Goal: Complete application form

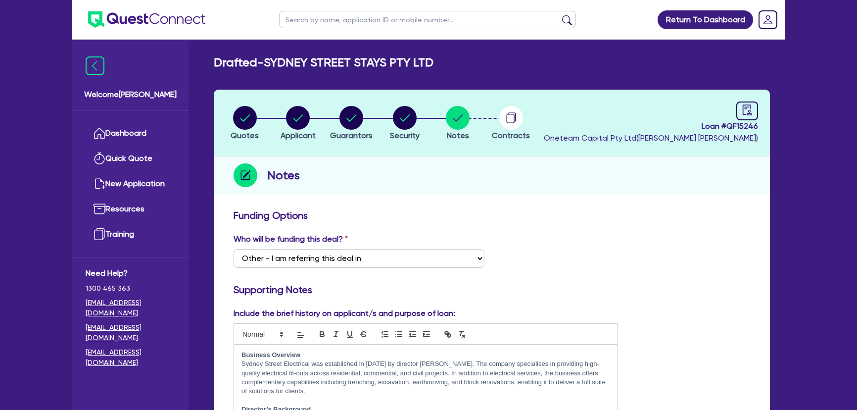
select select "Other"
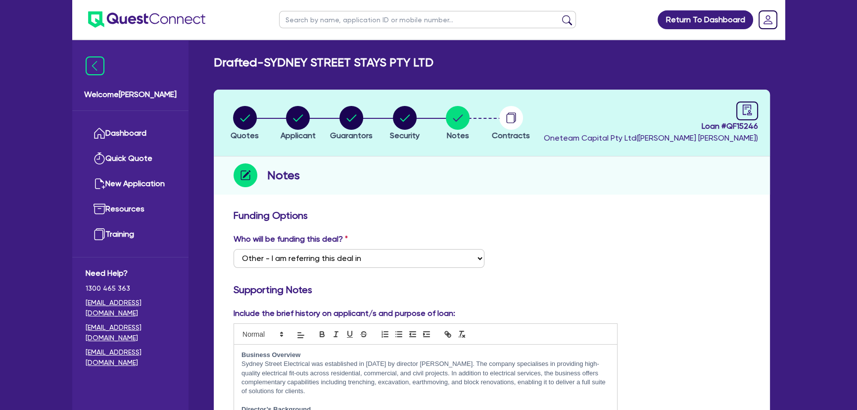
click at [144, 14] on img at bounding box center [146, 19] width 117 height 16
click at [169, 22] on img at bounding box center [146, 19] width 117 height 16
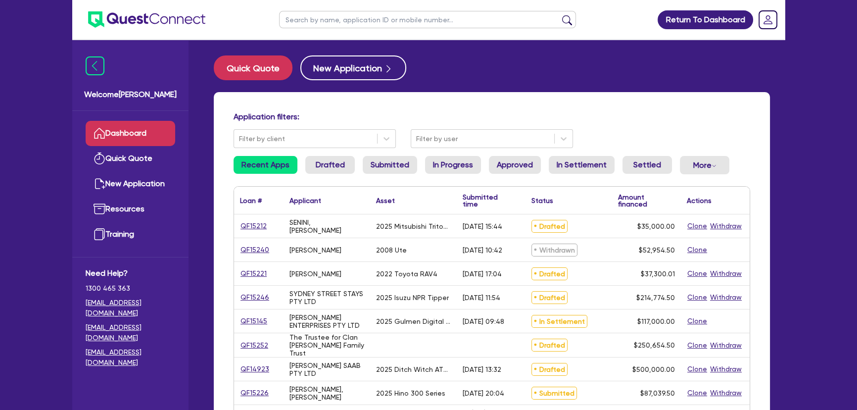
click at [321, 178] on li "Drafted" at bounding box center [329, 169] width 49 height 26
click at [321, 168] on link "Drafted" at bounding box center [329, 165] width 49 height 18
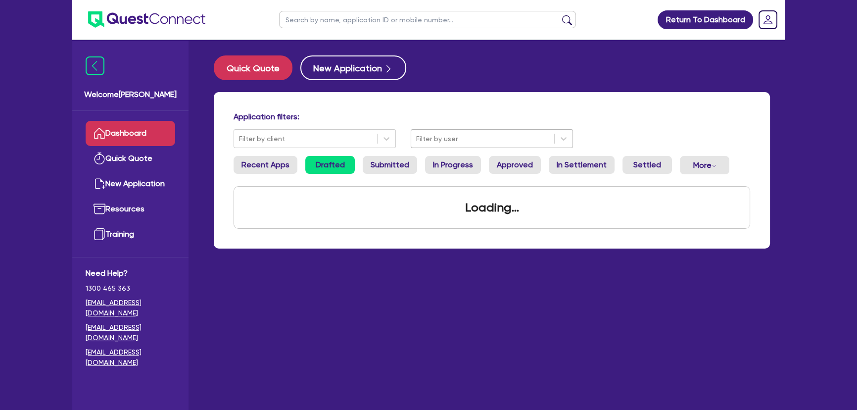
click at [425, 131] on div "Filter by user" at bounding box center [482, 139] width 143 height 16
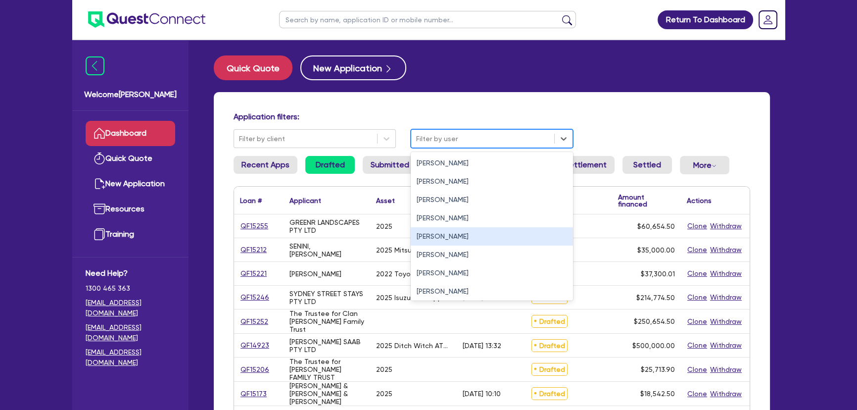
click at [437, 238] on div "[PERSON_NAME]" at bounding box center [492, 236] width 162 height 18
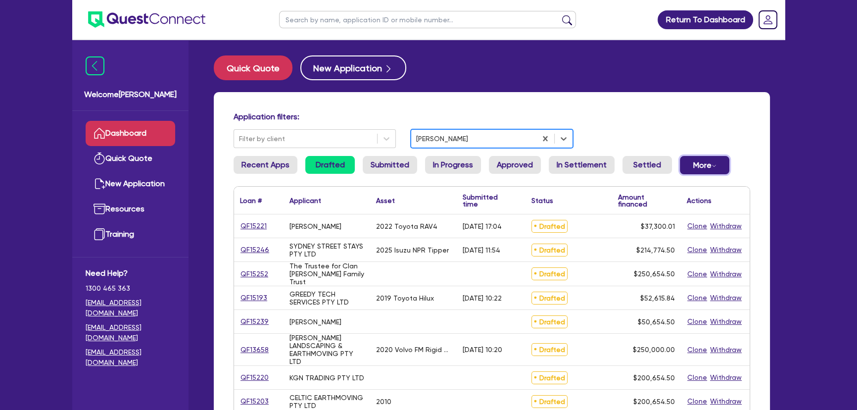
click at [692, 170] on button "More Withdrawn Declined" at bounding box center [704, 165] width 49 height 18
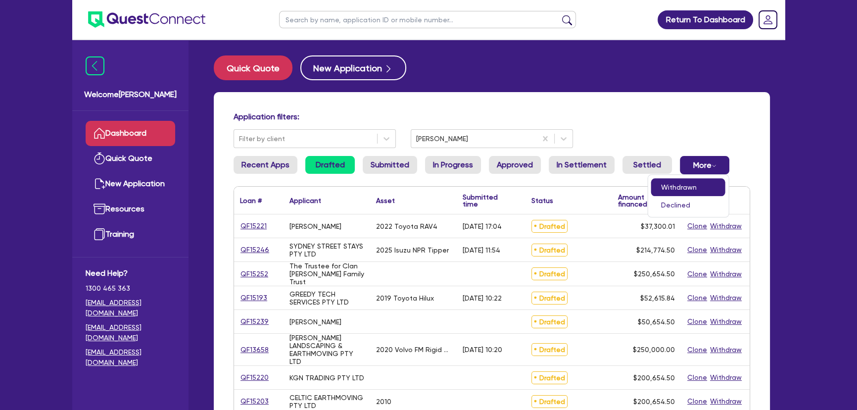
click at [690, 186] on link "Withdrawn" at bounding box center [688, 187] width 74 height 18
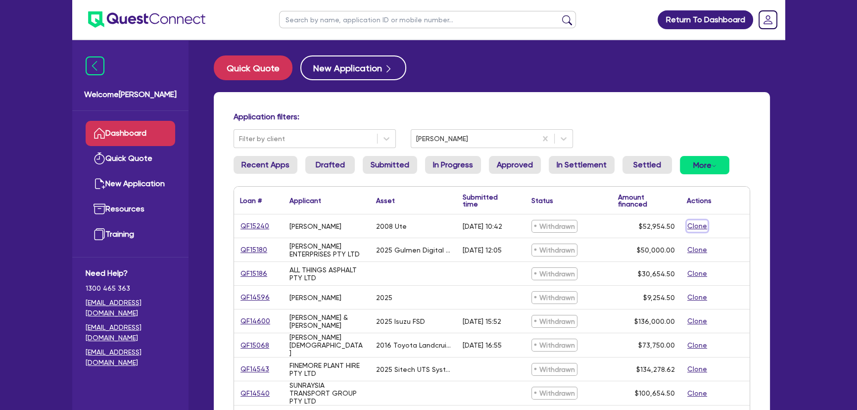
click at [700, 227] on button "Clone" at bounding box center [697, 225] width 21 height 11
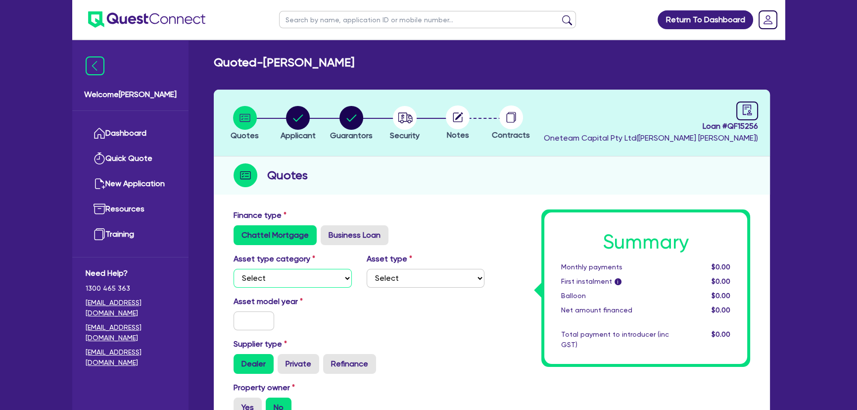
click at [317, 275] on select "Select Cars and light trucks Primary assets Secondary assets Tertiary assets" at bounding box center [292, 278] width 118 height 19
select select "CARS_AND_LIGHT_TRUCKS"
click at [233, 269] on select "Select Cars and light trucks Primary assets Secondary assets Tertiary assets" at bounding box center [292, 278] width 118 height 19
click at [412, 284] on select "Select Passenger vehicles Vans and utes Light trucks up to 4.5 tonne" at bounding box center [425, 278] width 118 height 19
select select "PASSENGER_VEHICLES"
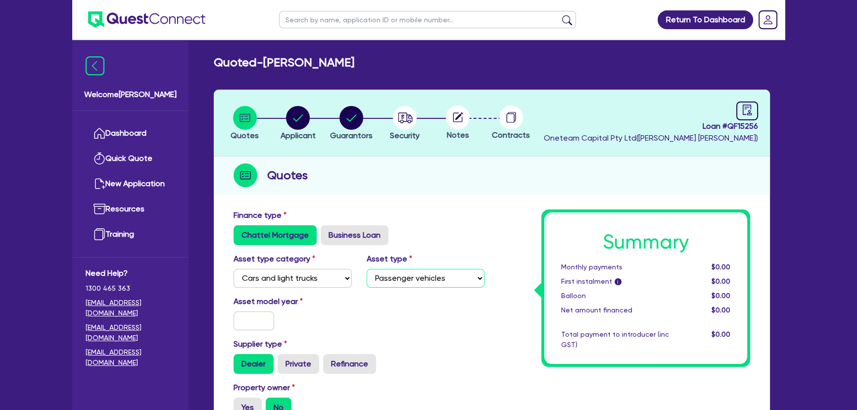
click at [366, 269] on select "Select Passenger vehicles Vans and utes Light trucks up to 4.5 tonne" at bounding box center [425, 278] width 118 height 19
click at [247, 318] on input "text" at bounding box center [253, 320] width 41 height 19
type input "2008"
click at [357, 321] on div "Asset model year 2008" at bounding box center [292, 312] width 133 height 35
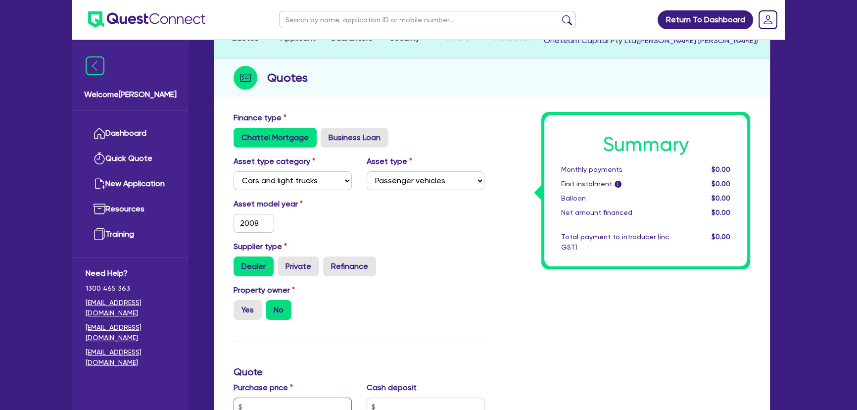
scroll to position [180, 0]
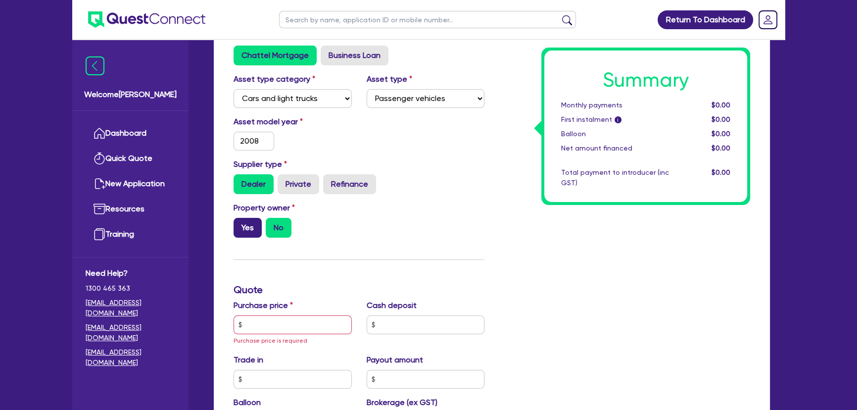
click at [252, 225] on label "Yes" at bounding box center [247, 228] width 28 height 20
click at [240, 224] on input "Yes" at bounding box center [236, 221] width 6 height 6
radio input "true"
click at [297, 229] on div "Yes No" at bounding box center [292, 228] width 118 height 20
drag, startPoint x: 281, startPoint y: 229, endPoint x: 280, endPoint y: 305, distance: 75.7
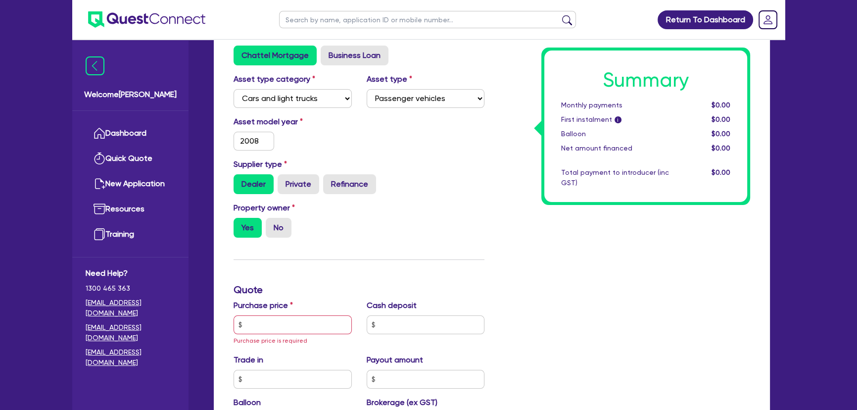
click at [280, 229] on label "No" at bounding box center [279, 228] width 26 height 20
click at [279, 322] on input "text" at bounding box center [292, 324] width 118 height 19
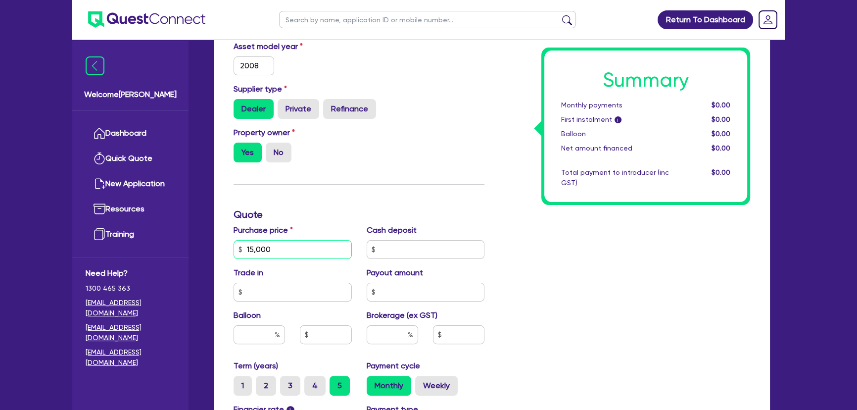
scroll to position [315, 0]
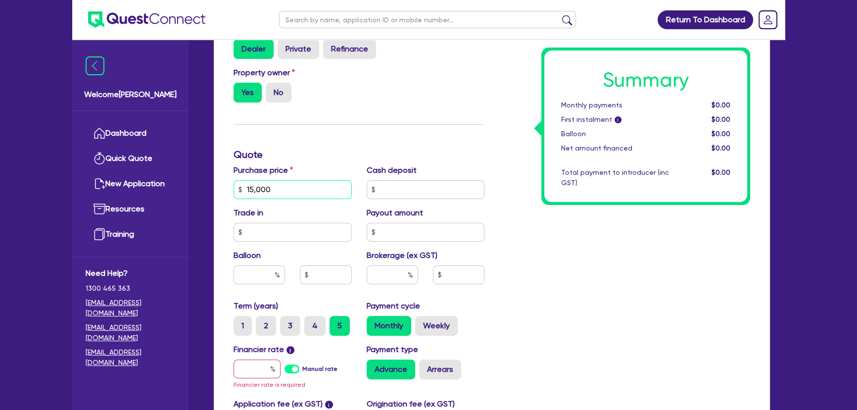
type input "15,000"
click at [264, 374] on input "text" at bounding box center [256, 368] width 47 height 19
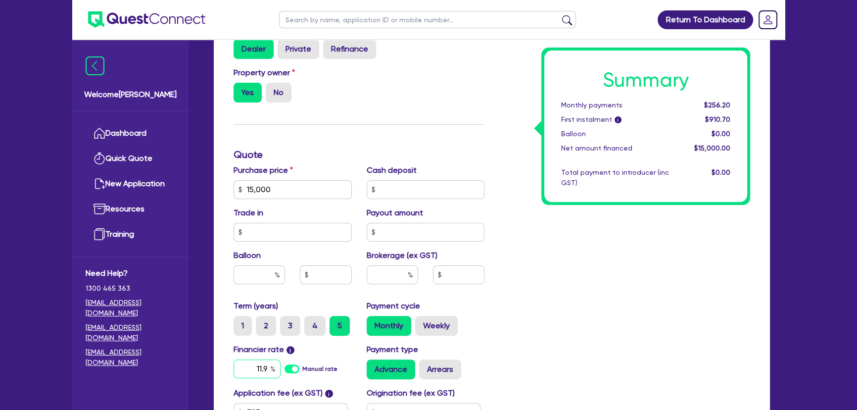
type input "11.9"
click at [381, 277] on input "text" at bounding box center [391, 274] width 51 height 19
type input "8"
click at [533, 302] on div "Summary Monthly payments $358.65 First instalment i $1,013.15 Balloon $0.00 Net…" at bounding box center [625, 184] width 266 height 578
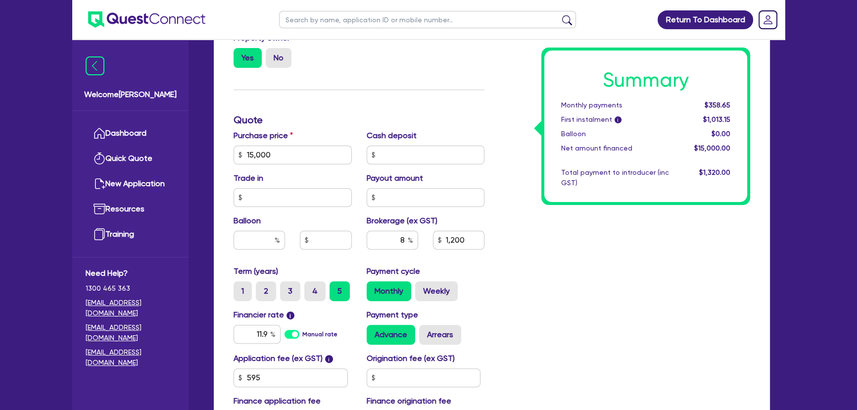
scroll to position [405, 0]
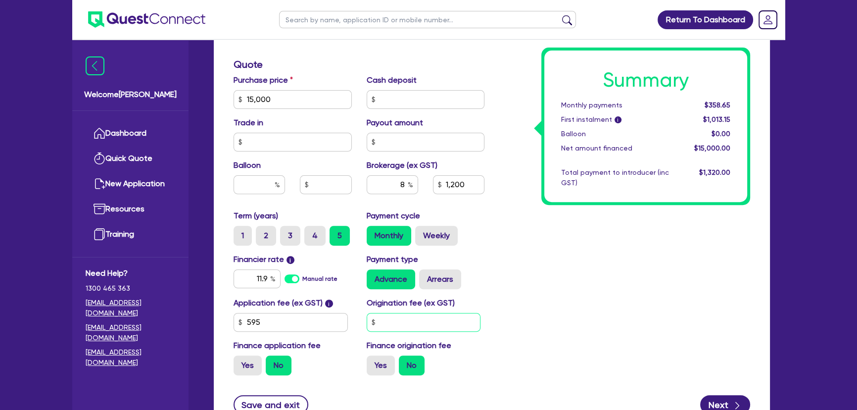
click at [392, 326] on input "text" at bounding box center [423, 322] width 114 height 19
type input "1,200"
click at [294, 328] on input "595" at bounding box center [290, 322] width 114 height 19
type input "495"
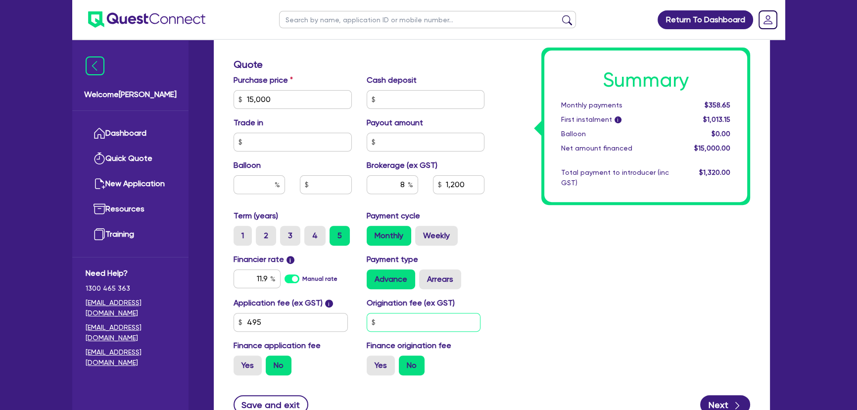
type input "1,200"
click at [386, 320] on input "text" at bounding box center [423, 322] width 114 height 19
type input "495"
click at [724, 398] on button "Next" at bounding box center [725, 404] width 50 height 19
type input "1,200"
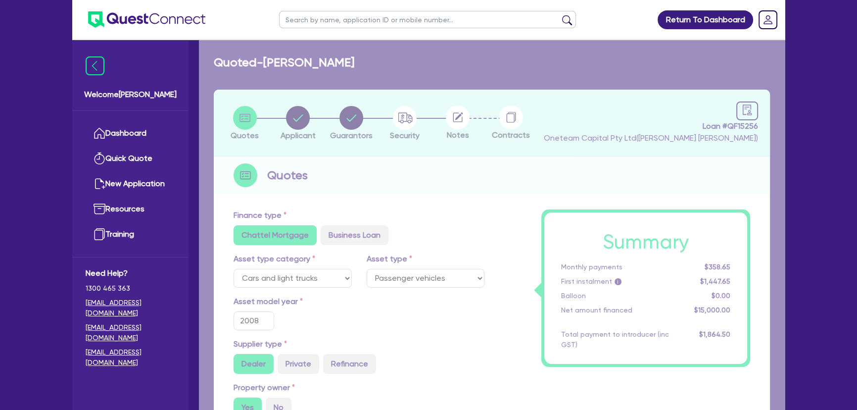
select select "SOLE_TRADER"
select select "BUILDING_CONSTRUCTION"
select select "TRADES_SERVICES_CONSUMERS"
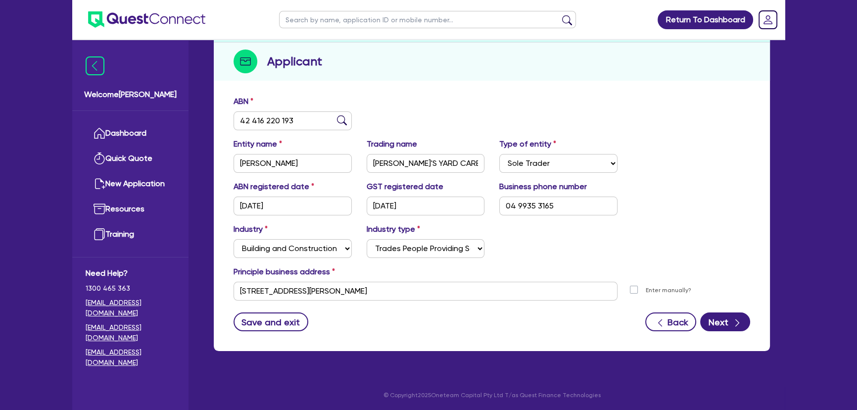
scroll to position [114, 0]
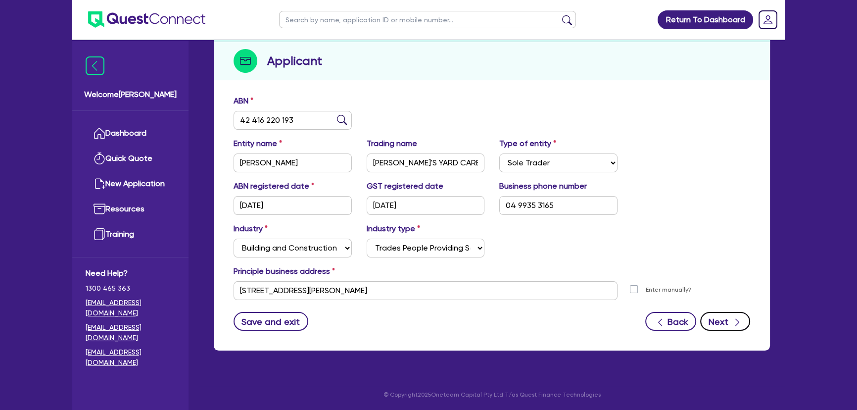
click at [721, 318] on button "Next" at bounding box center [725, 321] width 50 height 19
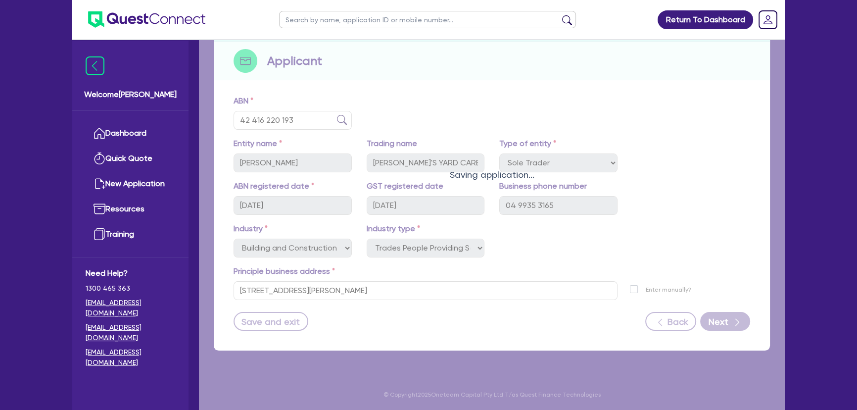
select select "MR"
select select "WA"
select select "DE_FACTO"
select select "CASH"
select select "TRAILER"
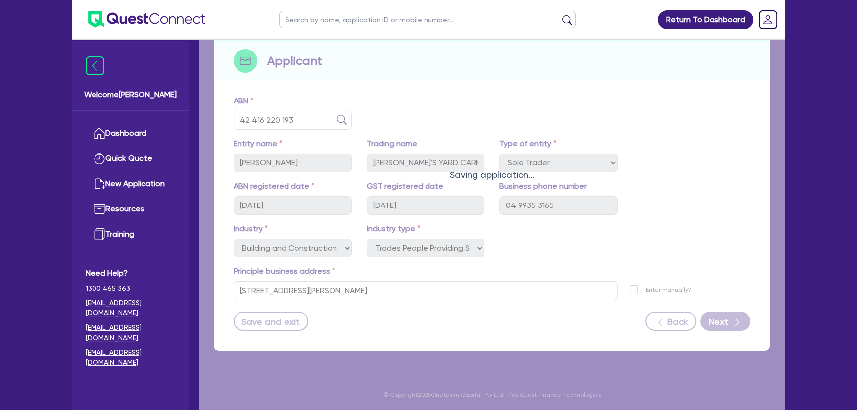
select select "TRAILER"
select select "EQUIPMENT"
select select "VEHICLE"
select select "OTHER"
select select "VEHICLE_LOAN"
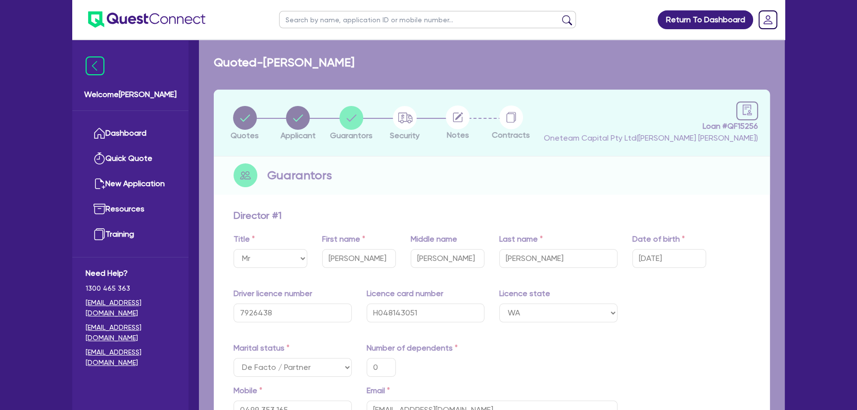
type input "0"
type input "0499 353 165"
type input "5,000"
type input "10,000"
type input "15,000"
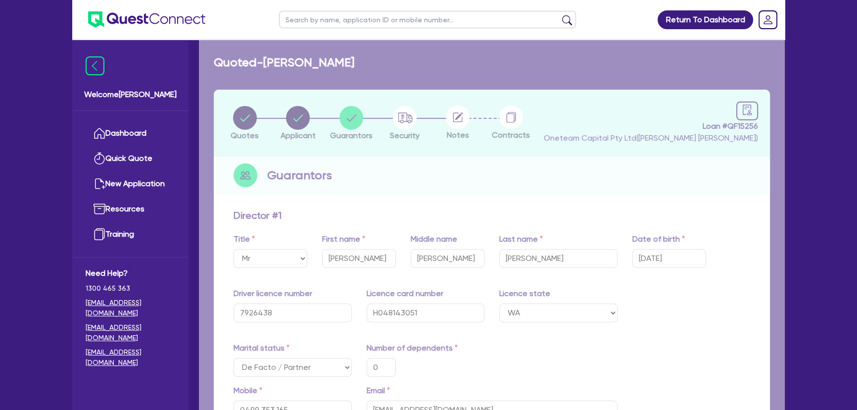
type input "10,000"
type input "30,000"
type input "15,000"
type input "27,300"
type input "1,200"
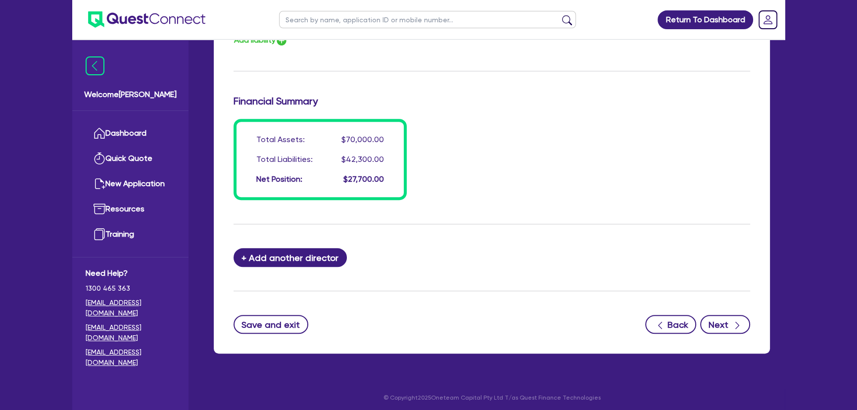
scroll to position [857, 0]
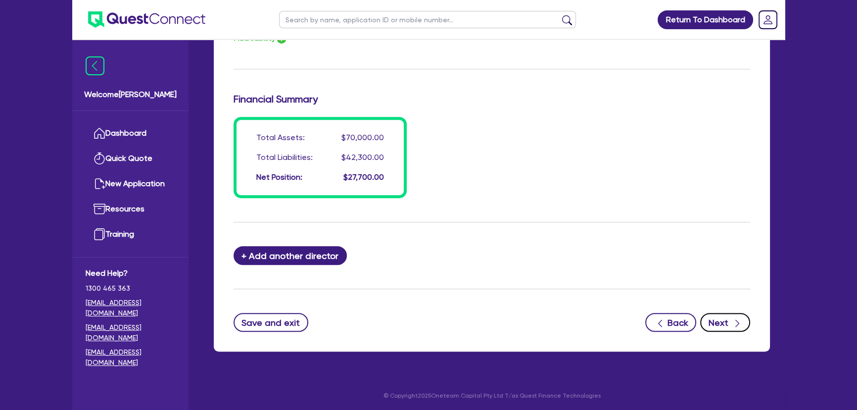
click at [732, 319] on icon "button" at bounding box center [737, 323] width 10 height 10
select select "CARS_AND_LIGHT_TRUCKS"
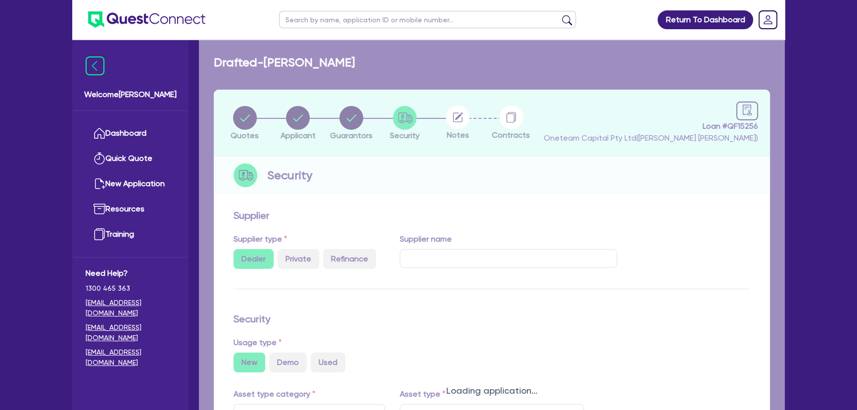
select select "PASSENGER_VEHICLES"
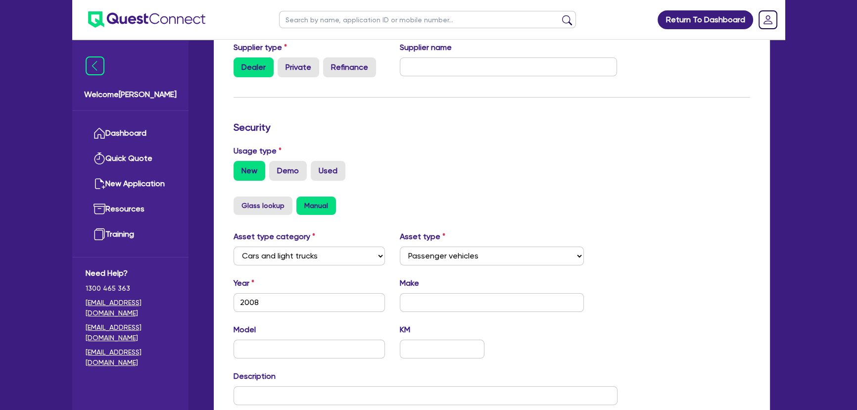
scroll to position [270, 0]
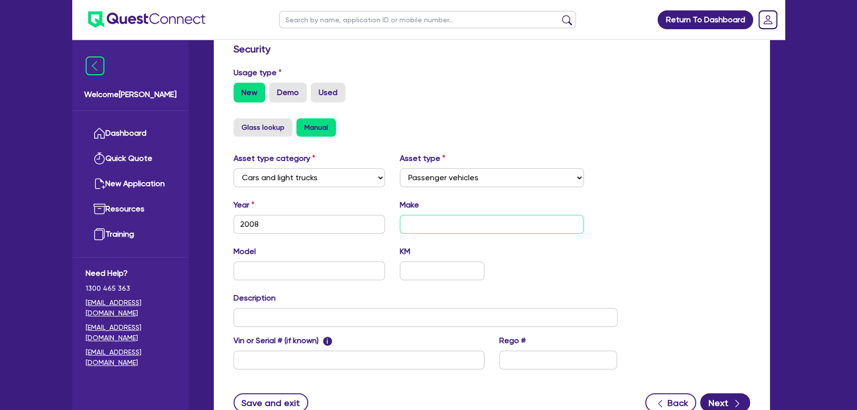
click at [497, 221] on input "text" at bounding box center [492, 224] width 184 height 19
type input "Isuzu"
click at [292, 271] on input "text" at bounding box center [308, 270] width 151 height 19
type input "D-max"
click at [323, 310] on input "text" at bounding box center [425, 317] width 384 height 19
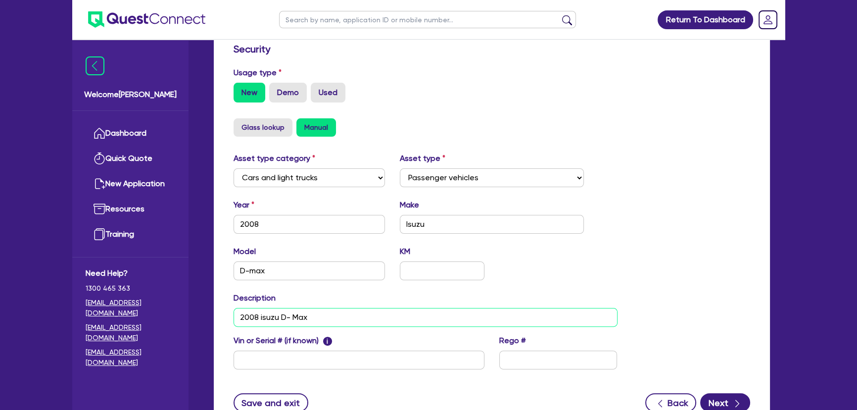
type input "2008 isuzu D- Max"
click at [297, 226] on input "2008" at bounding box center [308, 224] width 151 height 19
type input "2015"
click at [304, 277] on div "Quotes Applicant Guarantors Security Notes Contracts Loan # QF15256 Oneteam Cap…" at bounding box center [491, 131] width 571 height 623
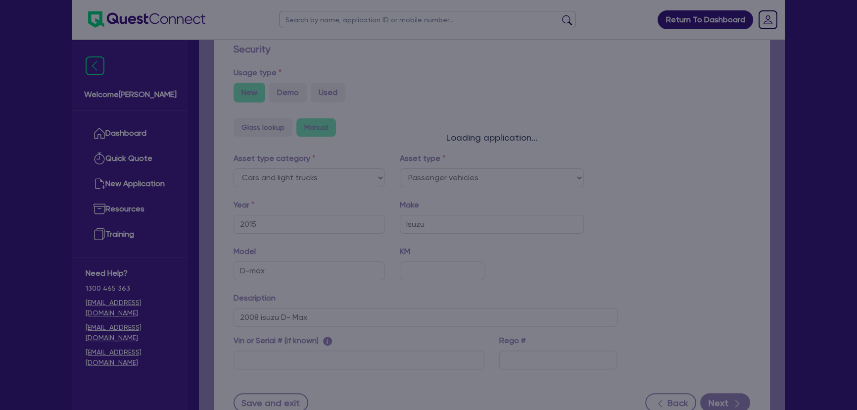
select select "PASSENGER_VEHICLES"
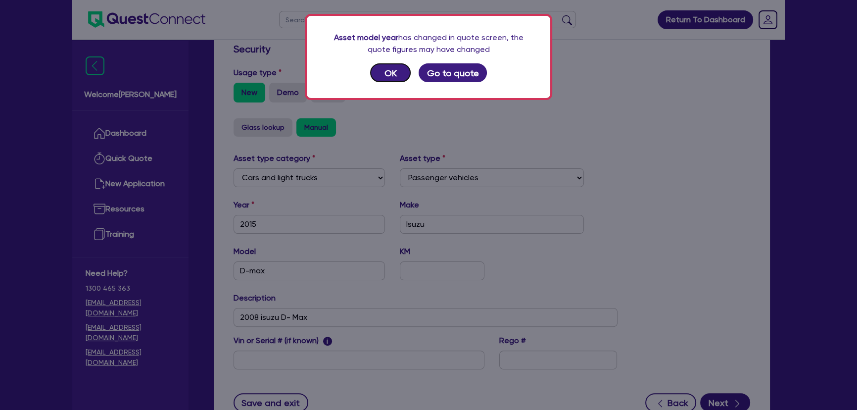
click at [402, 75] on button "OK" at bounding box center [390, 72] width 41 height 19
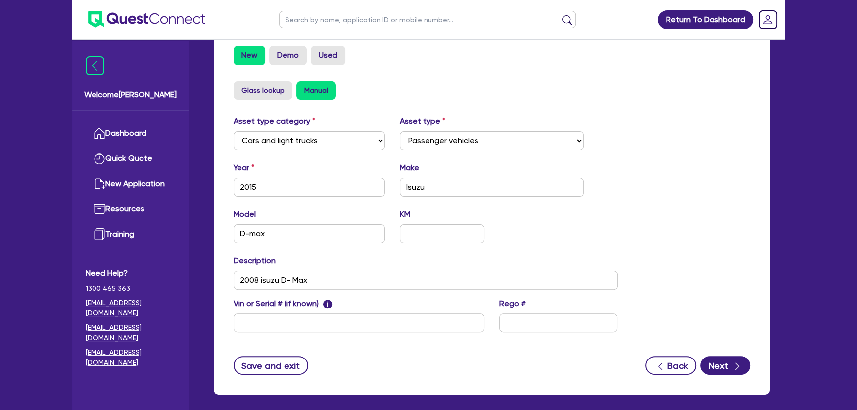
scroll to position [306, 0]
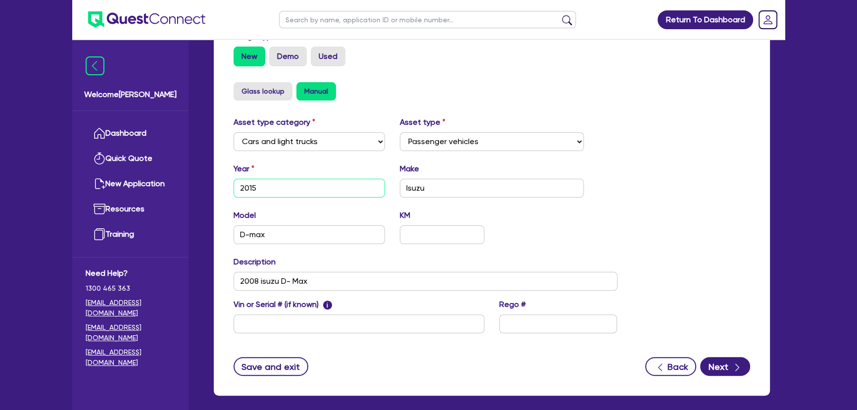
click at [263, 188] on input "2015" at bounding box center [308, 188] width 151 height 19
drag, startPoint x: 263, startPoint y: 188, endPoint x: 274, endPoint y: 188, distance: 11.4
click at [265, 188] on input "2015" at bounding box center [308, 188] width 151 height 19
type input "2008"
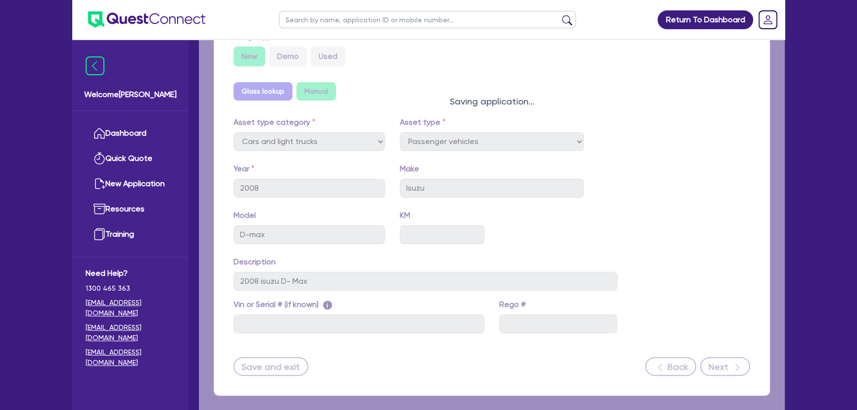
click at [737, 362] on div "Quotes Applicant Guarantors Security Notes Contracts Loan # QF15256 Oneteam Cap…" at bounding box center [491, 95] width 571 height 623
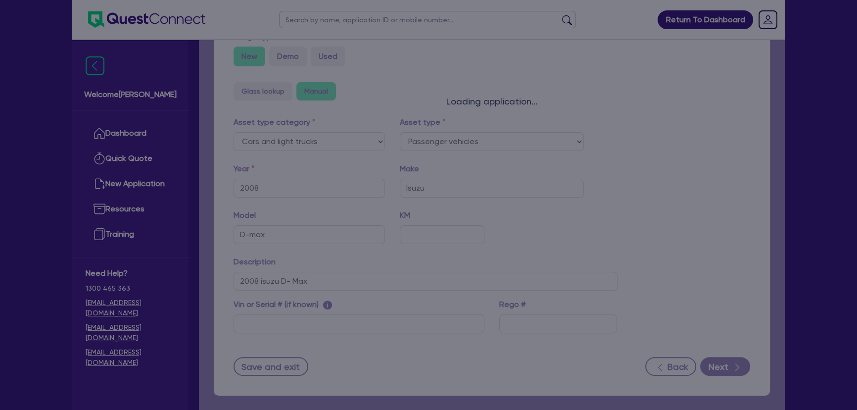
select select "PASSENGER_VEHICLES"
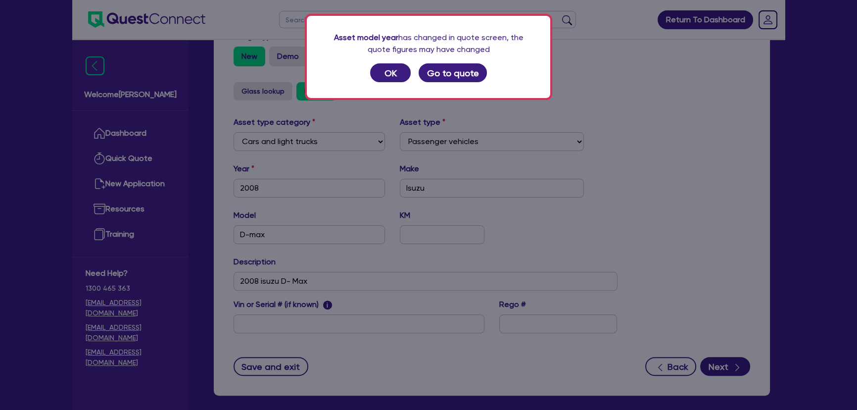
drag, startPoint x: 409, startPoint y: 80, endPoint x: 402, endPoint y: 79, distance: 7.0
click at [403, 79] on div "Asset model year has changed in quote screen, the quote figures may have change…" at bounding box center [428, 57] width 243 height 82
drag, startPoint x: 402, startPoint y: 79, endPoint x: 410, endPoint y: 84, distance: 9.3
click at [402, 79] on button "OK" at bounding box center [390, 72] width 41 height 19
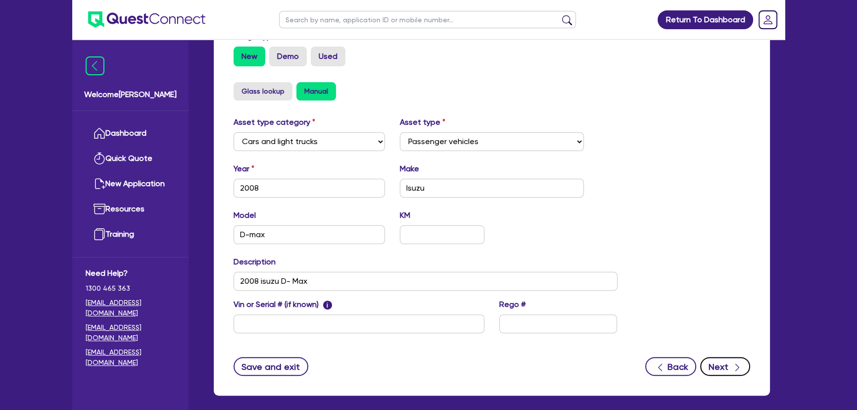
click at [719, 362] on button "Next" at bounding box center [725, 366] width 50 height 19
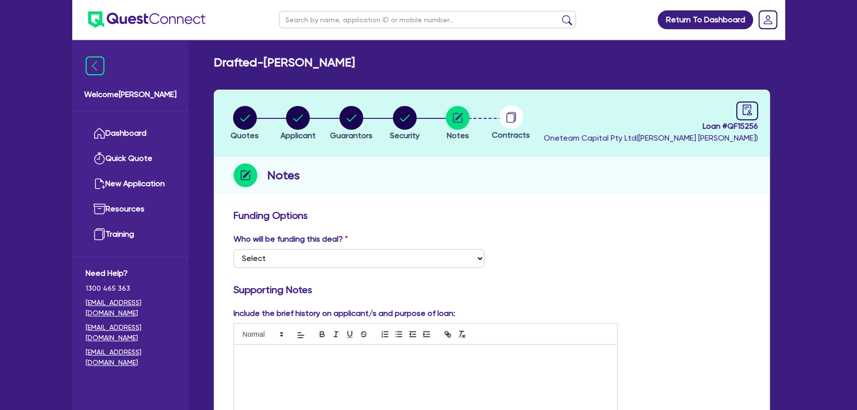
click at [141, 9] on ul at bounding box center [138, 19] width 133 height 39
click at [148, 19] on img at bounding box center [146, 19] width 117 height 16
click at [275, 359] on div at bounding box center [425, 381] width 383 height 74
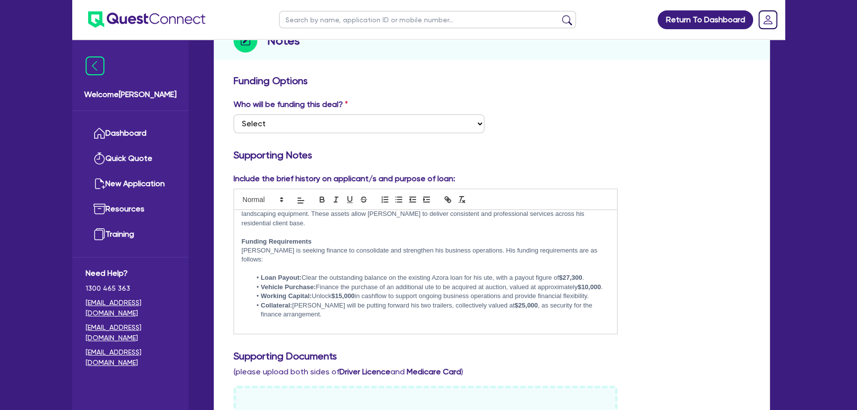
scroll to position [80, 0]
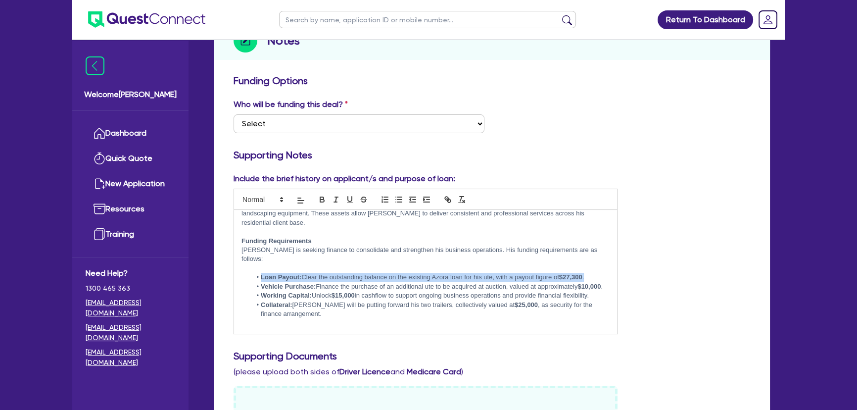
drag, startPoint x: 259, startPoint y: 268, endPoint x: 606, endPoint y: 270, distance: 347.7
click at [606, 270] on div "Business Overview Jamie is the owner and operator of a landscaping business bas…" at bounding box center [425, 272] width 383 height 124
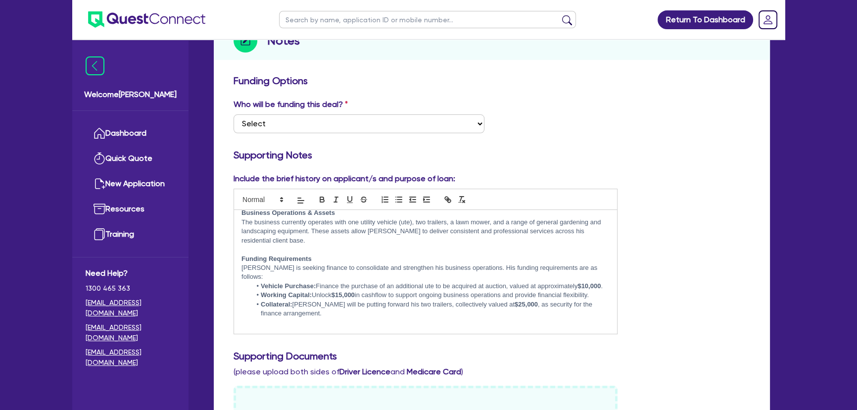
scroll to position [61, 0]
drag, startPoint x: 327, startPoint y: 286, endPoint x: 320, endPoint y: 278, distance: 10.5
click at [320, 282] on li "Vehicle Purchase: Finance the purchase of an additional ute to be acquired at a…" at bounding box center [430, 286] width 358 height 9
click at [326, 286] on li "Vehicle Purchase: Finance the purchase of an additional ute to be acquired at a…" at bounding box center [430, 286] width 358 height 9
click at [577, 287] on strong "$10,000" at bounding box center [588, 285] width 23 height 7
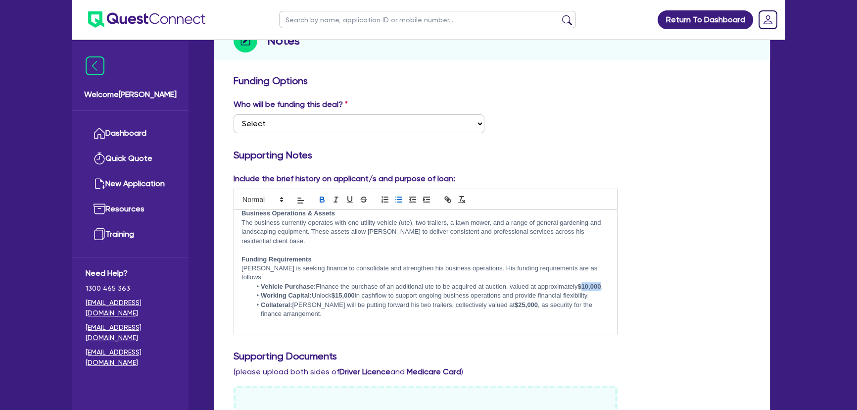
click at [577, 287] on strong "$10,000" at bounding box center [588, 285] width 23 height 7
click at [577, 285] on strong "$10,000" at bounding box center [588, 285] width 23 height 7
click at [577, 284] on strong "$10,000" at bounding box center [588, 285] width 23 height 7
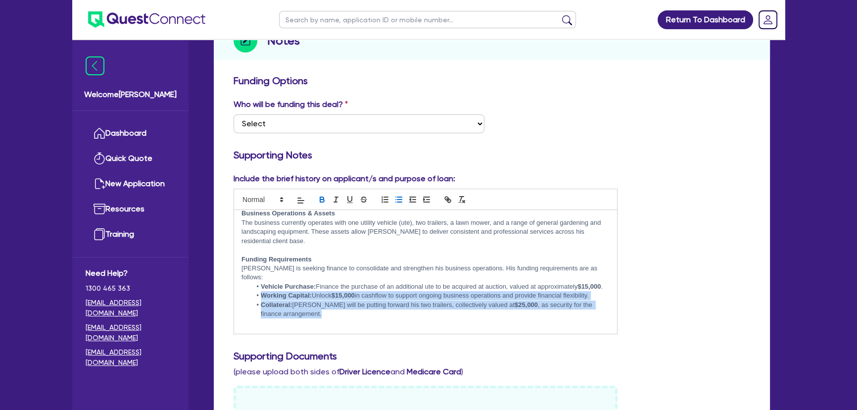
drag, startPoint x: 317, startPoint y: 315, endPoint x: 262, endPoint y: 295, distance: 58.1
click at [262, 295] on ul "Vehicle Purchase: Finance the purchase of an additional ute to be acquired at a…" at bounding box center [425, 300] width 368 height 37
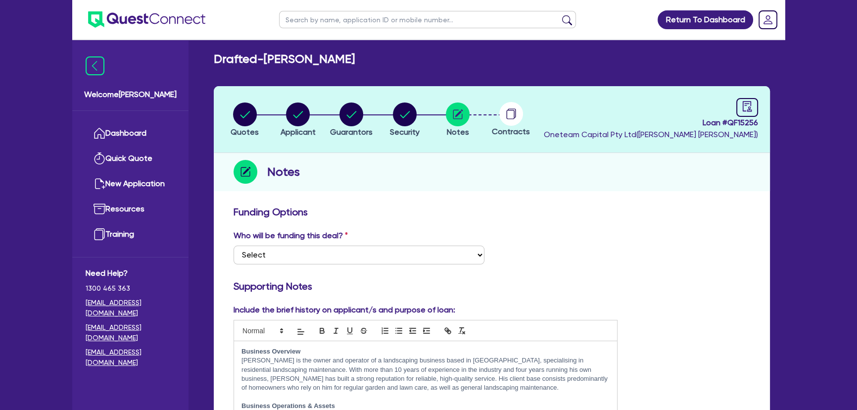
scroll to position [0, 0]
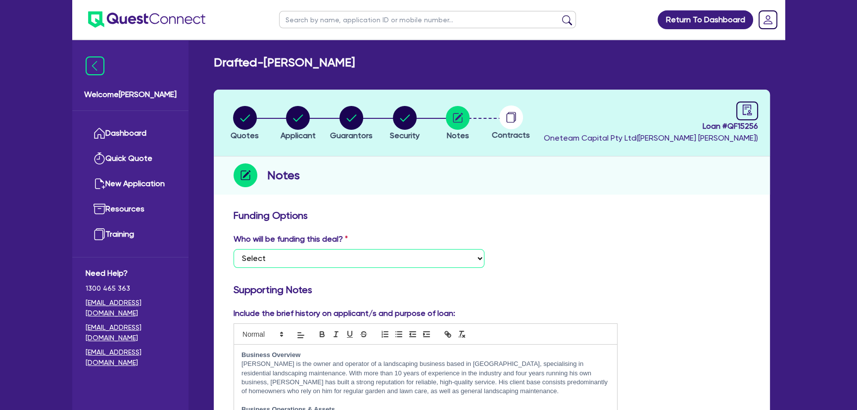
click at [288, 262] on select "Select I want Quest to fund 100% I will fund 100% I will co-fund with Quest Oth…" at bounding box center [358, 258] width 251 height 19
select select "Other"
click at [233, 249] on select "Select I want Quest to fund 100% I will fund 100% I will co-fund with Quest Oth…" at bounding box center [358, 258] width 251 height 19
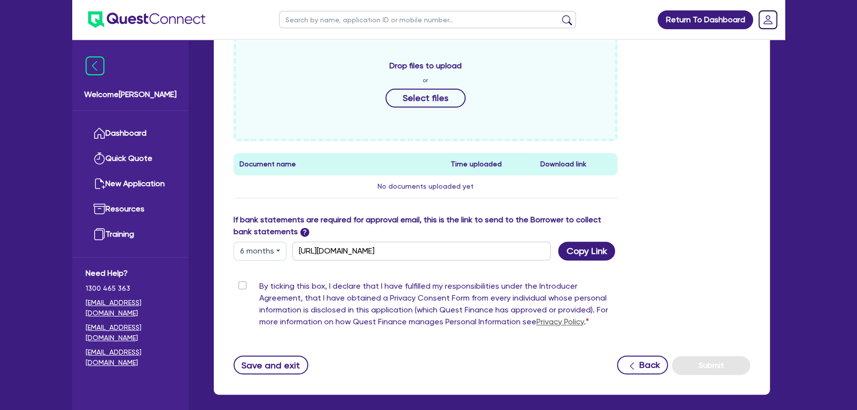
scroll to position [529, 0]
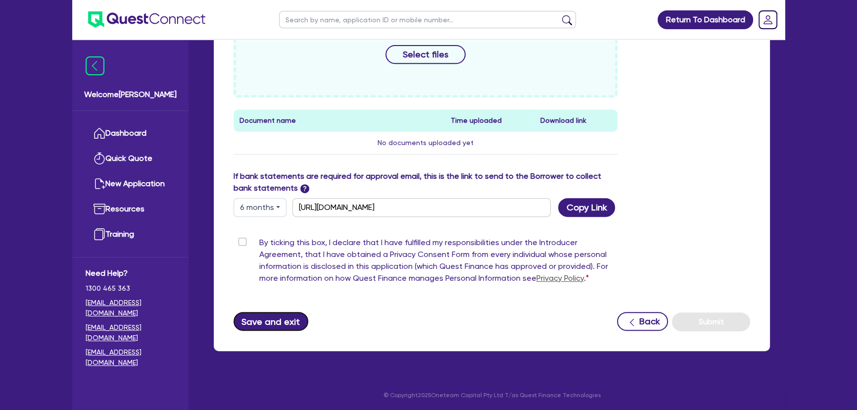
click at [283, 324] on button "Save and exit" at bounding box center [270, 321] width 75 height 19
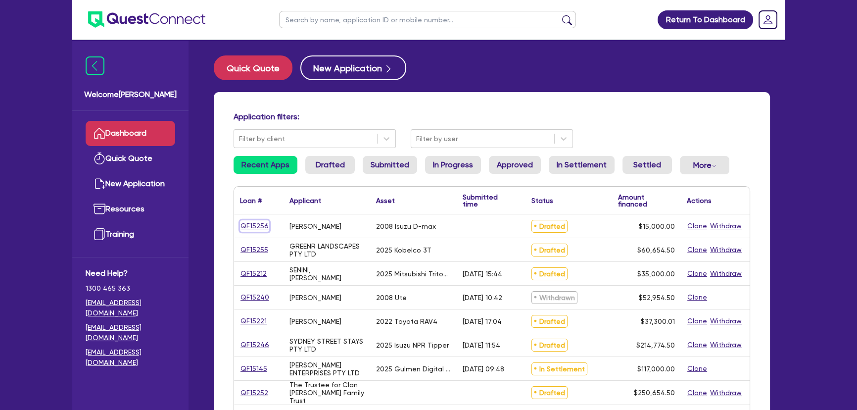
click at [248, 222] on link "QF15256" at bounding box center [254, 225] width 29 height 11
select select "CARS_AND_LIGHT_TRUCKS"
select select "PASSENGER_VEHICLES"
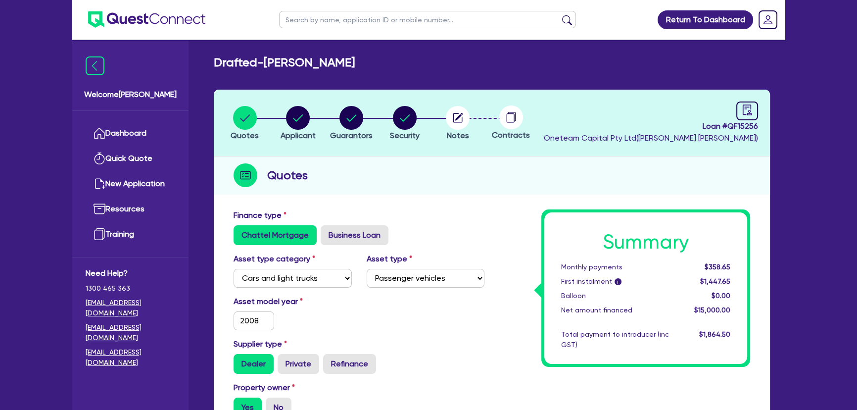
click at [441, 115] on li "Notes" at bounding box center [457, 122] width 53 height 35
click at [454, 121] on circle "button" at bounding box center [458, 118] width 24 height 24
select select "Other"
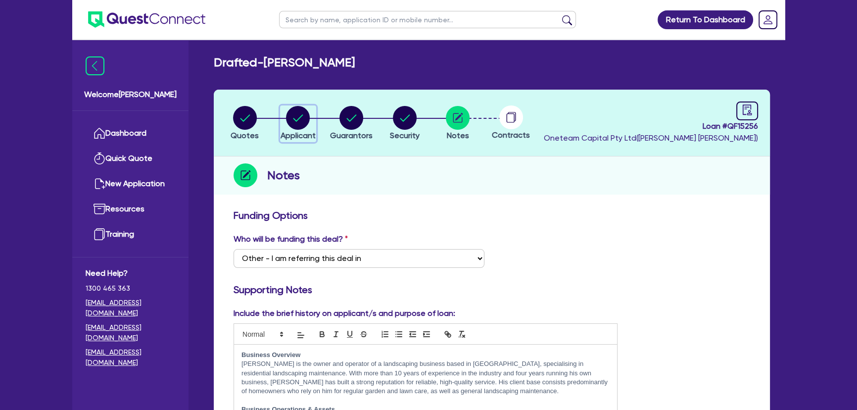
click at [289, 122] on circle "button" at bounding box center [298, 118] width 24 height 24
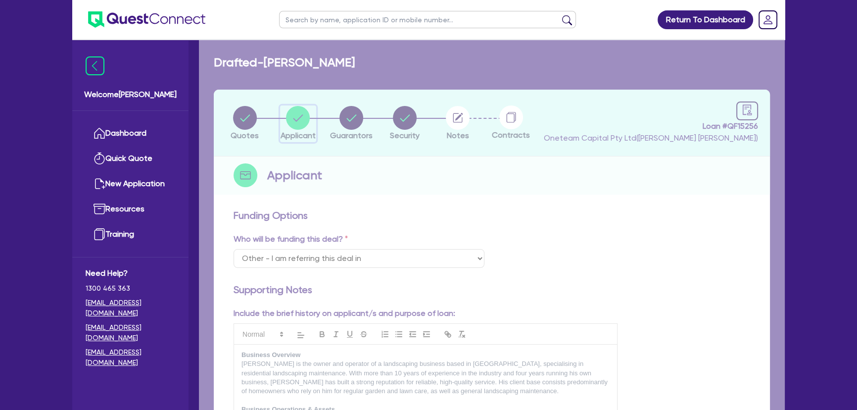
select select "SOLE_TRADER"
select select "BUILDING_CONSTRUCTION"
select select "TRADES_SERVICES_CONSUMERS"
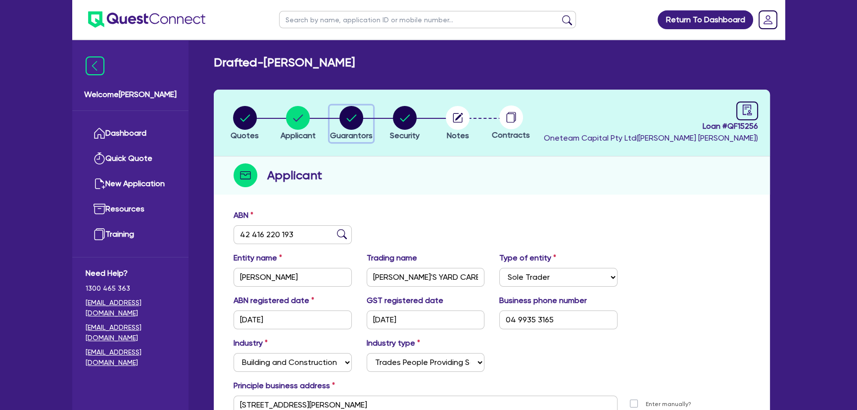
click at [358, 126] on circle "button" at bounding box center [351, 118] width 24 height 24
select select "MR"
select select "WA"
select select "DE_FACTO"
select select "CASH"
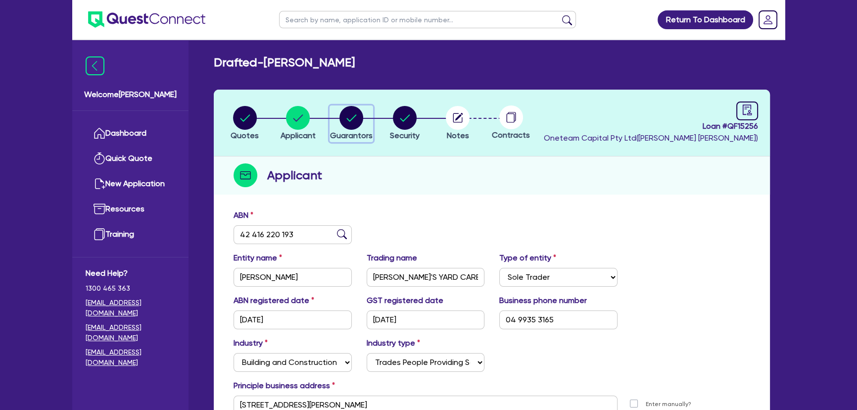
select select "TRAILER"
select select "EQUIPMENT"
select select "VEHICLE"
select select "OTHER"
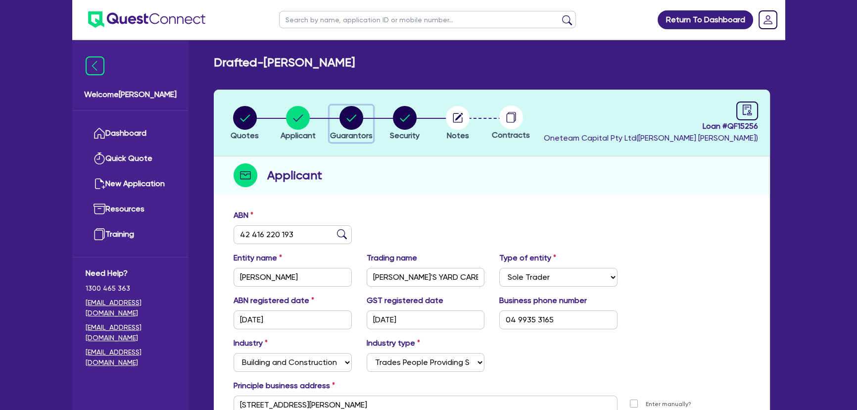
select select "VEHICLE_LOAN"
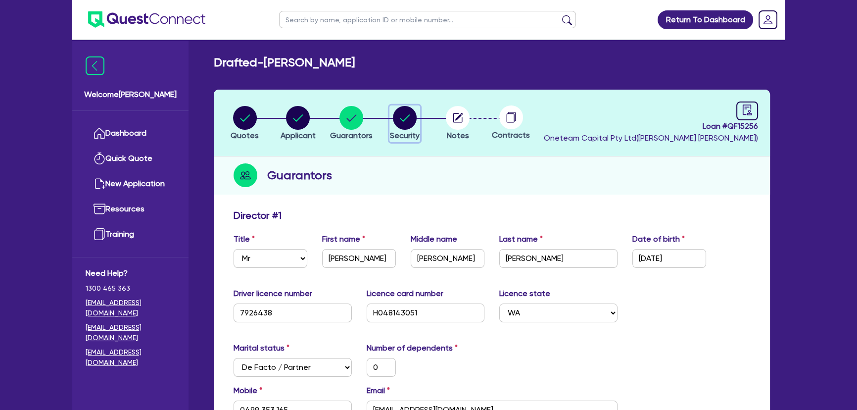
click at [396, 126] on circle "button" at bounding box center [405, 118] width 24 height 24
select select "CARS_AND_LIGHT_TRUCKS"
select select "PASSENGER_VEHICLES"
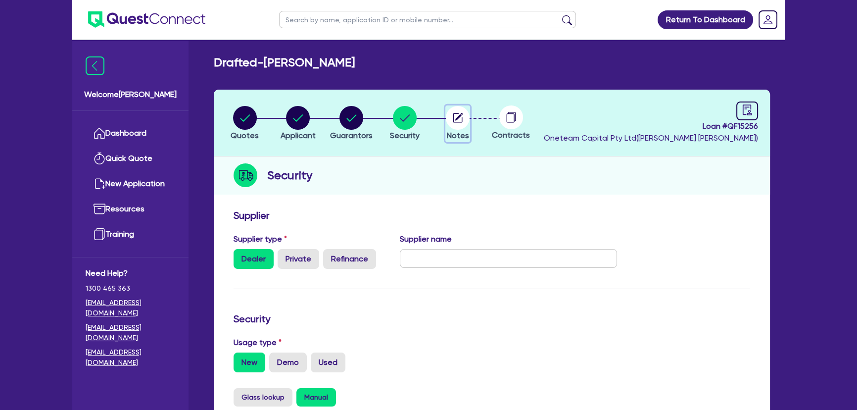
click at [460, 122] on icon "button" at bounding box center [457, 117] width 9 height 9
select select "Other"
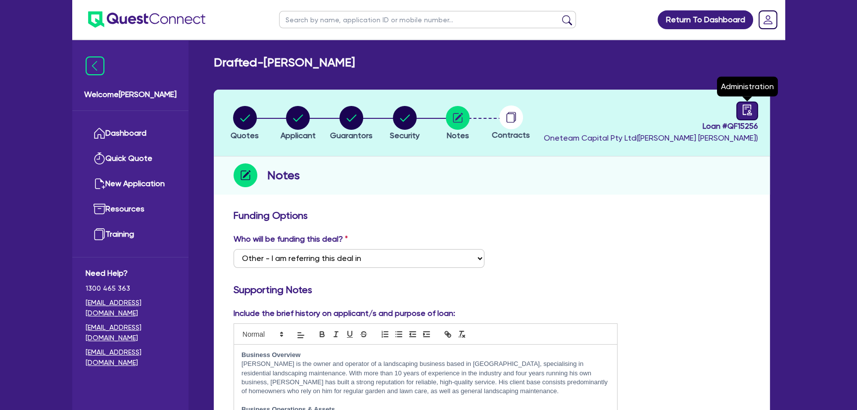
click at [752, 116] on link at bounding box center [747, 110] width 22 height 19
select select "DRAFTED_NEW"
select select "Other"
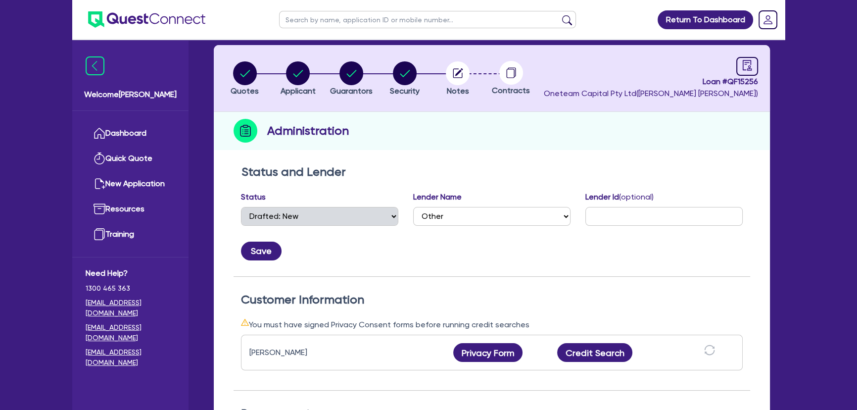
scroll to position [15, 0]
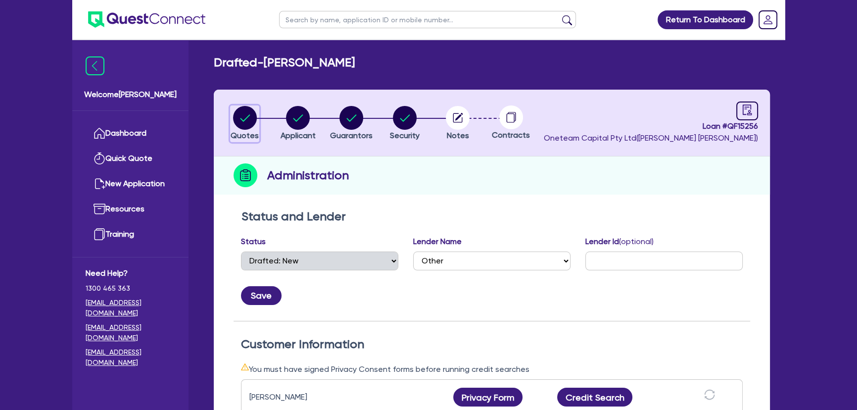
click at [237, 122] on circle "button" at bounding box center [245, 118] width 24 height 24
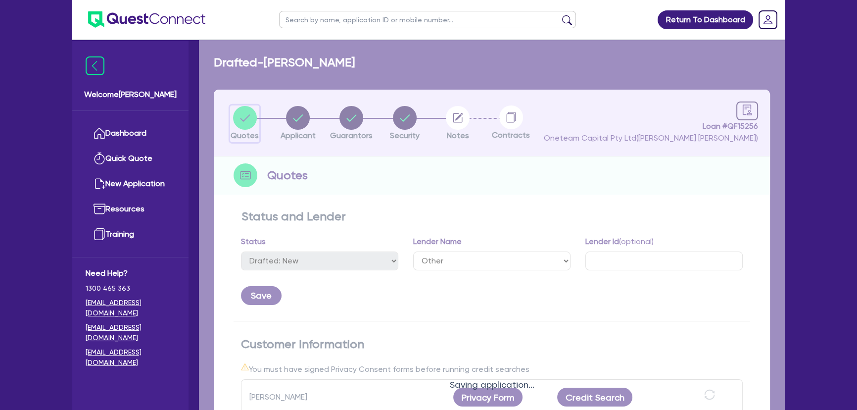
select select "CARS_AND_LIGHT_TRUCKS"
select select "PASSENGER_VEHICLES"
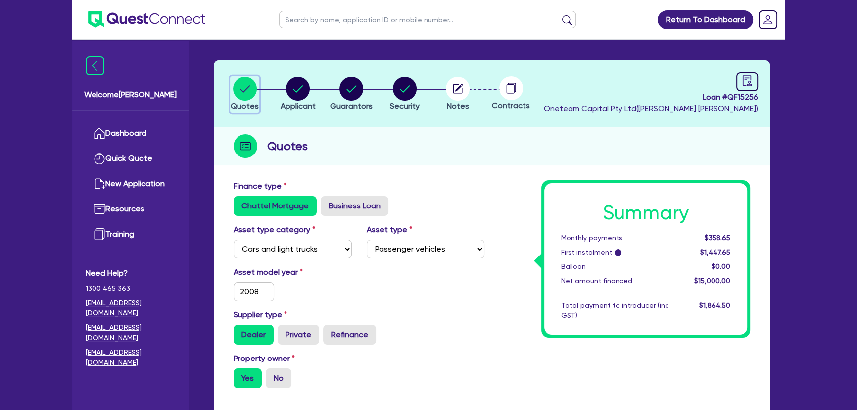
scroll to position [45, 0]
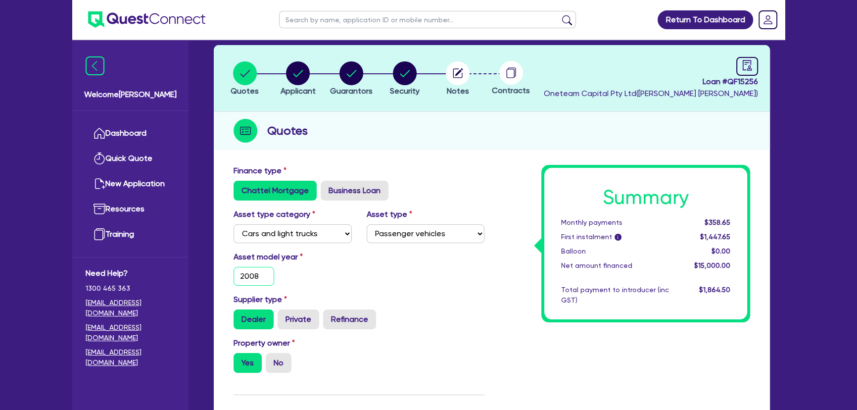
click at [259, 275] on input "2008" at bounding box center [253, 276] width 41 height 19
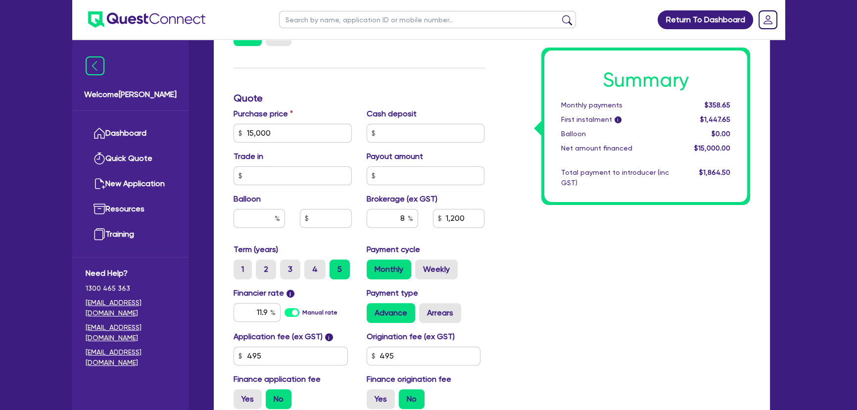
scroll to position [360, 0]
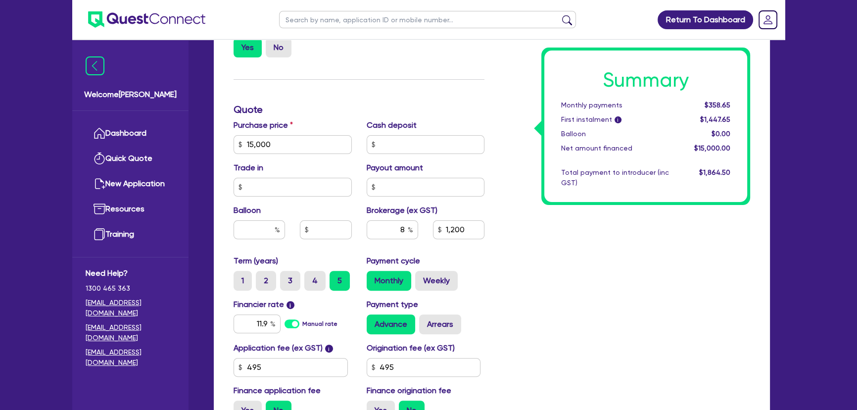
type input "2010"
type input "15,000"
type input "1,200"
click at [400, 148] on input "text" at bounding box center [425, 144] width 118 height 19
type input "15,000"
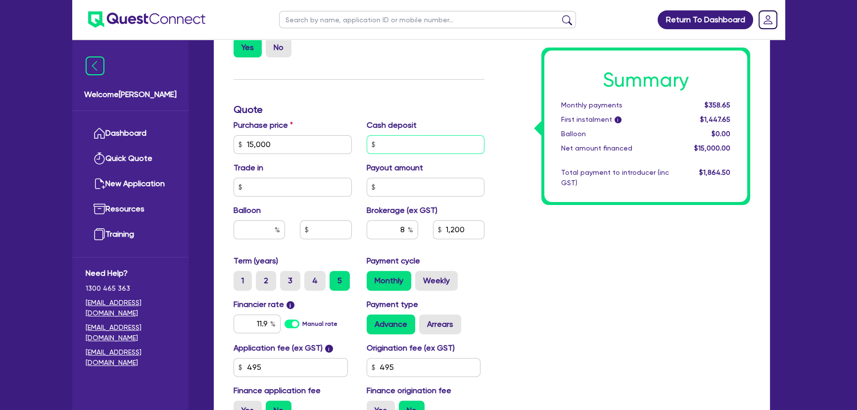
type input "1,200"
type input "3,000"
type input "15,000"
type input "1,200"
click at [514, 238] on div "Summary Monthly payments $358.65 First instalment i $1,447.65 Balloon $0.00 Net…" at bounding box center [625, 139] width 266 height 578
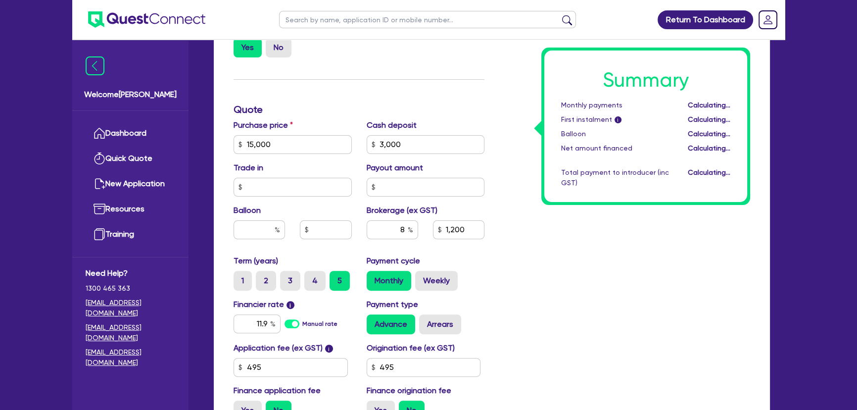
type input "15,000"
type input "960"
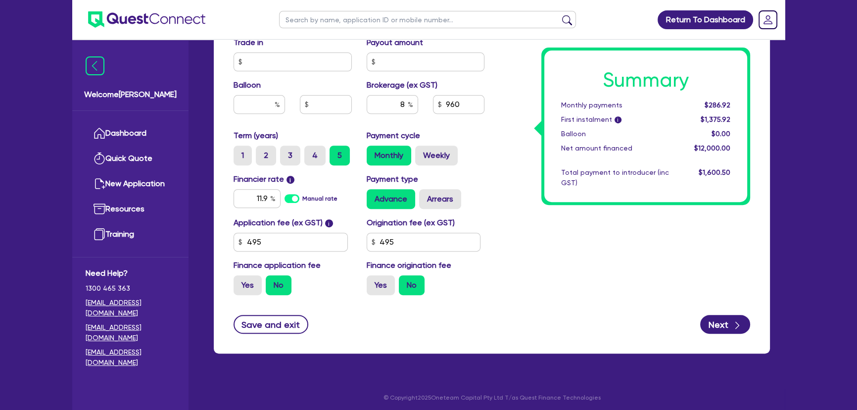
scroll to position [488, 0]
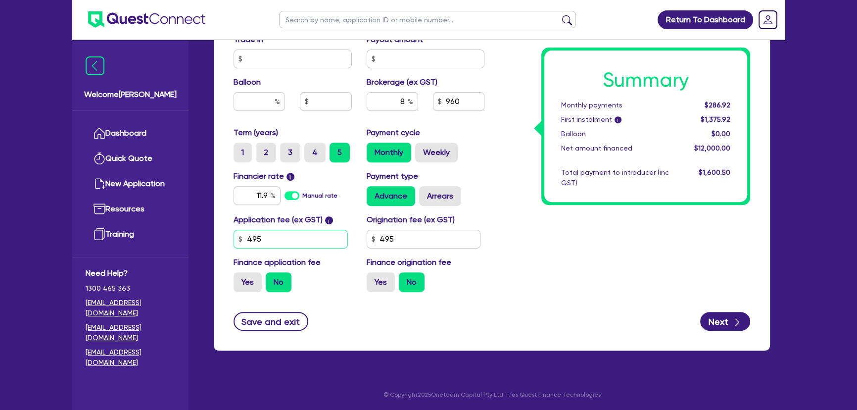
click at [256, 233] on input "495" at bounding box center [290, 238] width 114 height 19
type input "595"
click at [437, 244] on input "495" at bounding box center [423, 238] width 114 height 19
type input "15,000"
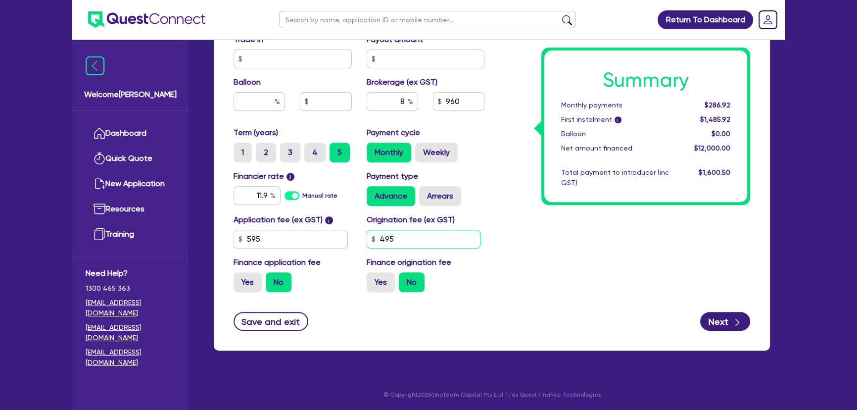
click at [460, 236] on input "495" at bounding box center [423, 238] width 114 height 19
type input "0"
click at [553, 250] on div "Summary Monthly payments $286.92 First instalment i $1,485.92 Balloon $0.00 Net…" at bounding box center [625, 11] width 266 height 578
type input "15,000"
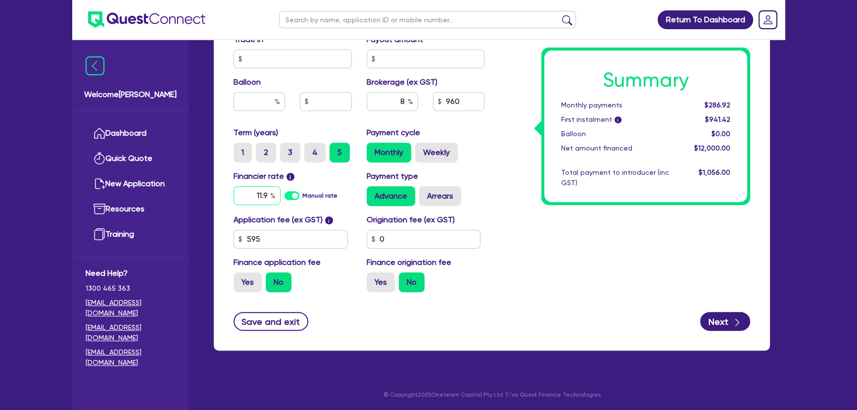
click at [249, 192] on input "11.9" at bounding box center [256, 195] width 47 height 19
click at [267, 201] on input "11.9" at bounding box center [256, 195] width 47 height 19
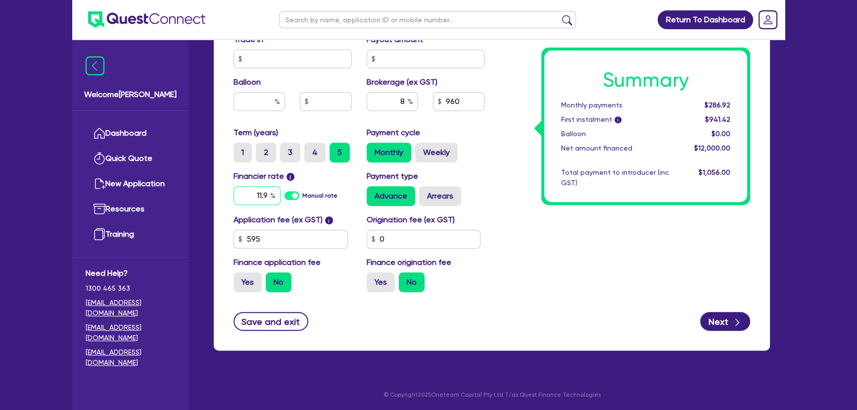
type input "1"
type input "15,000"
type input "15"
type input "15,000"
type input "15"
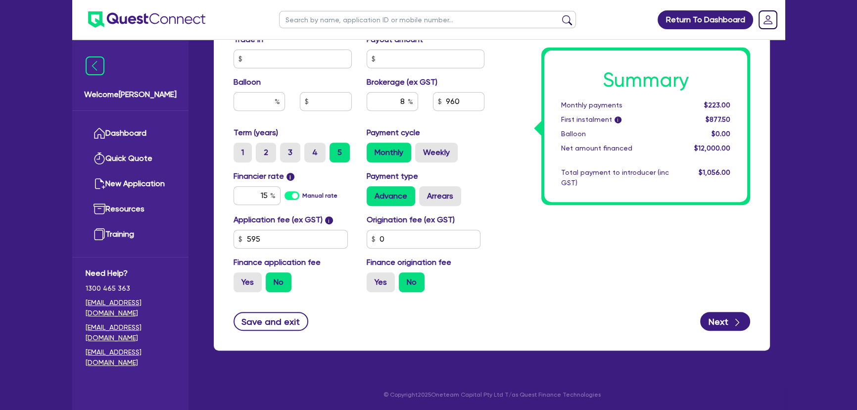
click at [637, 301] on form "Finance type Chattel Mortgage Business Loan Asset type category Select Cars and…" at bounding box center [491, 26] width 516 height 609
click at [719, 326] on button "Next" at bounding box center [725, 321] width 50 height 19
type input "15,000"
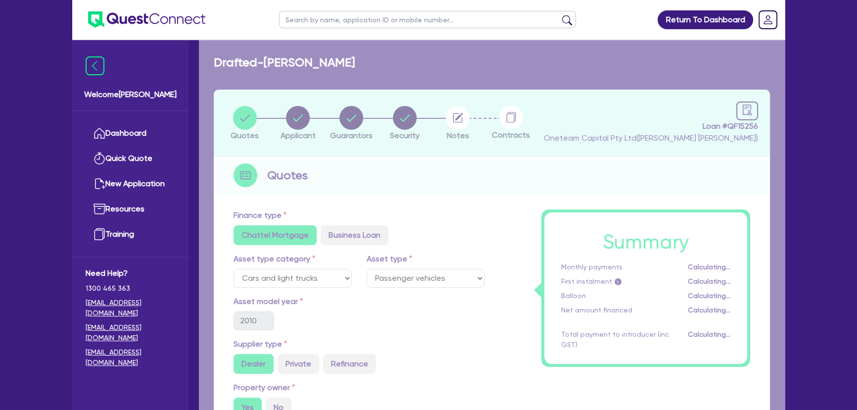
select select "SOLE_TRADER"
select select "BUILDING_CONSTRUCTION"
select select "TRADES_SERVICES_CONSUMERS"
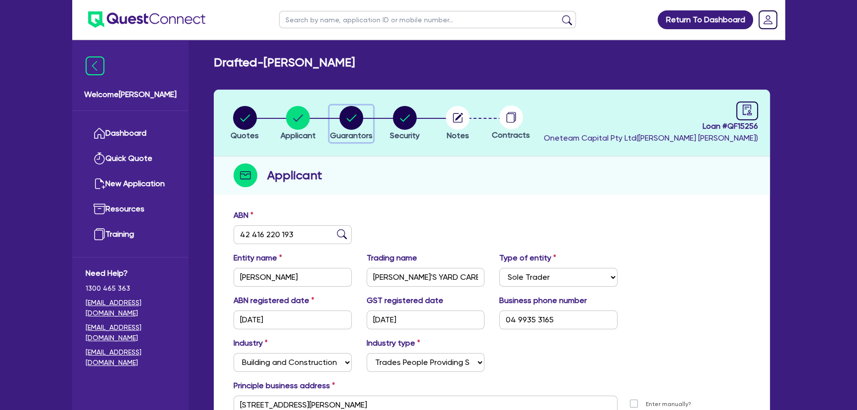
click at [353, 126] on circle "button" at bounding box center [351, 118] width 24 height 24
select select "MR"
select select "WA"
select select "DE_FACTO"
select select "CASH"
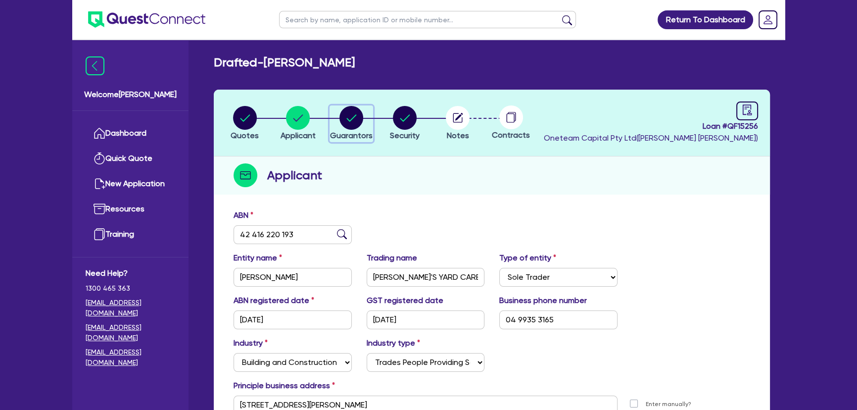
select select "TRAILER"
select select "EQUIPMENT"
select select "VEHICLE"
select select "OTHER"
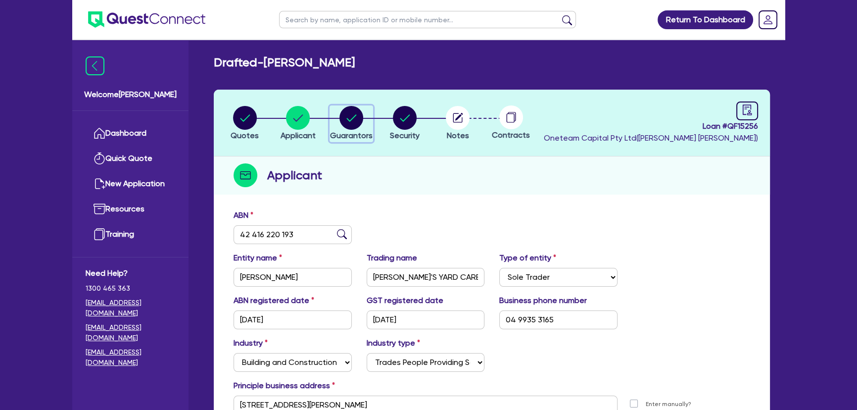
select select "VEHICLE_LOAN"
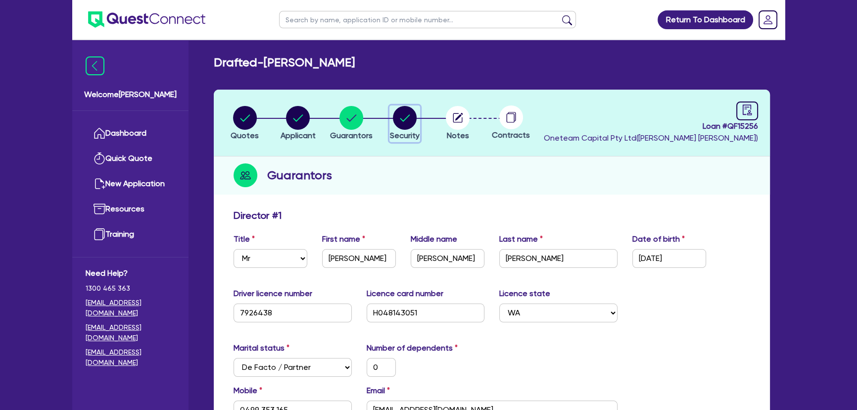
click at [398, 125] on circle "button" at bounding box center [405, 118] width 24 height 24
select select "CARS_AND_LIGHT_TRUCKS"
select select "PASSENGER_VEHICLES"
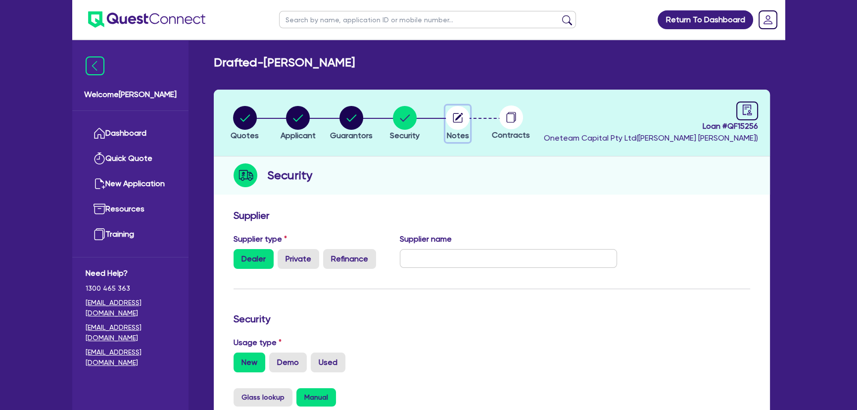
click at [455, 119] on icon "button" at bounding box center [458, 118] width 24 height 24
select select "Other"
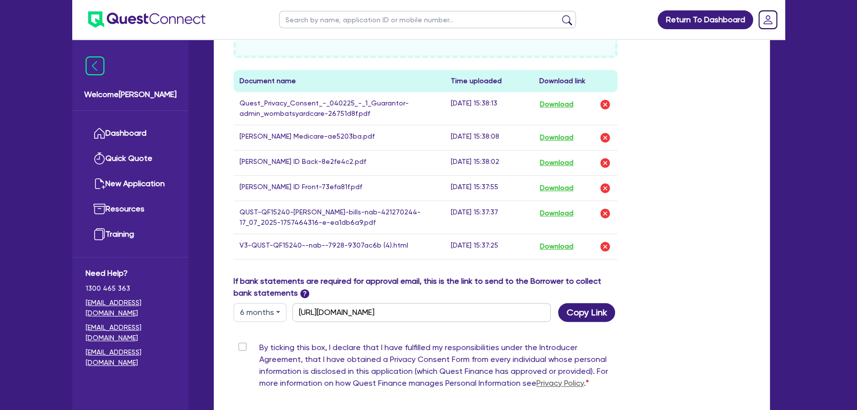
scroll to position [584, 0]
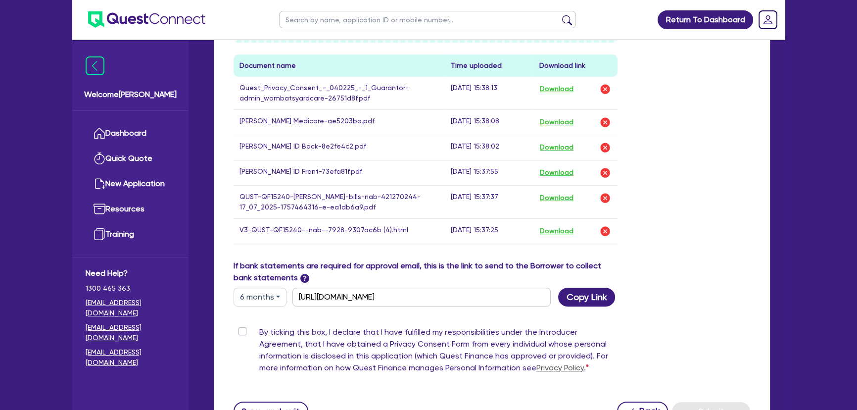
click at [259, 327] on label "By ticking this box, I declare that I have fulfilled my responsibilities under …" at bounding box center [438, 351] width 358 height 51
click at [241, 327] on input "By ticking this box, I declare that I have fulfilled my responsibilities under …" at bounding box center [237, 330] width 8 height 9
checkbox input "true"
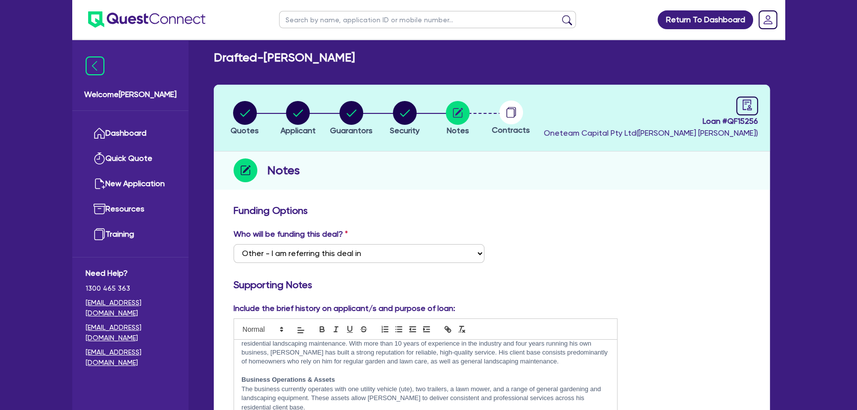
scroll to position [0, 0]
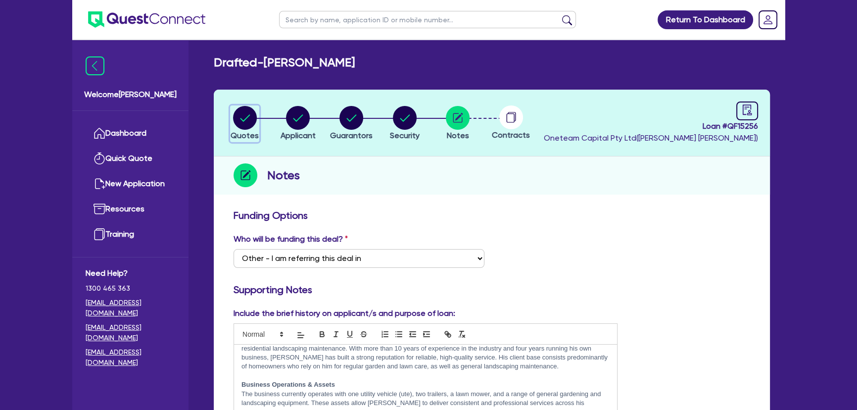
click at [245, 127] on circle "button" at bounding box center [245, 118] width 24 height 24
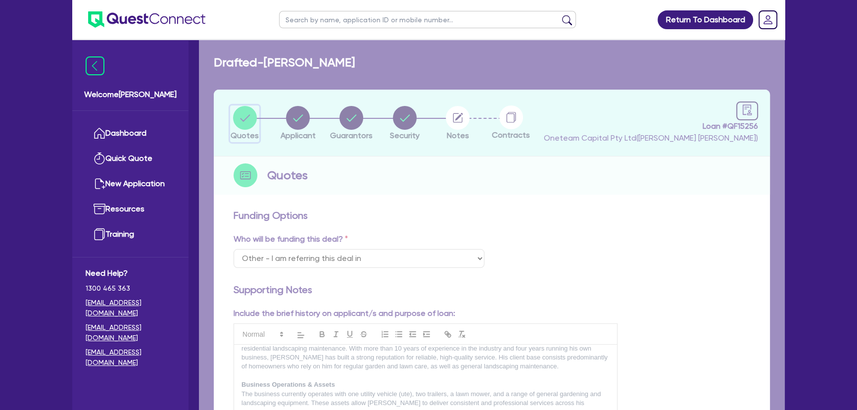
select select "CARS_AND_LIGHT_TRUCKS"
select select "PASSENGER_VEHICLES"
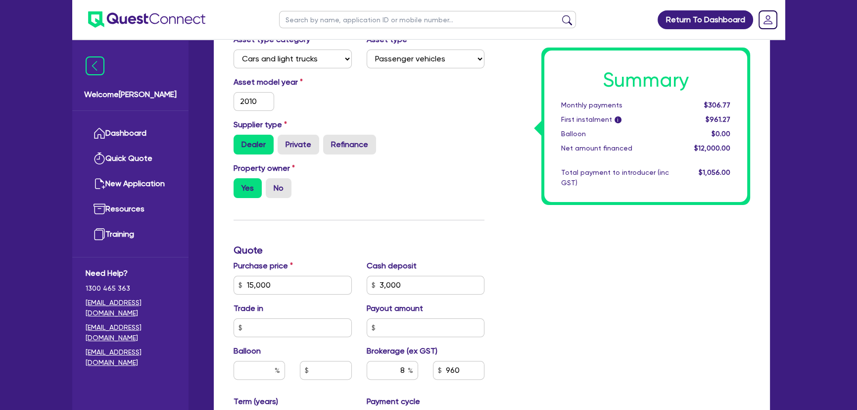
scroll to position [225, 0]
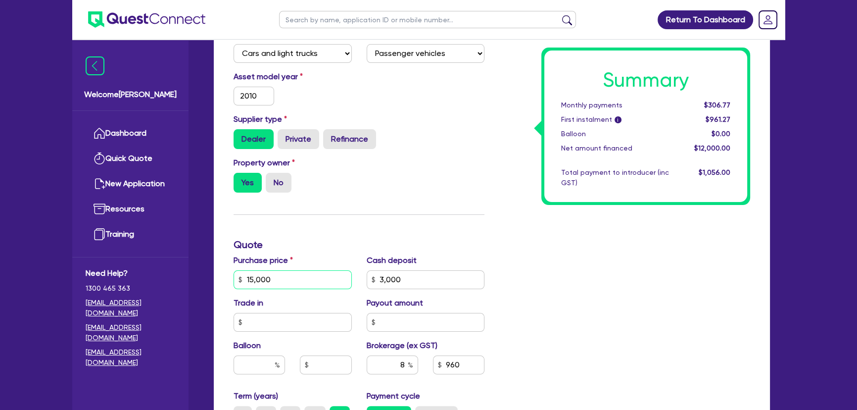
click at [318, 279] on input "15,000" at bounding box center [292, 279] width 118 height 19
type input "10,000"
click at [431, 206] on div "Finance type Chattel Mortgage Business Loan Asset type category Select Cars and…" at bounding box center [359, 274] width 266 height 578
type input "3,000"
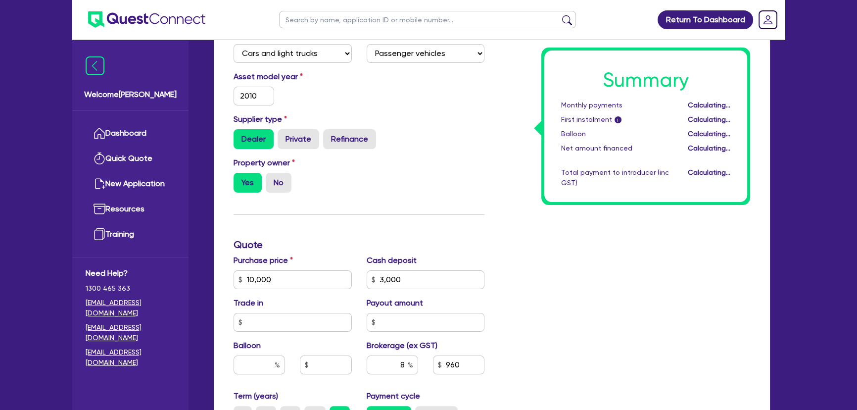
type input "560"
click at [426, 265] on div "Cash deposit 3,000" at bounding box center [425, 271] width 133 height 35
click at [424, 272] on input "3,000" at bounding box center [425, 279] width 118 height 19
click at [425, 274] on input "3,000" at bounding box center [425, 279] width 118 height 19
click at [425, 273] on input "3,000" at bounding box center [425, 279] width 118 height 19
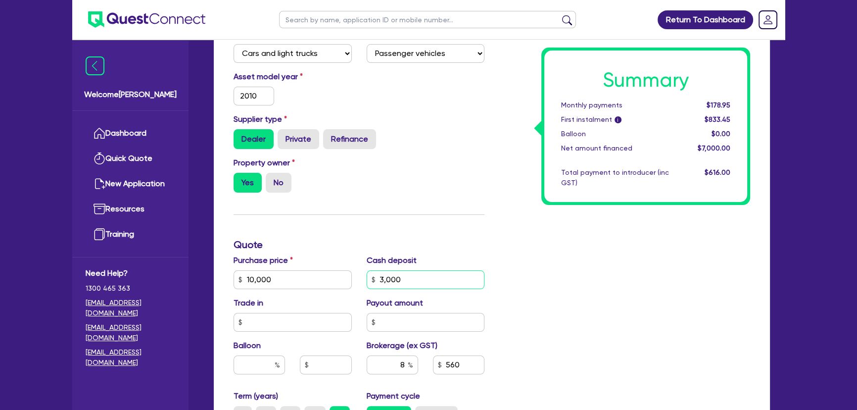
click at [427, 275] on input "3,000" at bounding box center [425, 279] width 118 height 19
click at [429, 275] on input "3,000" at bounding box center [425, 279] width 118 height 19
click at [429, 274] on input "3,000" at bounding box center [425, 279] width 118 height 19
type input "3,000"
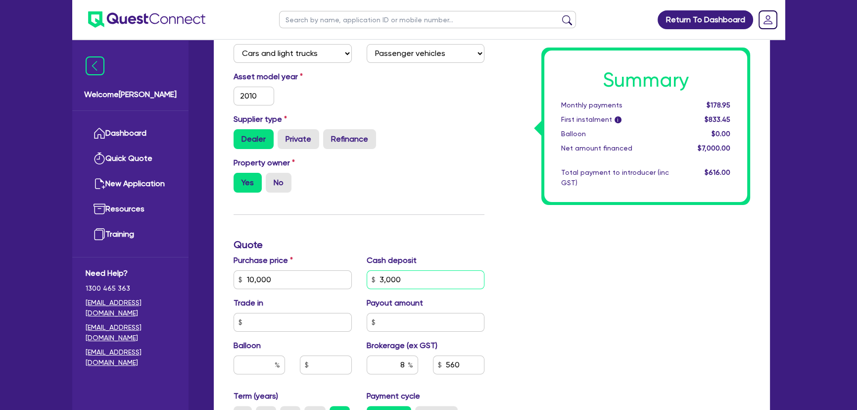
click at [461, 277] on input "3,000" at bounding box center [425, 279] width 118 height 19
click at [272, 283] on input "10,000" at bounding box center [292, 279] width 118 height 19
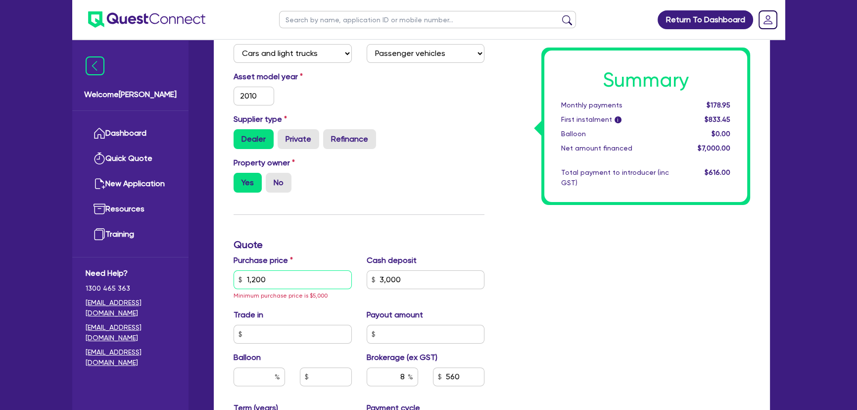
type input "12,000"
type input "3,000"
type input "720"
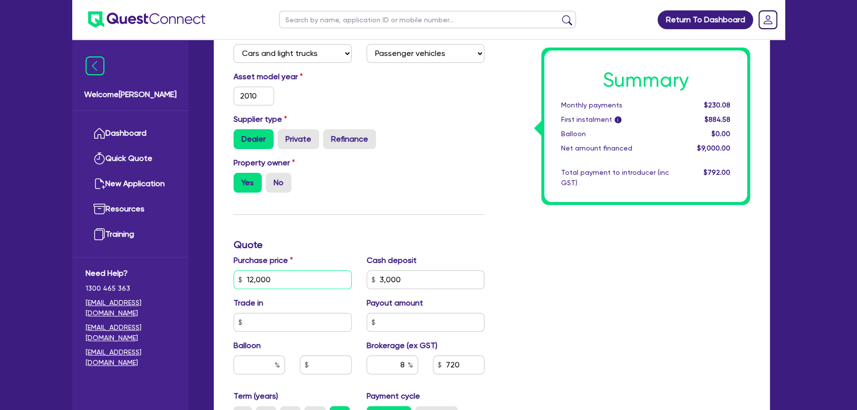
type input "12,000"
click at [443, 287] on input "3,000" at bounding box center [425, 279] width 118 height 19
type input "3,000"
click at [443, 286] on input "3,000" at bounding box center [425, 279] width 118 height 19
click at [333, 274] on input "12,000" at bounding box center [292, 279] width 118 height 19
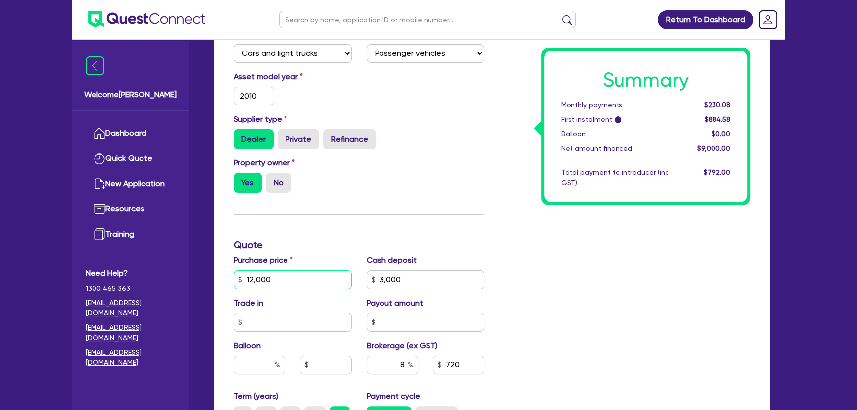
click at [333, 274] on input "12,000" at bounding box center [292, 279] width 118 height 19
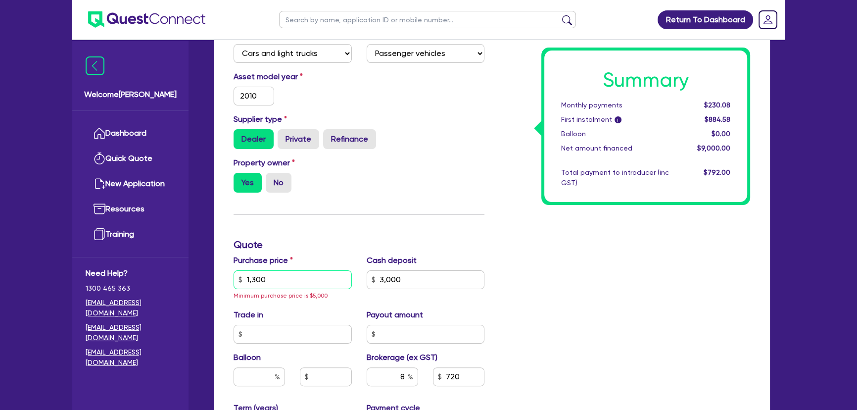
type input "13,000"
type input "3,000"
type input "800"
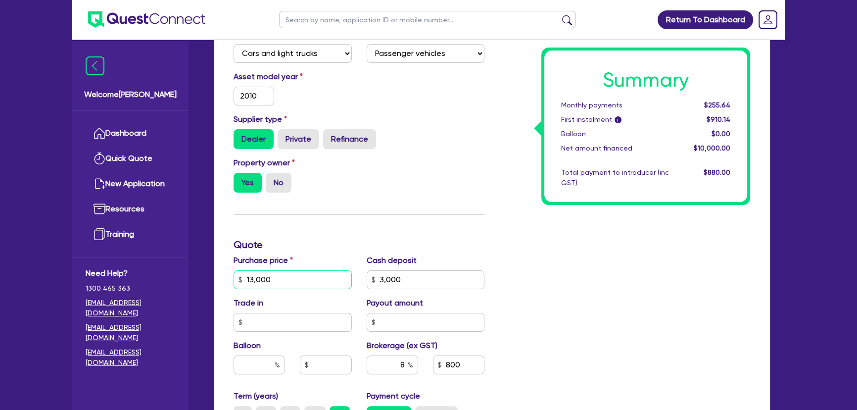
type input "13,000"
click at [431, 277] on input "3,000" at bounding box center [425, 279] width 118 height 19
click at [274, 277] on input "13,000" at bounding box center [292, 279] width 118 height 19
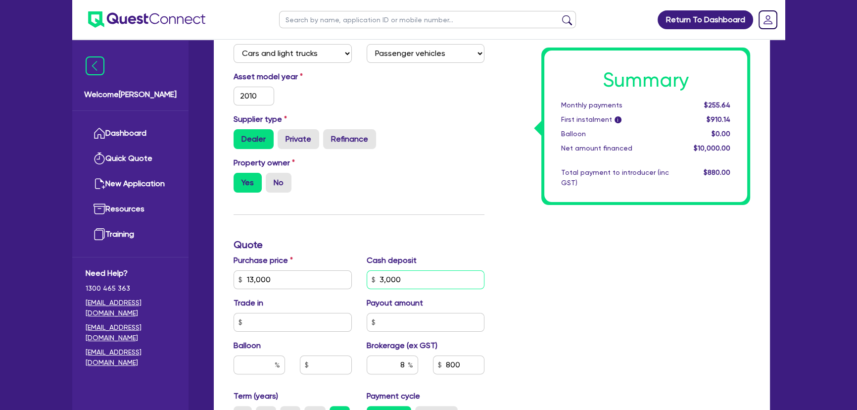
click at [409, 275] on input "3,000" at bounding box center [425, 279] width 118 height 19
click at [413, 273] on input "3,000" at bounding box center [425, 279] width 118 height 19
click at [414, 273] on input "3,000" at bounding box center [425, 279] width 118 height 19
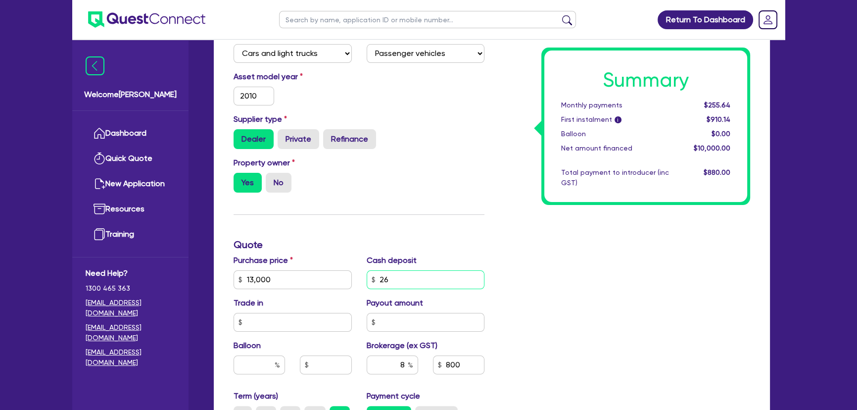
type input "2"
type input "1,039.84"
type input "2,600"
click at [692, 305] on div "Summary Monthly payments $332.28 First instalment i $986.78 Balloon $0.00 Net a…" at bounding box center [625, 274] width 266 height 578
type input "832"
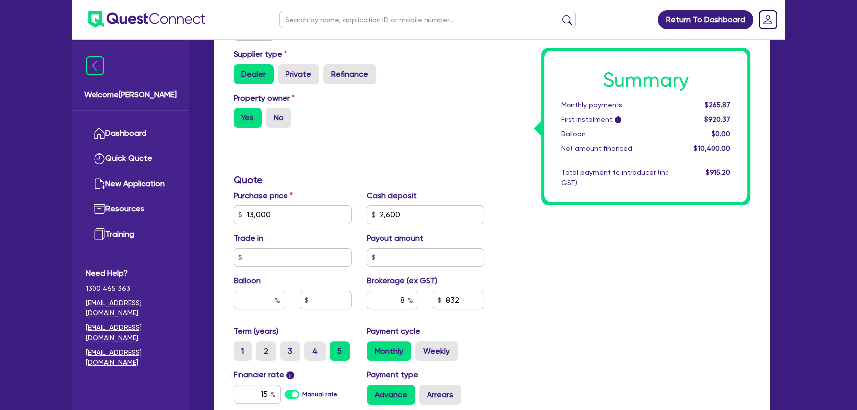
scroll to position [270, 0]
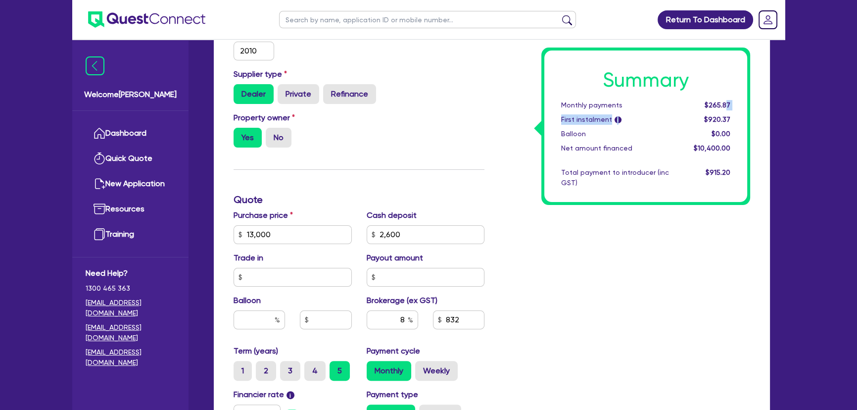
drag, startPoint x: 705, startPoint y: 113, endPoint x: 726, endPoint y: 105, distance: 22.2
click at [726, 105] on div "Summary Monthly payments $265.87 First instalment i $920.37 Balloon $0.00 Net a…" at bounding box center [645, 125] width 203 height 151
click at [692, 104] on div "$265.87" at bounding box center [706, 105] width 61 height 10
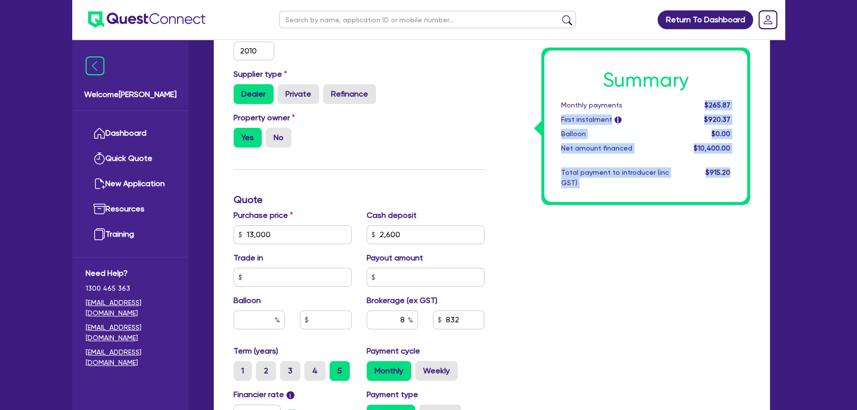
drag, startPoint x: 692, startPoint y: 104, endPoint x: 766, endPoint y: 108, distance: 73.8
click at [766, 108] on div "Finance type Chattel Mortgage Business Loan Asset type category Select Cars and…" at bounding box center [492, 252] width 556 height 634
click at [740, 108] on div "Summary Monthly payments $265.87 First instalment i $920.37 Balloon $0.00 Net a…" at bounding box center [645, 125] width 203 height 151
click at [706, 104] on div "$265.87" at bounding box center [706, 105] width 61 height 10
click at [707, 104] on span "$265.87" at bounding box center [717, 105] width 26 height 8
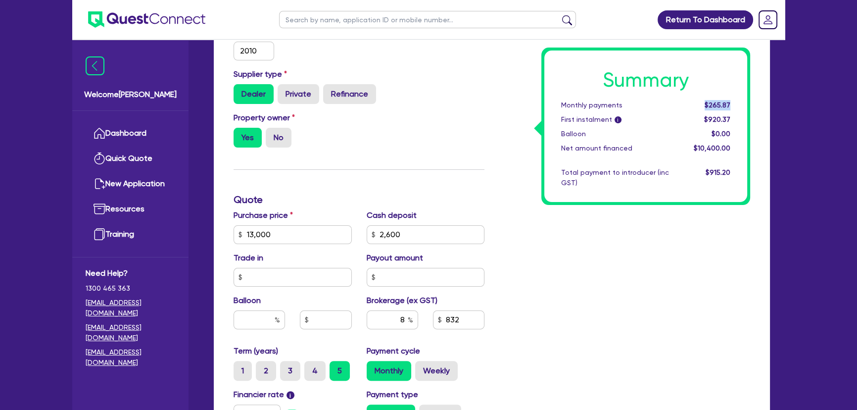
drag, startPoint x: 707, startPoint y: 104, endPoint x: 740, endPoint y: 102, distance: 33.2
click at [740, 102] on div "Summary Monthly payments $265.87 First instalment i $920.37 Balloon $0.00 Net a…" at bounding box center [645, 125] width 203 height 151
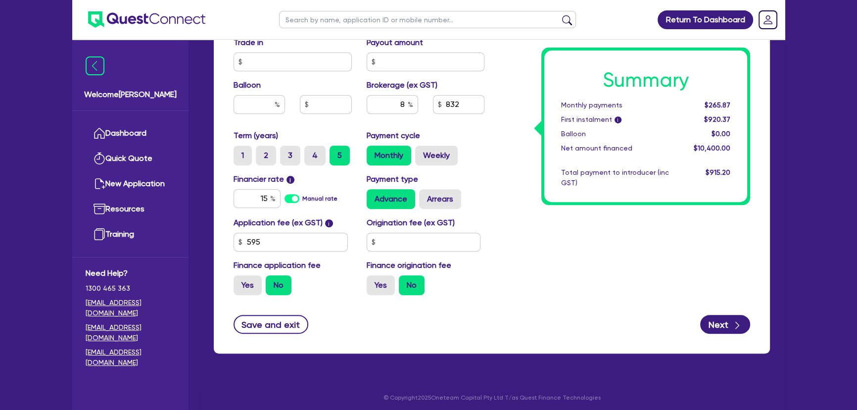
scroll to position [488, 0]
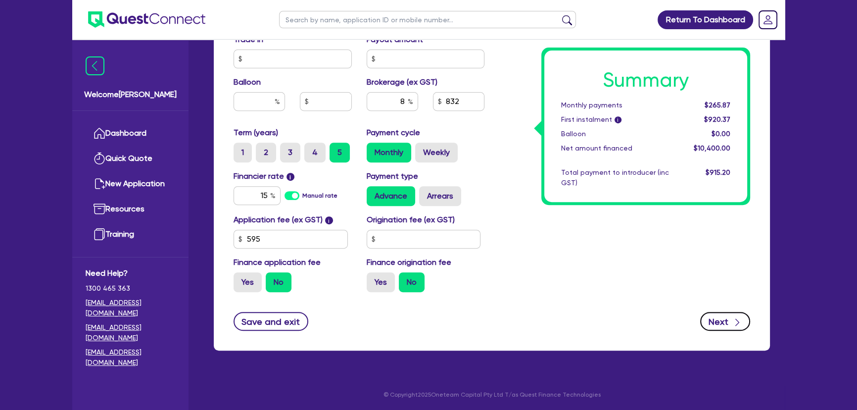
click at [721, 321] on button "Next" at bounding box center [725, 321] width 50 height 19
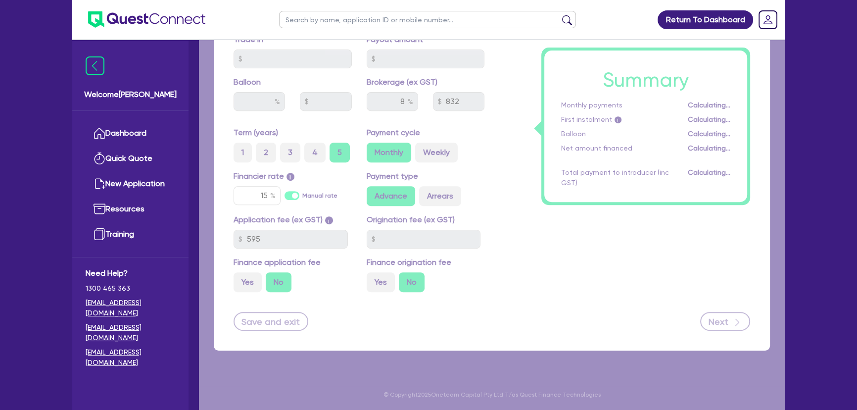
select select "SOLE_TRADER"
select select "BUILDING_CONSTRUCTION"
select select "TRADES_SERVICES_CONSUMERS"
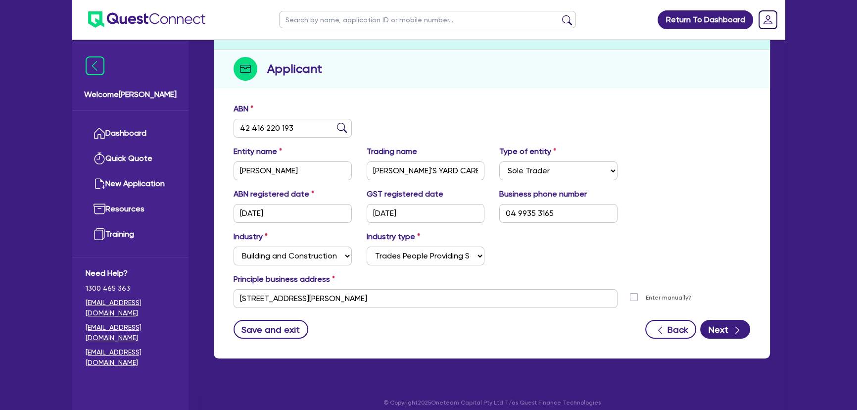
scroll to position [114, 0]
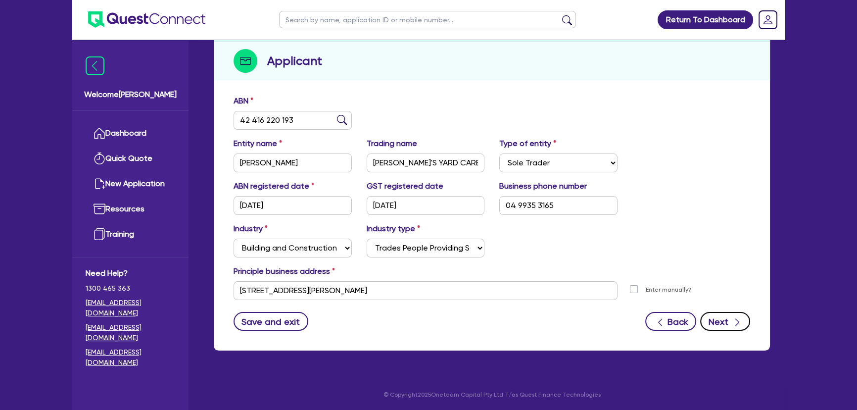
click at [719, 320] on button "Next" at bounding box center [725, 321] width 50 height 19
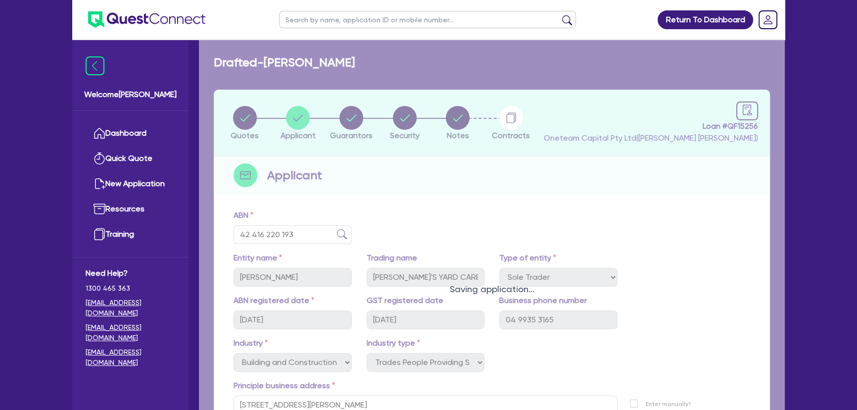
select select "MR"
select select "WA"
select select "DE_FACTO"
select select "CASH"
select select "TRAILER"
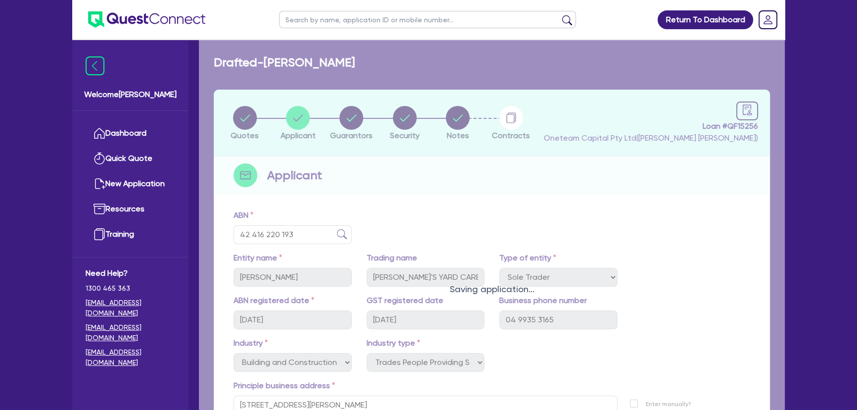
select select "TRAILER"
select select "EQUIPMENT"
select select "VEHICLE"
select select "OTHER"
select select "VEHICLE_LOAN"
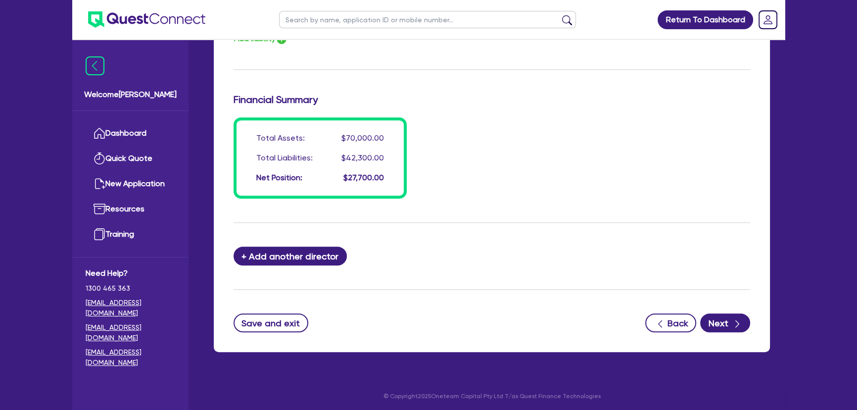
scroll to position [857, 0]
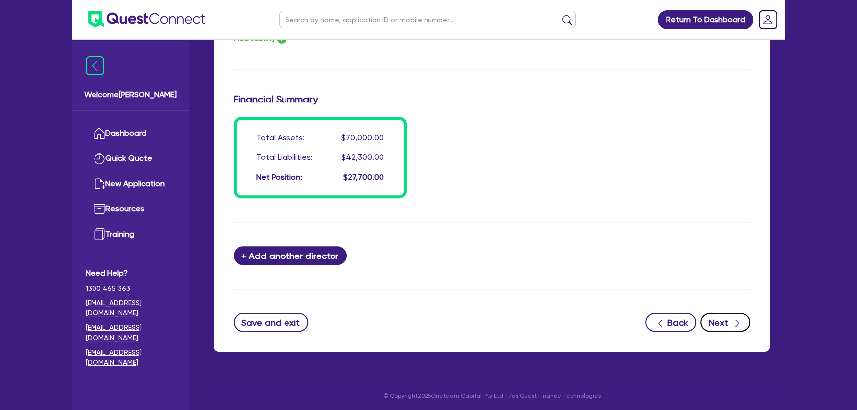
click at [720, 317] on button "Next" at bounding box center [725, 322] width 50 height 19
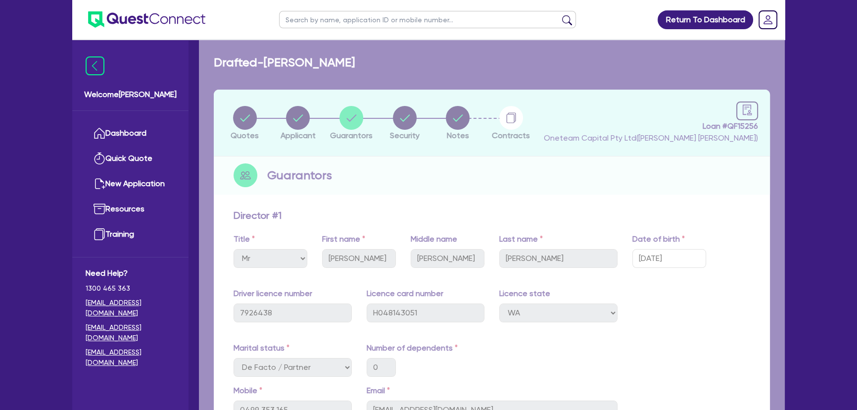
select select "CARS_AND_LIGHT_TRUCKS"
select select "PASSENGER_VEHICLES"
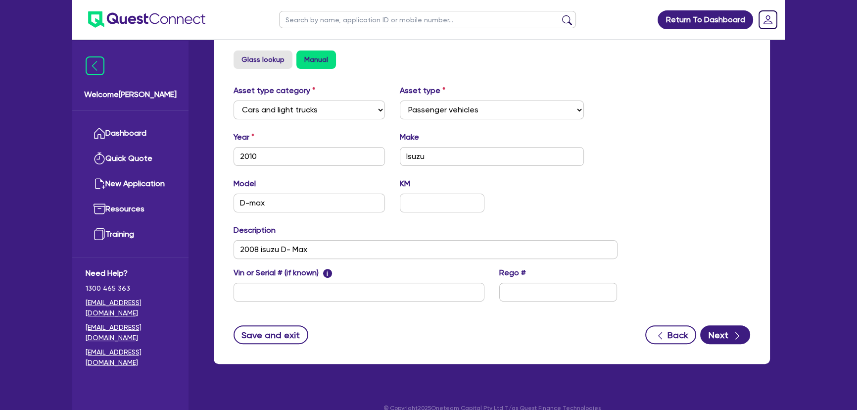
scroll to position [351, 0]
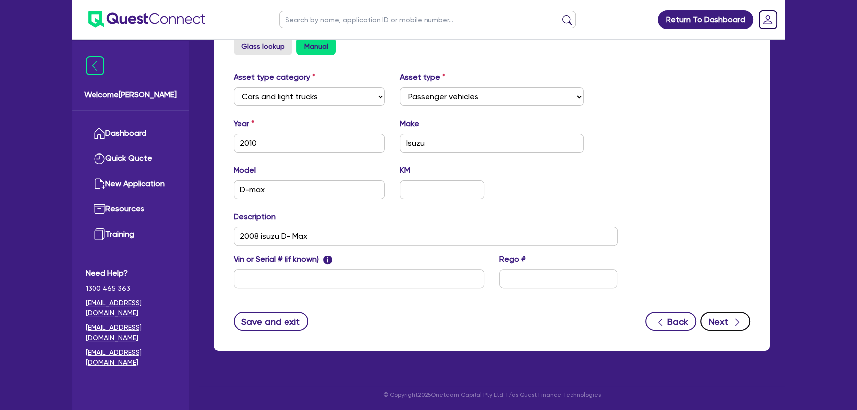
click at [716, 320] on button "Next" at bounding box center [725, 321] width 50 height 19
select select "Other"
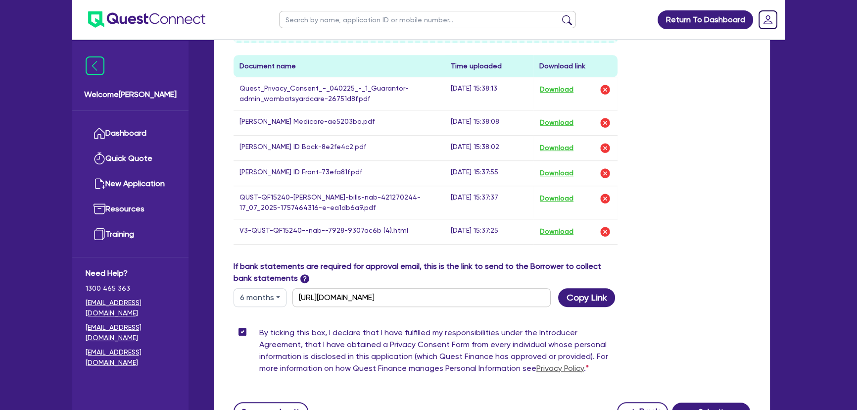
scroll to position [584, 0]
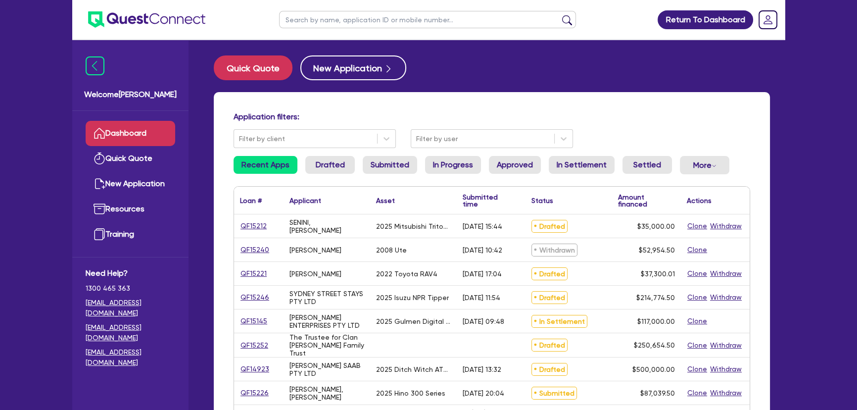
click at [370, 10] on ul at bounding box center [427, 19] width 317 height 39
click at [370, 18] on input "text" at bounding box center [427, 19] width 297 height 17
type input "greedy"
click at [559, 15] on button "submit" at bounding box center [567, 22] width 16 height 14
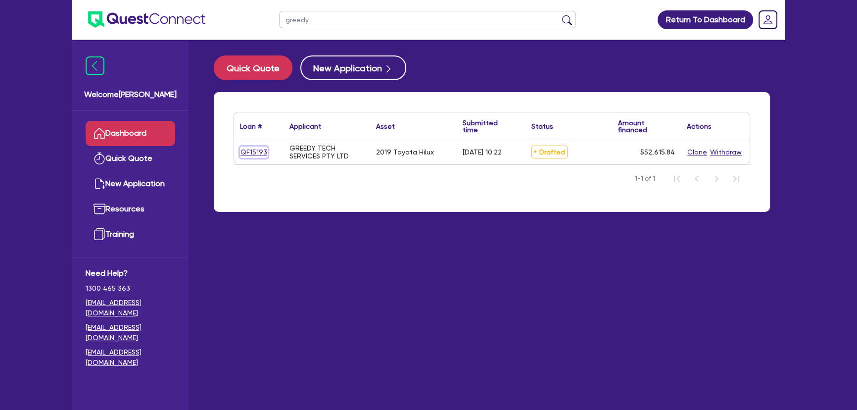
click at [260, 153] on link "QF15193" at bounding box center [254, 151] width 28 height 11
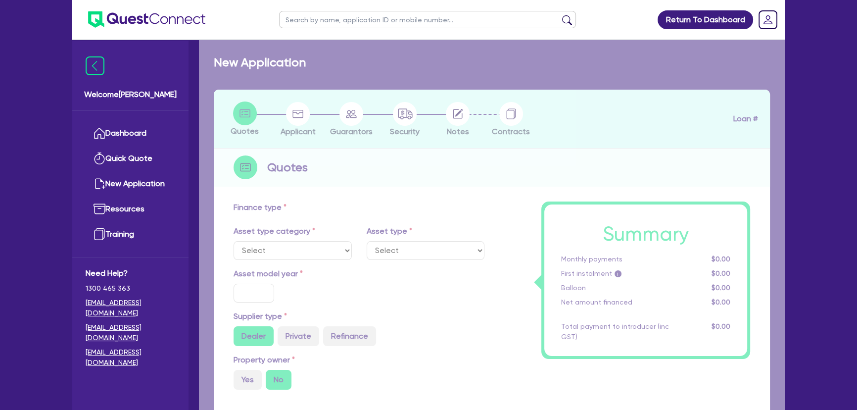
select select "CARS_AND_LIGHT_TRUCKS"
type input "2019"
radio input "false"
radio input "true"
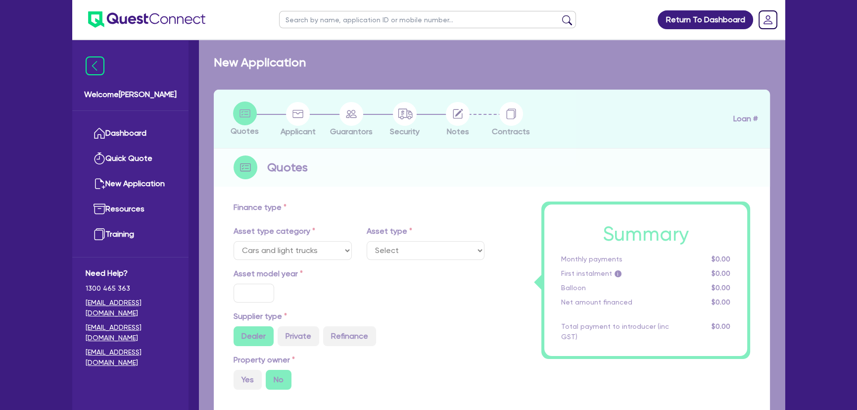
type input "51,901.94"
type input "4"
type input "2,104.63"
type input "9.75"
type input "649"
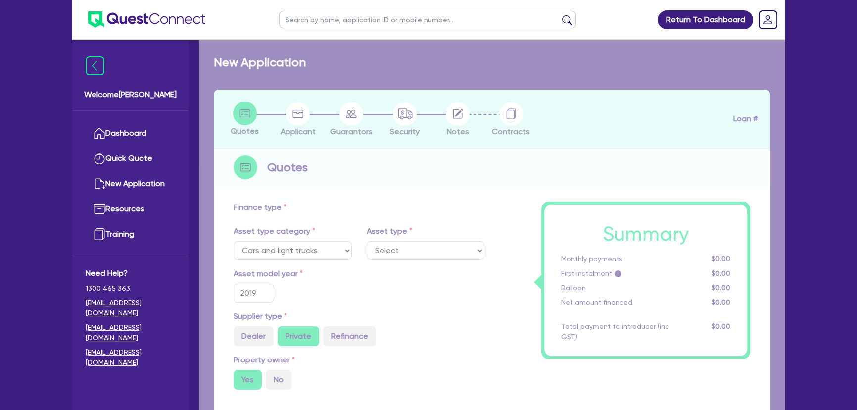
select select "PASSENGER_VEHICLES"
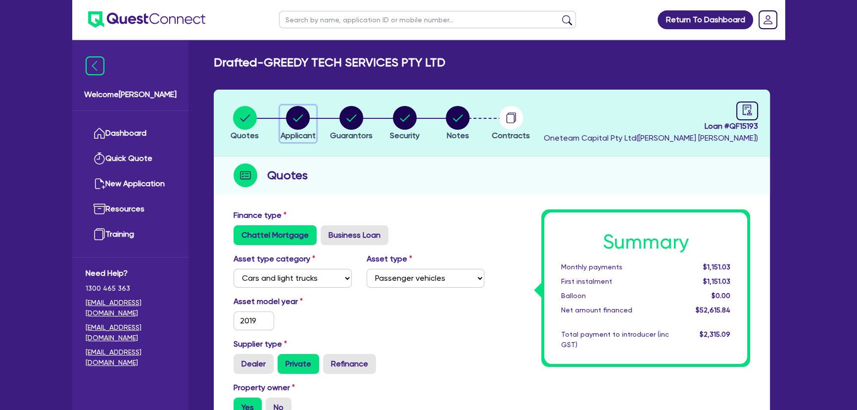
click at [294, 128] on circle "button" at bounding box center [298, 118] width 24 height 24
select select "COMPANY"
select select "BUILDING_CONSTRUCTION"
select select "TRADES_SERVICES_CONSUMERS"
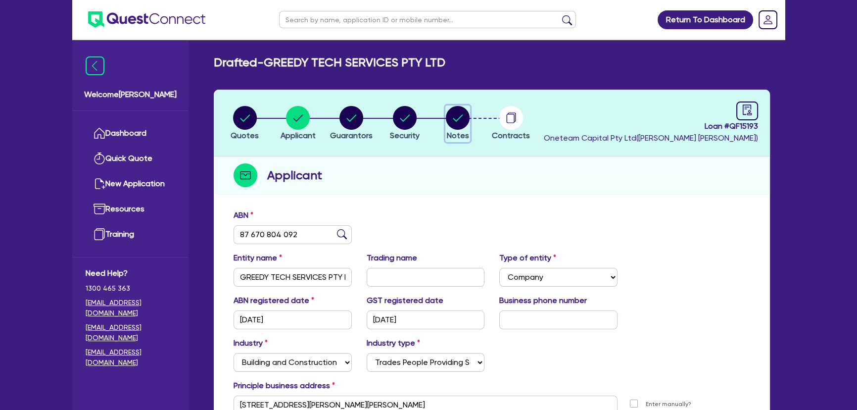
click at [455, 123] on circle "button" at bounding box center [458, 118] width 24 height 24
select select "Other"
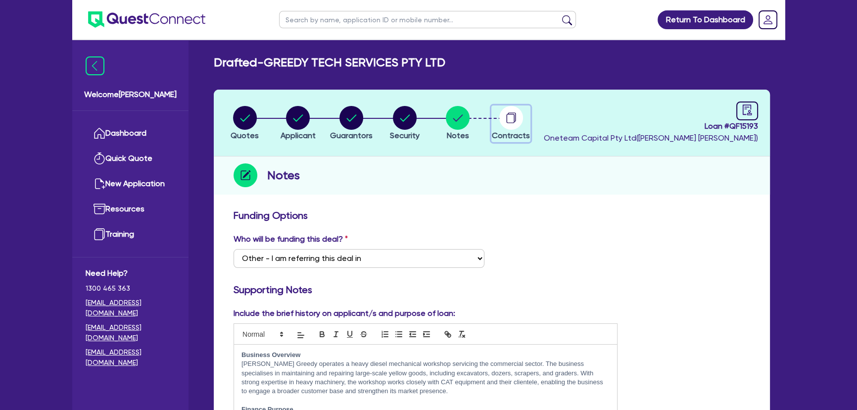
click at [504, 120] on circle "button" at bounding box center [511, 118] width 24 height 24
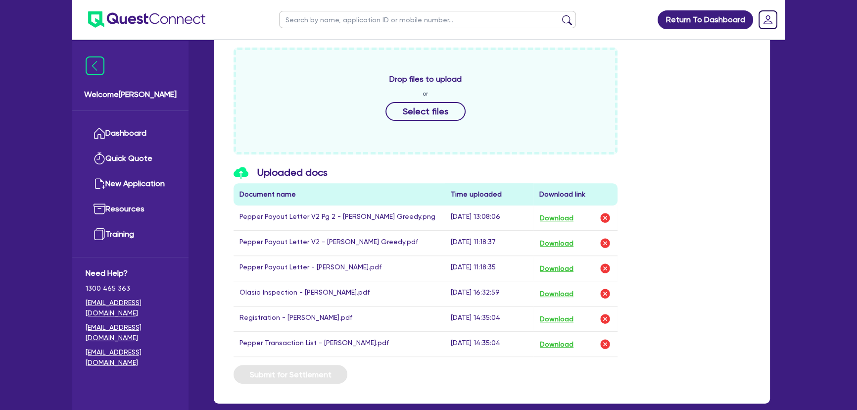
scroll to position [450, 0]
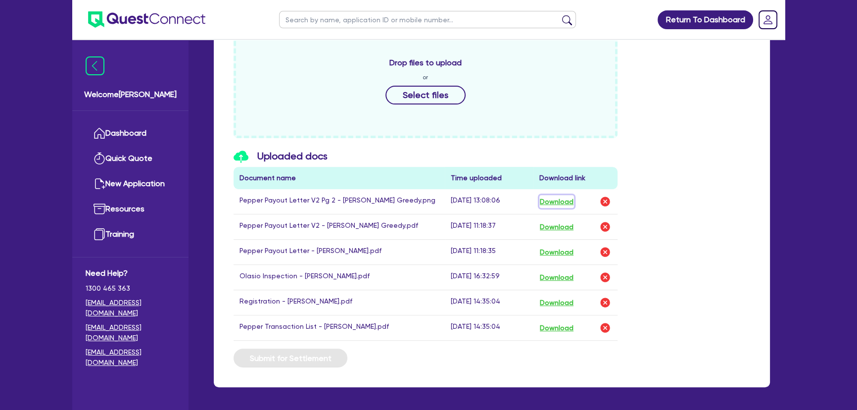
click at [562, 195] on button "Download" at bounding box center [556, 201] width 35 height 13
click at [557, 274] on button "Download" at bounding box center [556, 277] width 35 height 13
click at [559, 302] on button "Download" at bounding box center [556, 302] width 35 height 13
click at [556, 322] on button "Download" at bounding box center [556, 327] width 35 height 13
click at [556, 227] on button "Download" at bounding box center [556, 226] width 35 height 13
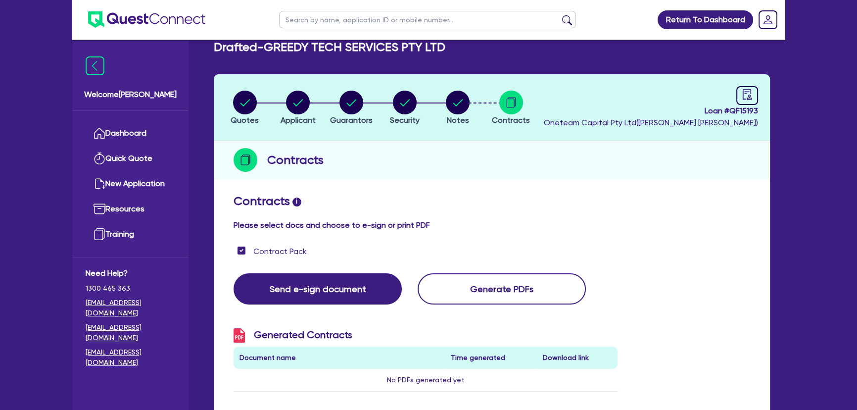
scroll to position [0, 0]
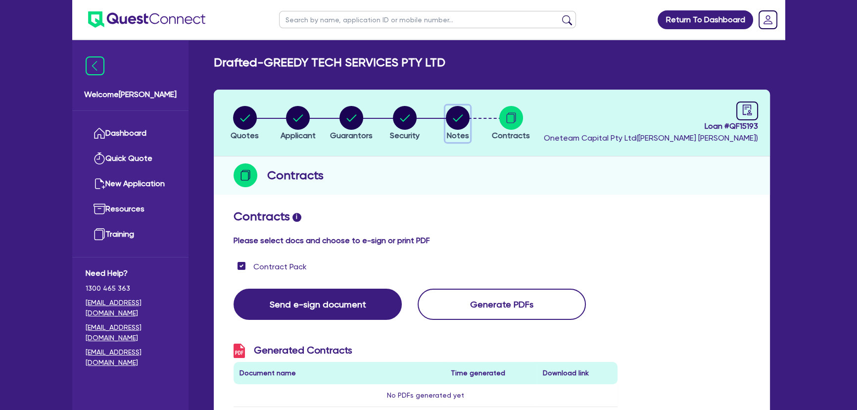
click at [457, 128] on circle "button" at bounding box center [458, 118] width 24 height 24
select select "Other"
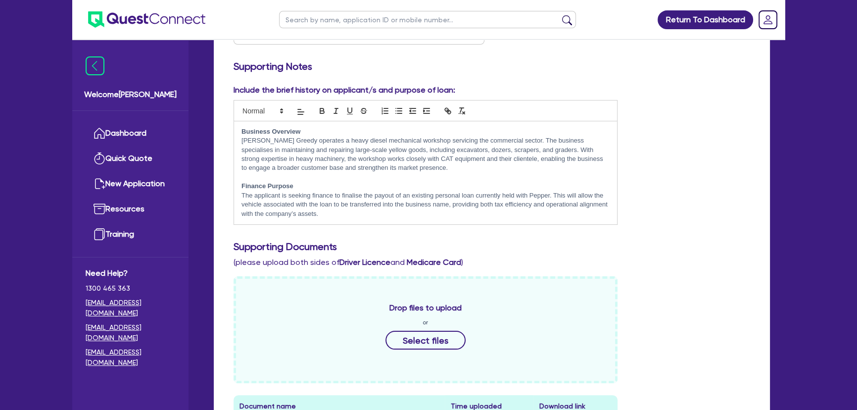
scroll to position [270, 0]
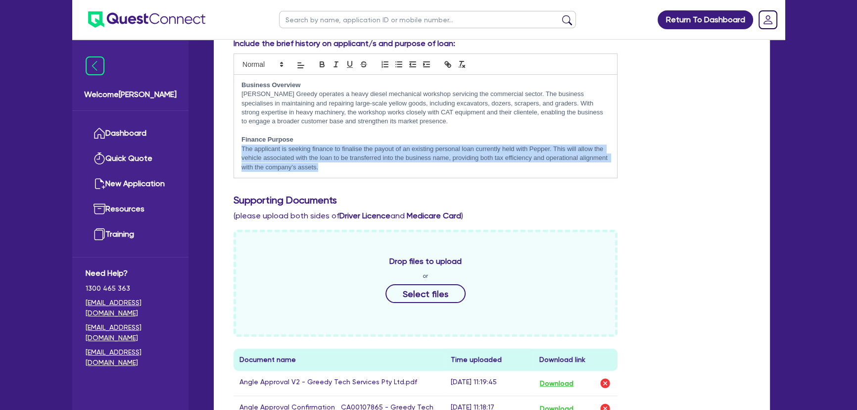
drag, startPoint x: 345, startPoint y: 174, endPoint x: 238, endPoint y: 148, distance: 110.4
click at [238, 148] on div "Business Overview [PERSON_NAME] Greedy operates a heavy diesel mechanical works…" at bounding box center [425, 126] width 383 height 103
copy p "The applicant is seeking finance to finalise the payout of an existing personal…"
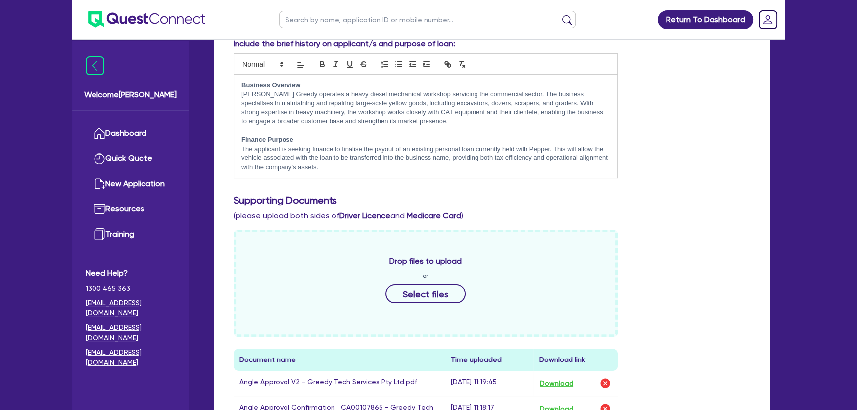
click at [779, 167] on div "Drafted - GREEDY TECH SERVICES PTY LTD Quotes Applicant [GEOGRAPHIC_DATA] Secur…" at bounding box center [492, 353] width 586 height 1135
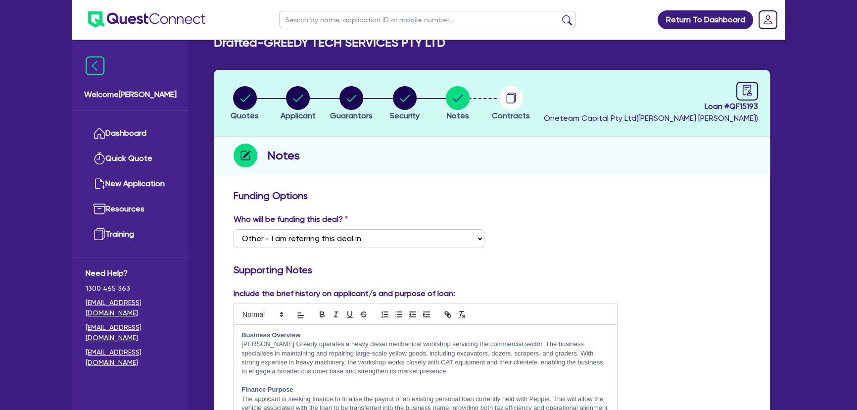
scroll to position [0, 0]
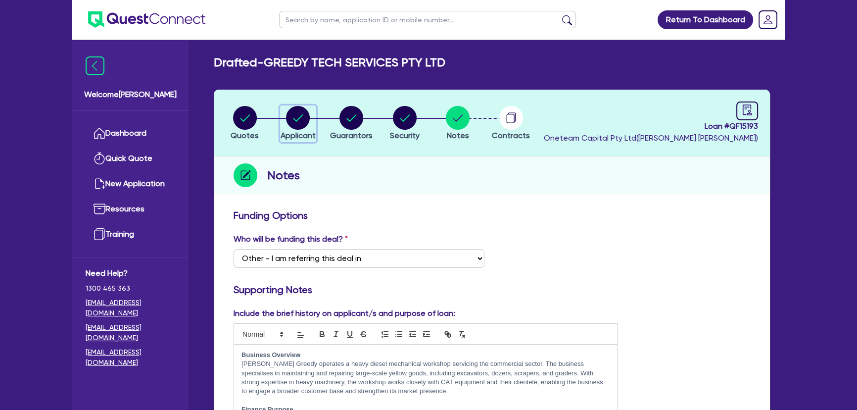
click at [286, 116] on icon "button" at bounding box center [298, 118] width 24 height 24
select select "COMPANY"
select select "BUILDING_CONSTRUCTION"
select select "TRADES_SERVICES_CONSUMERS"
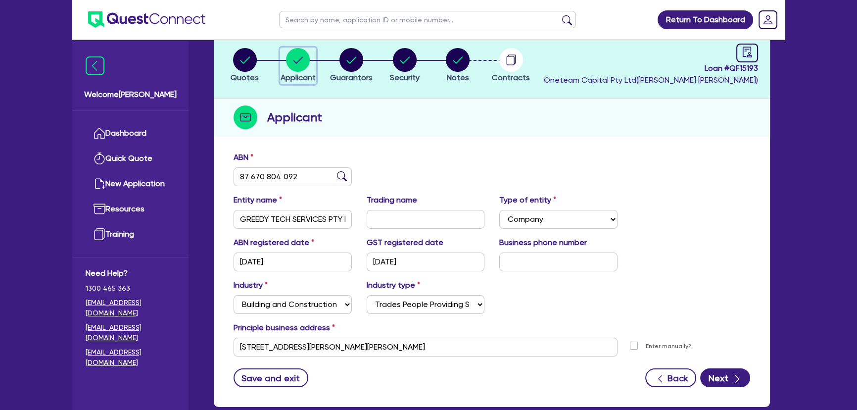
scroll to position [114, 0]
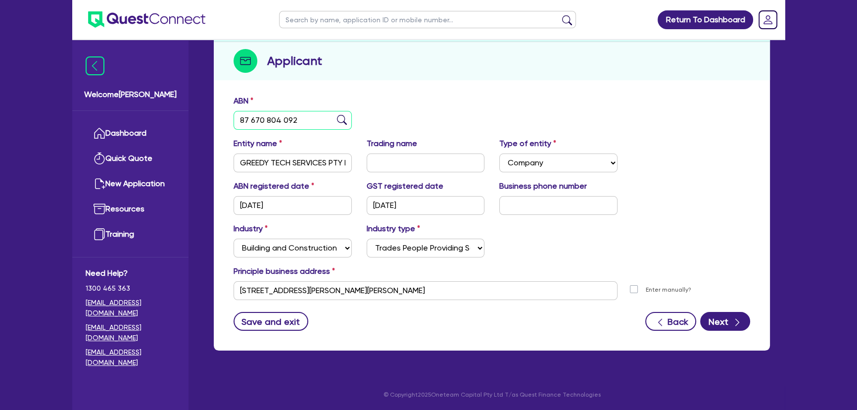
drag, startPoint x: 316, startPoint y: 123, endPoint x: 235, endPoint y: 124, distance: 80.6
click at [235, 124] on input "87 670 804 092" at bounding box center [292, 120] width 118 height 19
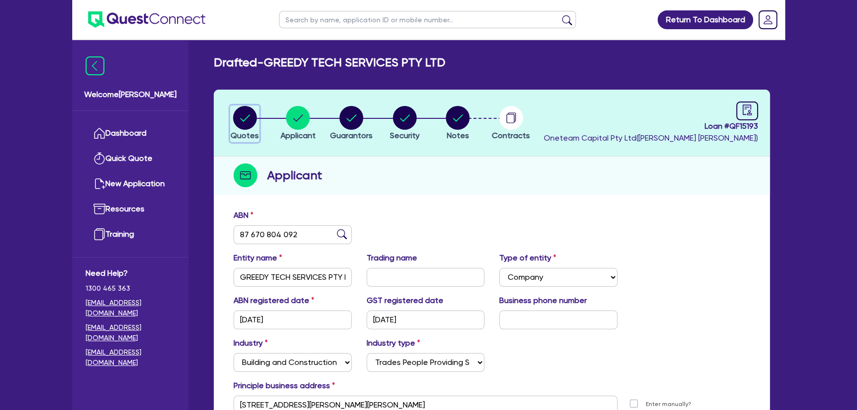
drag, startPoint x: 255, startPoint y: 118, endPoint x: 261, endPoint y: 126, distance: 9.9
click at [255, 119] on circle "button" at bounding box center [245, 118] width 24 height 24
select select "CARS_AND_LIGHT_TRUCKS"
select select "PASSENGER_VEHICLES"
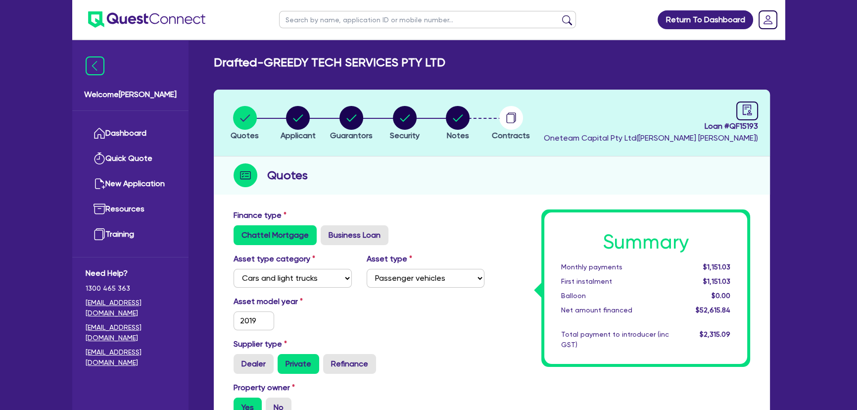
click at [186, 26] on img at bounding box center [146, 19] width 117 height 16
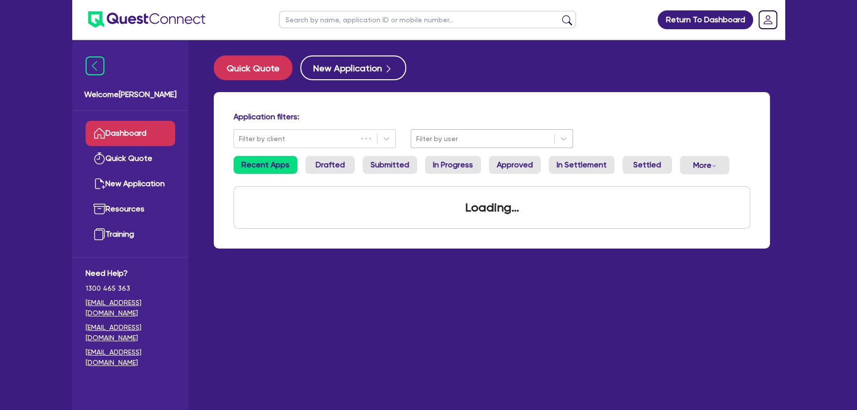
click at [473, 136] on div at bounding box center [482, 139] width 133 height 12
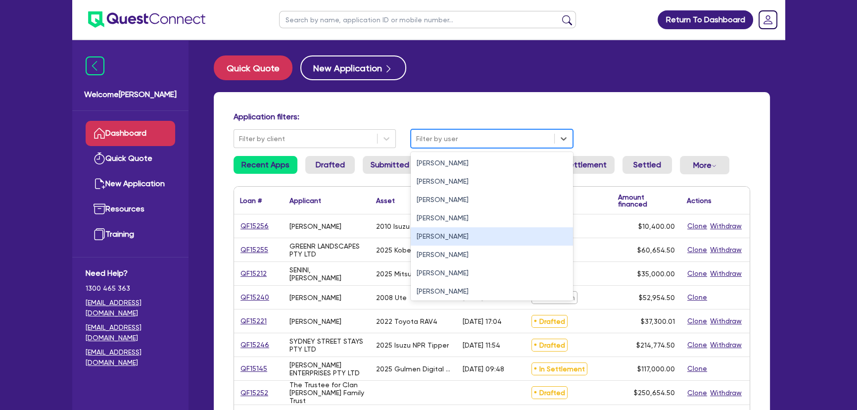
click at [444, 234] on div "[PERSON_NAME]" at bounding box center [492, 236] width 162 height 18
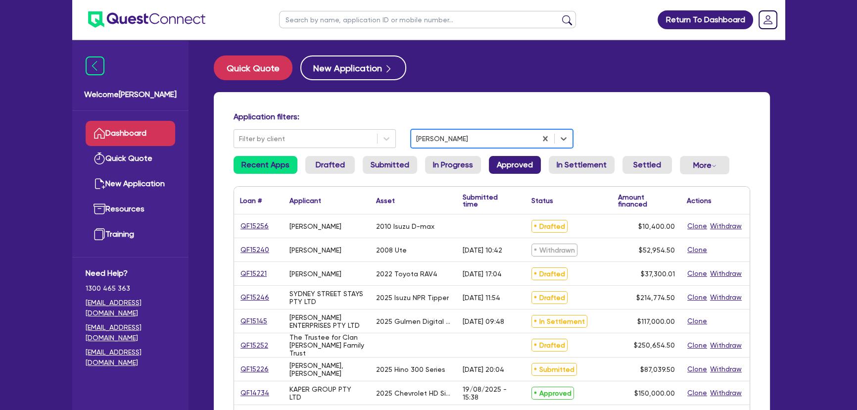
click at [511, 168] on link "Approved" at bounding box center [515, 165] width 52 height 18
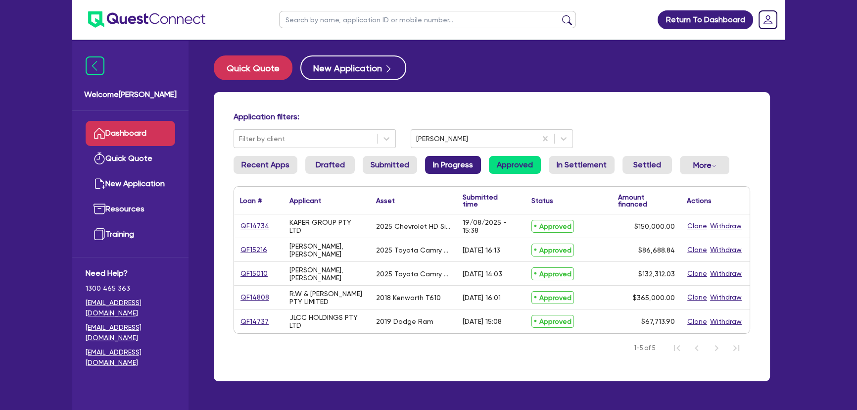
click at [442, 161] on link "In Progress" at bounding box center [453, 165] width 56 height 18
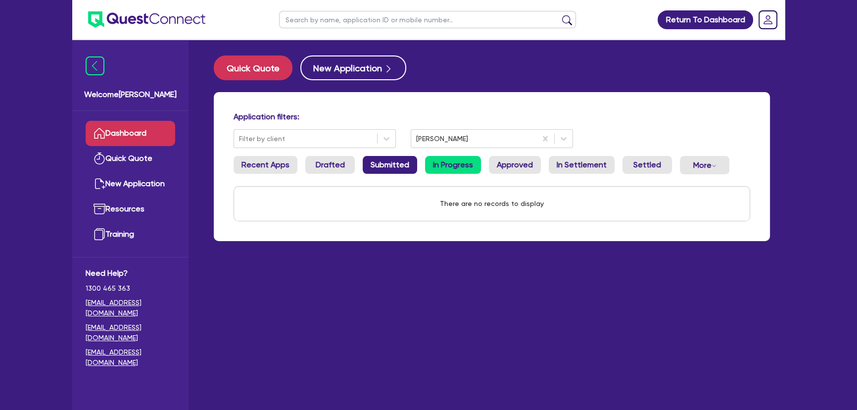
click at [392, 168] on link "Submitted" at bounding box center [390, 165] width 54 height 18
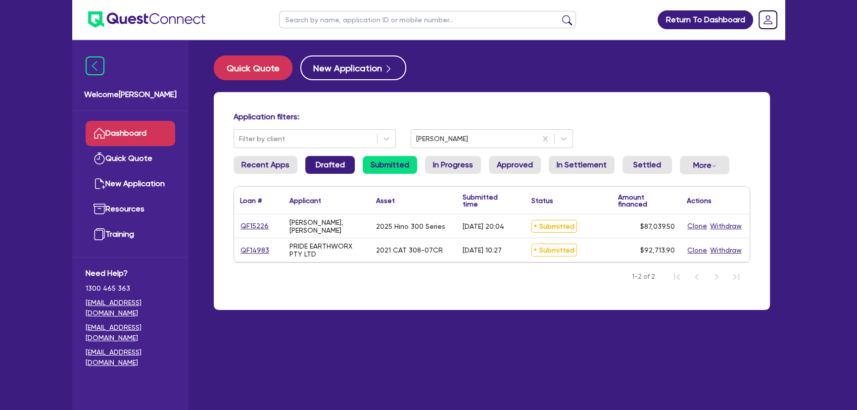
click at [322, 170] on link "Drafted" at bounding box center [329, 165] width 49 height 18
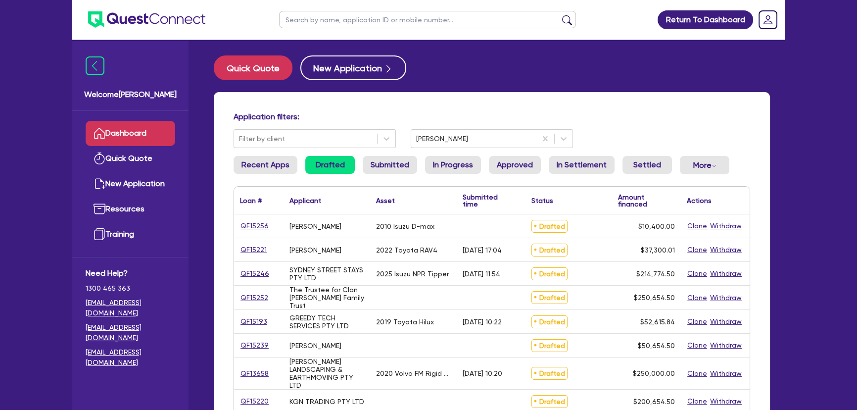
click at [362, 29] on ul at bounding box center [427, 19] width 317 height 39
click at [360, 24] on input "text" at bounding box center [427, 19] width 297 height 17
type input "o"
click at [559, 15] on button "submit" at bounding box center [567, 22] width 16 height 14
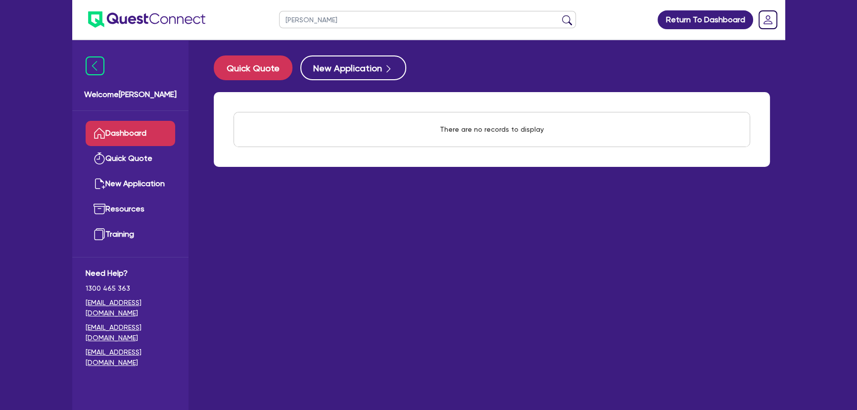
type input "[PERSON_NAME]"
click at [559, 15] on button "submit" at bounding box center [567, 22] width 16 height 14
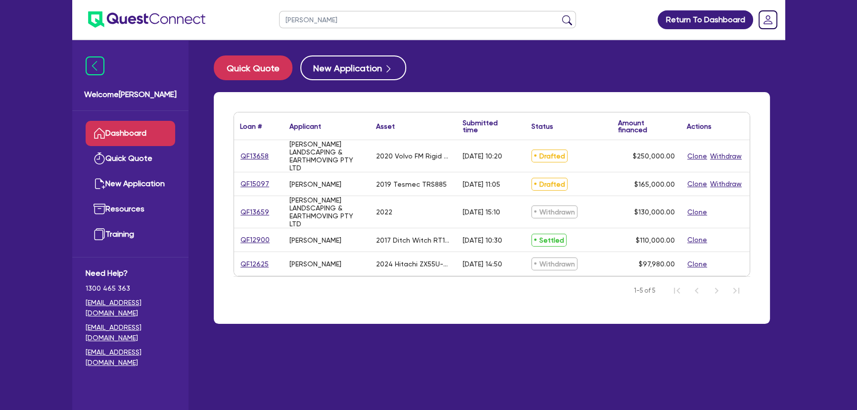
click at [253, 162] on div "QF13658" at bounding box center [258, 156] width 49 height 32
click at [253, 158] on link "QF13658" at bounding box center [254, 155] width 29 height 11
select select "PRIMARY_ASSETS"
select select "HEAVY_TRUCKS"
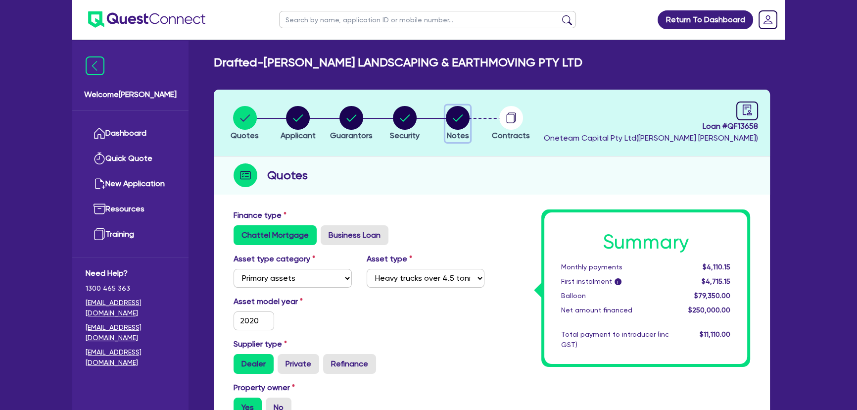
click at [452, 112] on circle "button" at bounding box center [458, 118] width 24 height 24
select select "Other"
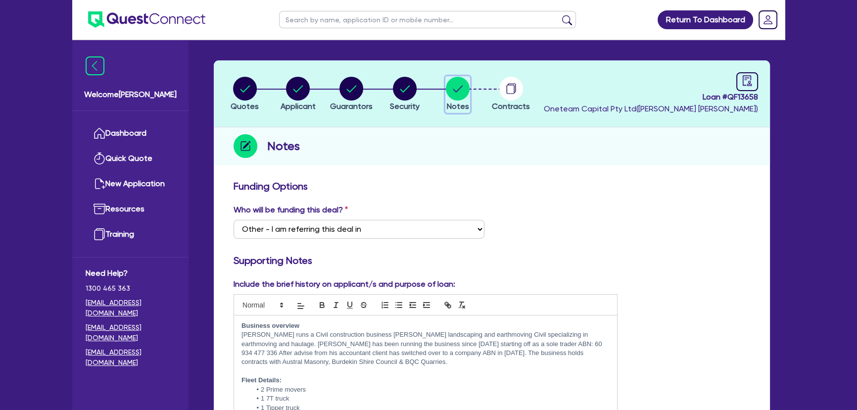
scroll to position [45, 0]
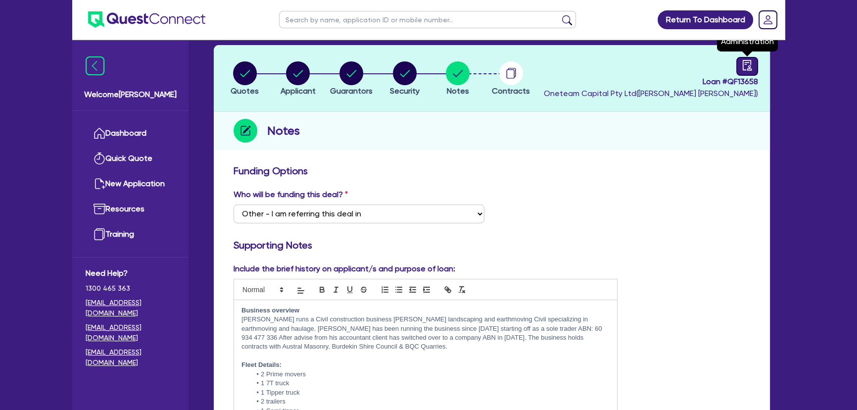
click at [745, 67] on icon "audit" at bounding box center [746, 65] width 11 height 11
select select "DRAFTED_AMENDED"
select select "Moneytech"
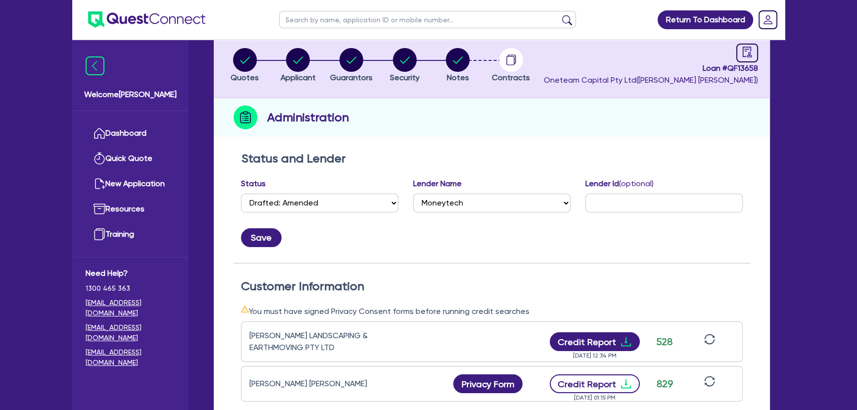
scroll to position [90, 0]
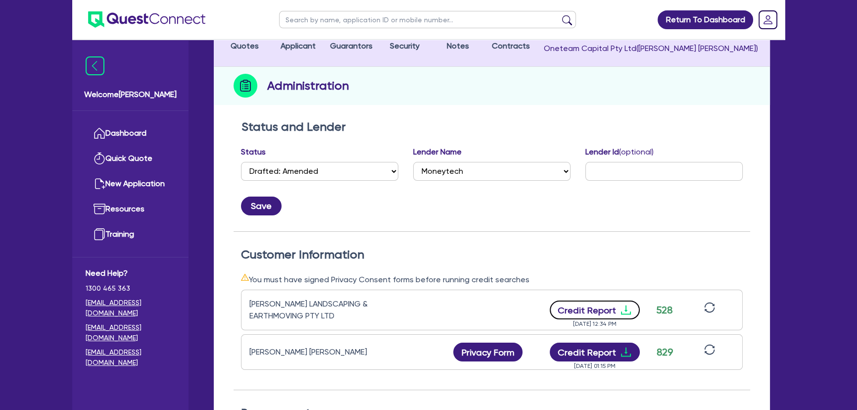
click at [621, 307] on icon "download" at bounding box center [626, 310] width 12 height 12
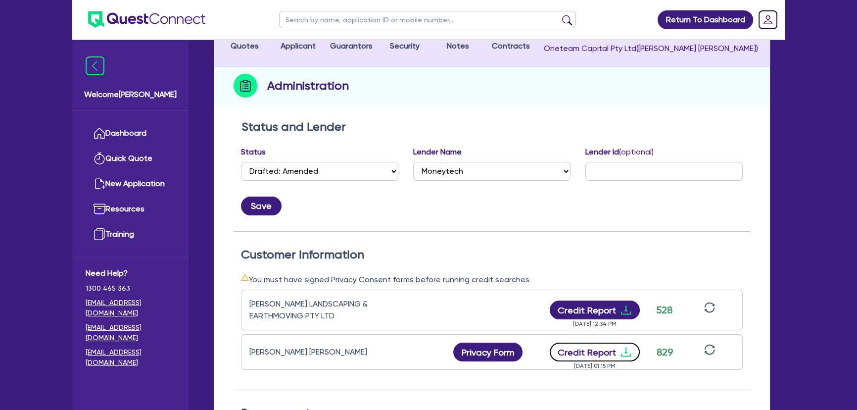
click at [627, 350] on icon "download" at bounding box center [626, 352] width 12 height 12
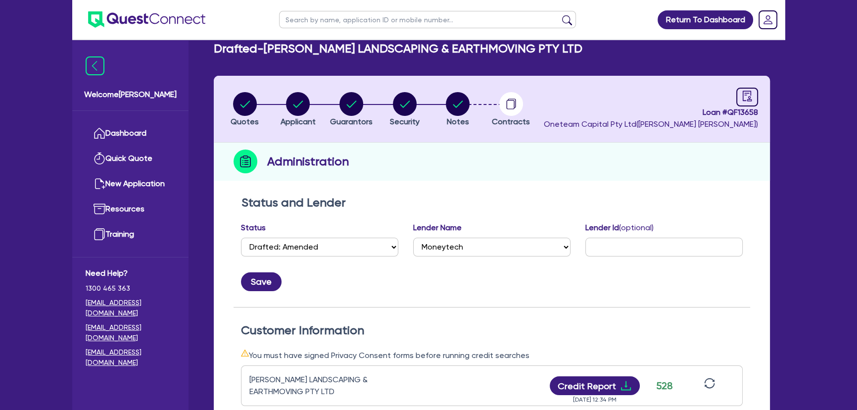
scroll to position [0, 0]
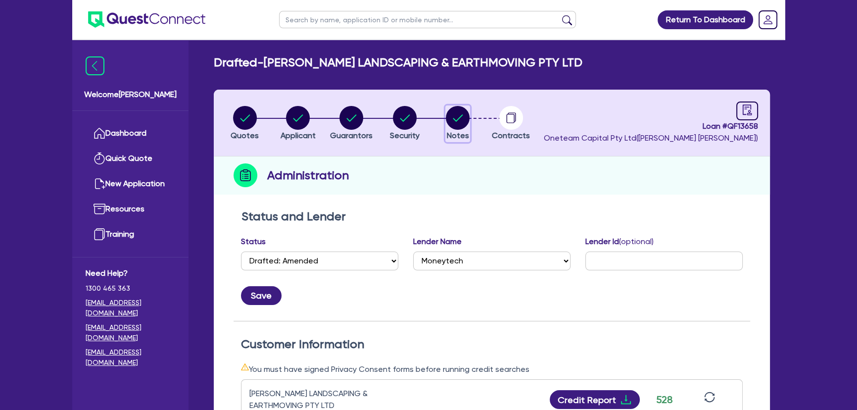
click at [455, 113] on circle "button" at bounding box center [458, 118] width 24 height 24
select select "Other"
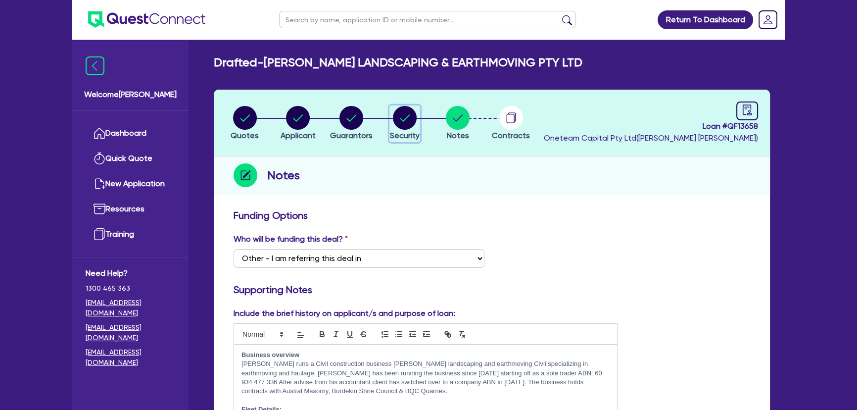
click at [411, 121] on circle "button" at bounding box center [405, 118] width 24 height 24
select select "PRIMARY_ASSETS"
select select "HEAVY_TRUCKS"
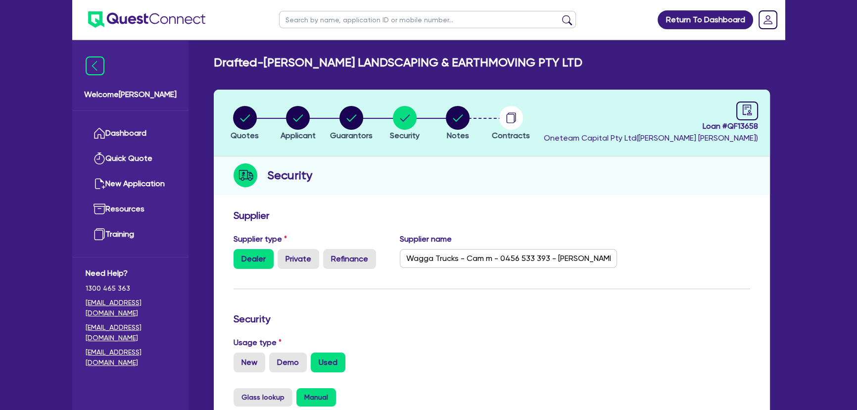
click at [444, 121] on li "Notes" at bounding box center [457, 122] width 53 height 35
click at [461, 121] on circle "button" at bounding box center [458, 118] width 24 height 24
select select "Other"
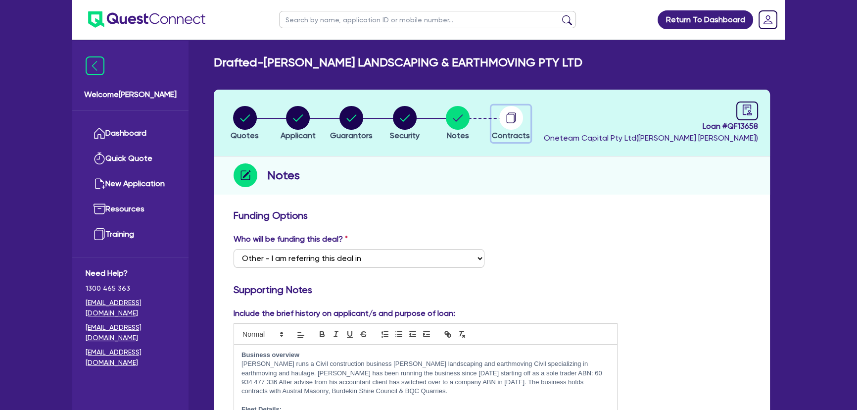
click at [504, 129] on button "Contracts" at bounding box center [510, 123] width 39 height 37
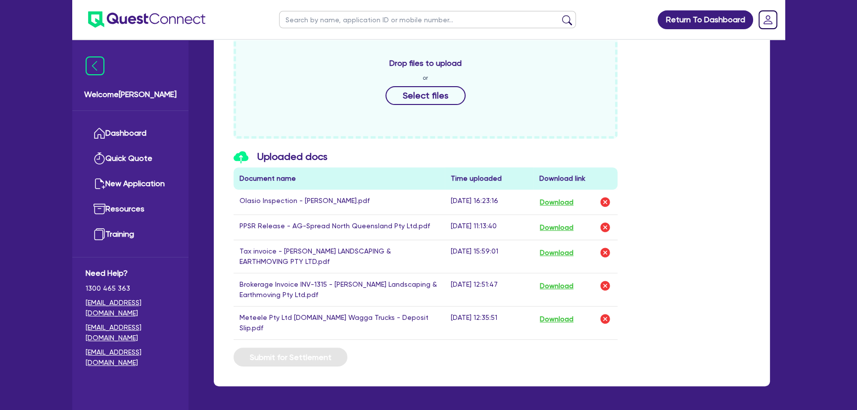
scroll to position [450, 0]
click at [553, 250] on button "Download" at bounding box center [556, 251] width 35 height 13
click at [534, 91] on div "Drop files to upload or Select files" at bounding box center [425, 84] width 384 height 107
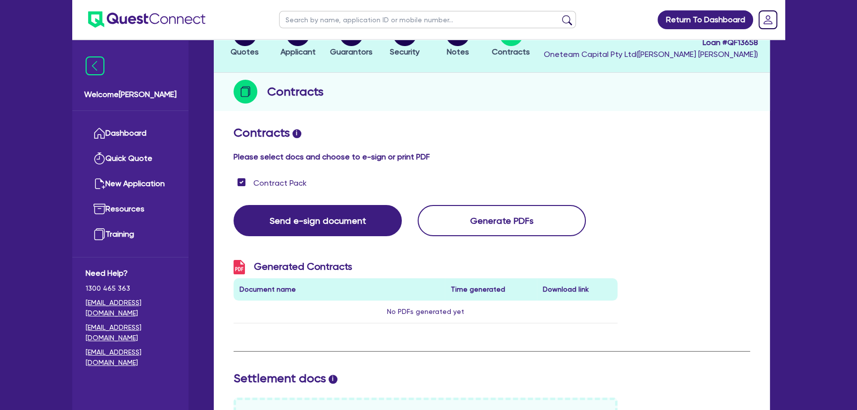
scroll to position [45, 0]
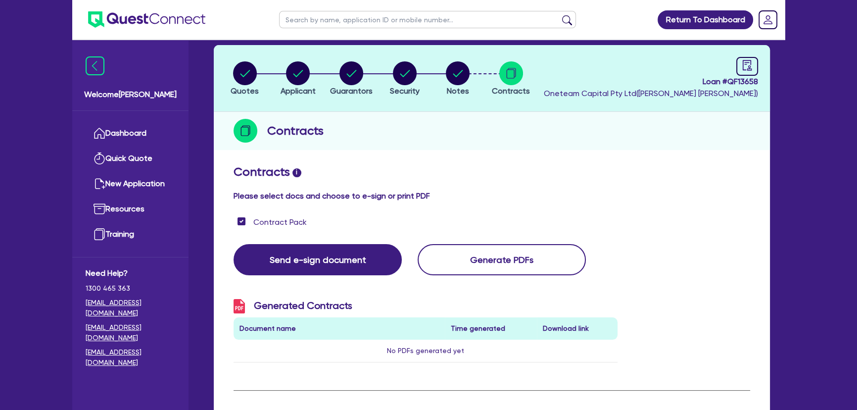
click at [540, 141] on div "Contracts" at bounding box center [492, 131] width 556 height 38
drag, startPoint x: 700, startPoint y: 82, endPoint x: 769, endPoint y: 78, distance: 68.4
click at [769, 78] on header "Quotes Applicant [GEOGRAPHIC_DATA] Security Notes Contracts Loan # QF13658 Onet…" at bounding box center [492, 78] width 556 height 67
copy span "Loan # QF13658"
click at [448, 75] on circle "button" at bounding box center [458, 73] width 24 height 24
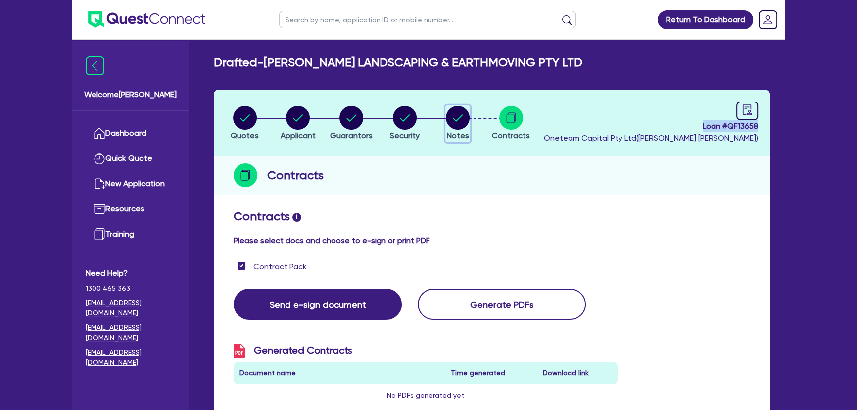
select select "Other"
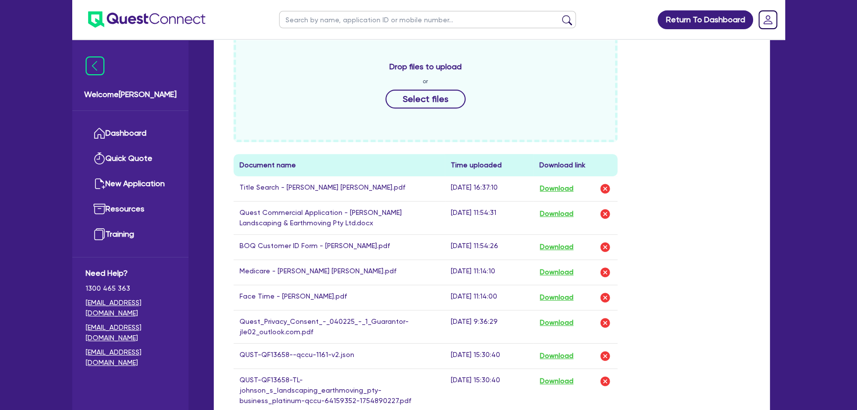
scroll to position [629, 0]
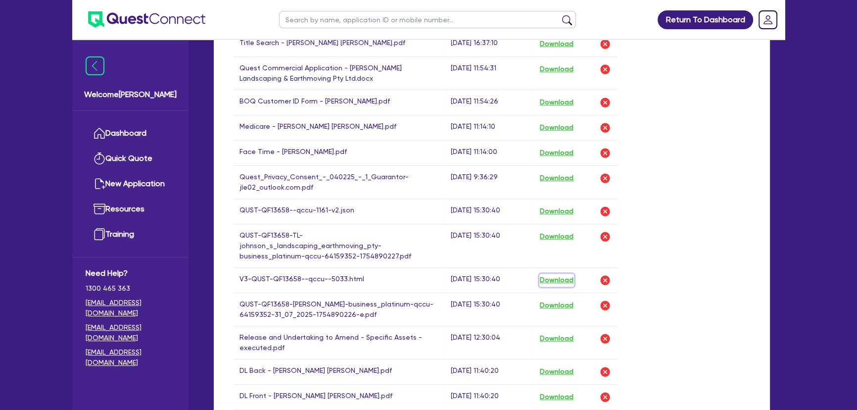
click at [553, 274] on button "Download" at bounding box center [556, 280] width 35 height 13
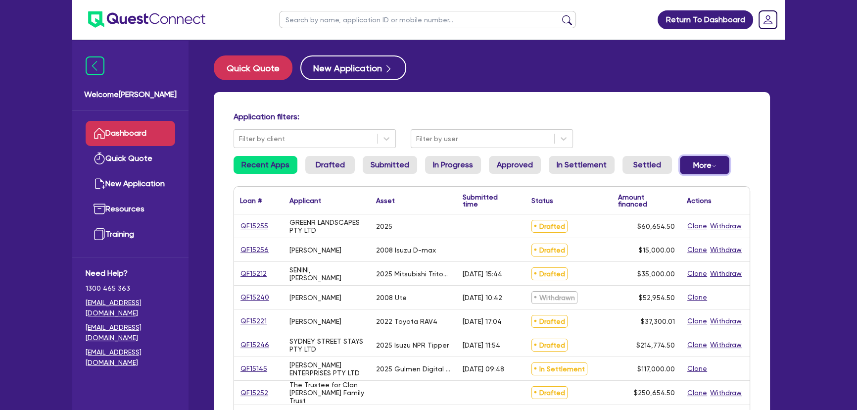
click at [689, 159] on button "More Withdrawn Declined" at bounding box center [704, 165] width 49 height 18
click at [685, 184] on link "Withdrawn" at bounding box center [688, 187] width 74 height 18
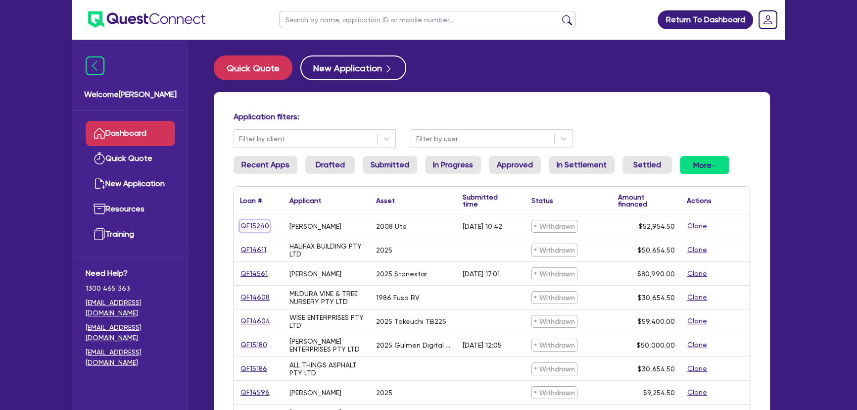
click at [262, 230] on link "QF15240" at bounding box center [255, 225] width 30 height 11
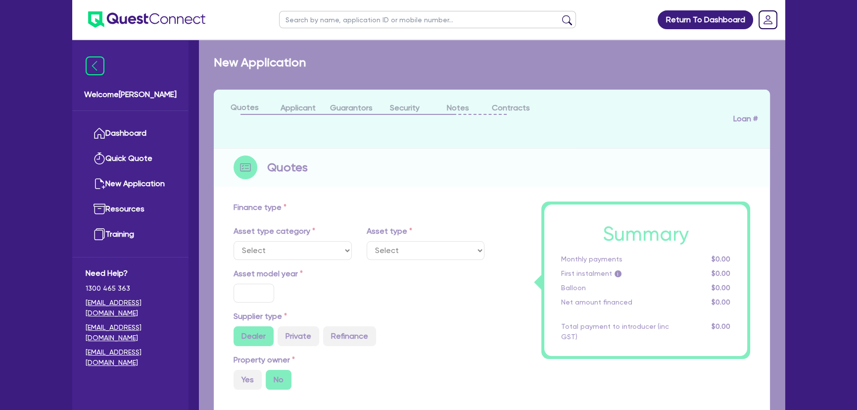
select select "CARS_AND_LIGHT_TRUCKS"
type input "2008"
type input "52,300"
type input "8"
type input "4,236.36"
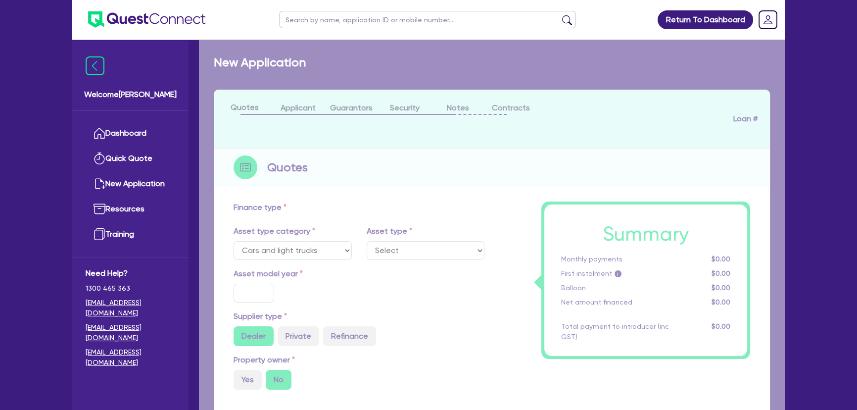
type input "17.95"
select select "PASSENGER_VEHICLES"
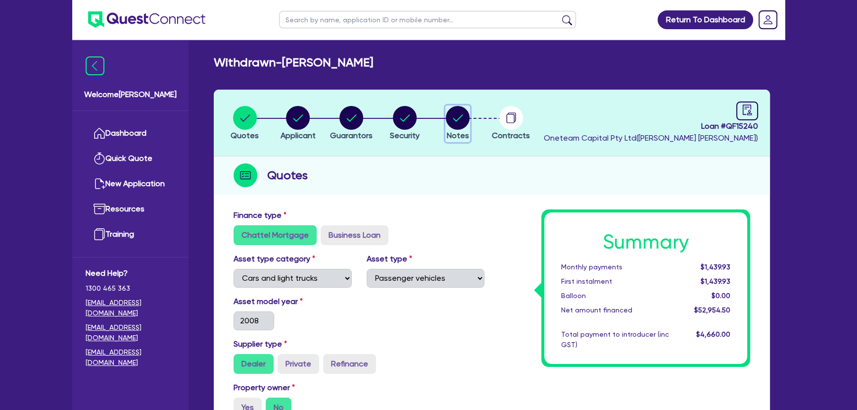
click at [460, 129] on circle "button" at bounding box center [458, 118] width 24 height 24
select select "Quest Finance - Own Book"
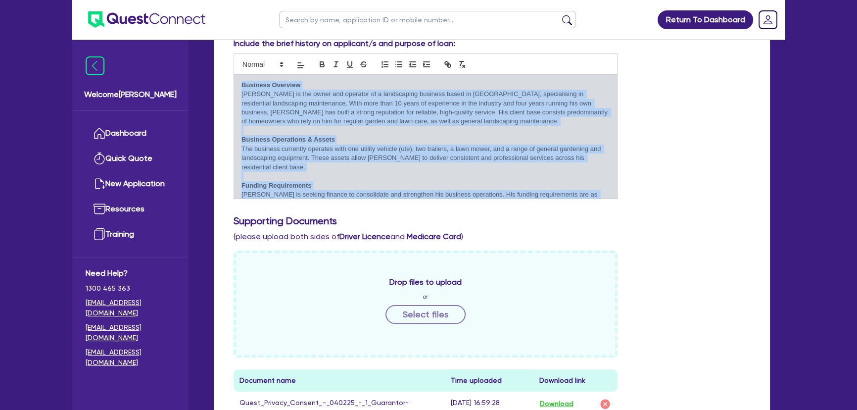
drag, startPoint x: 306, startPoint y: 191, endPoint x: 240, endPoint y: 78, distance: 130.7
click at [240, 78] on div "Business Overview Jamie is the owner and operator of a landscaping business bas…" at bounding box center [425, 137] width 383 height 124
copy div "Business Overview Jamie is the owner and operator of a landscaping business bas…"
click at [304, 167] on p "The business currently operates with one utility vehicle (ute), two trailers, a…" at bounding box center [425, 157] width 368 height 27
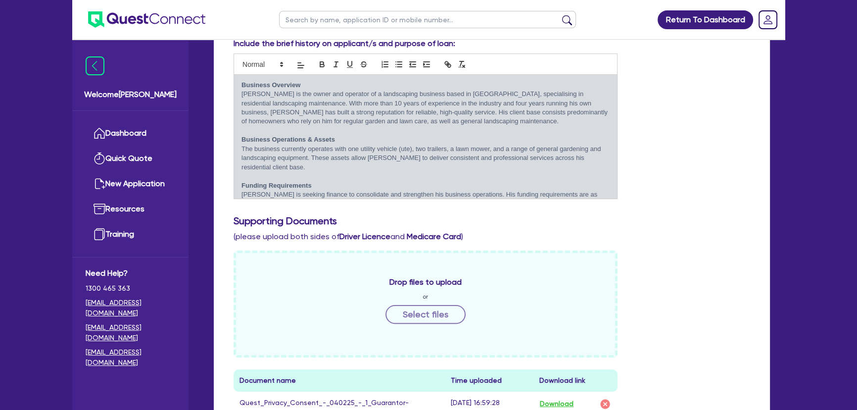
click at [279, 172] on p at bounding box center [425, 176] width 368 height 9
drag, startPoint x: 279, startPoint y: 172, endPoint x: 248, endPoint y: 167, distance: 31.5
click at [248, 167] on div "Business Overview Jamie is the owner and operator of a landscaping business bas…" at bounding box center [425, 137] width 383 height 124
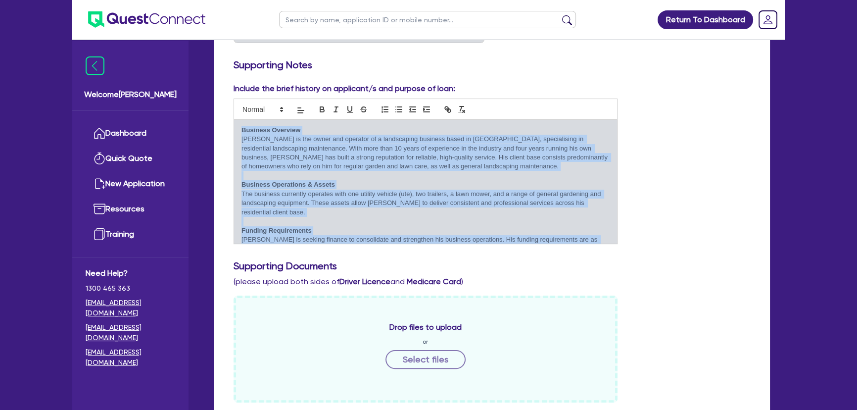
drag, startPoint x: 313, startPoint y: 179, endPoint x: 239, endPoint y: 120, distance: 94.3
click at [239, 120] on div "Business Overview Jamie is the owner and operator of a landscaping business bas…" at bounding box center [425, 182] width 383 height 124
copy div "Business Overview Jamie is the owner and operator of a landscaping business bas…"
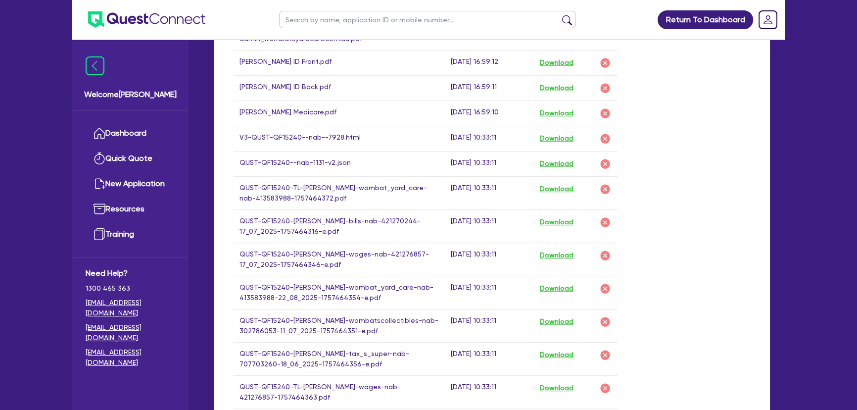
scroll to position [629, 0]
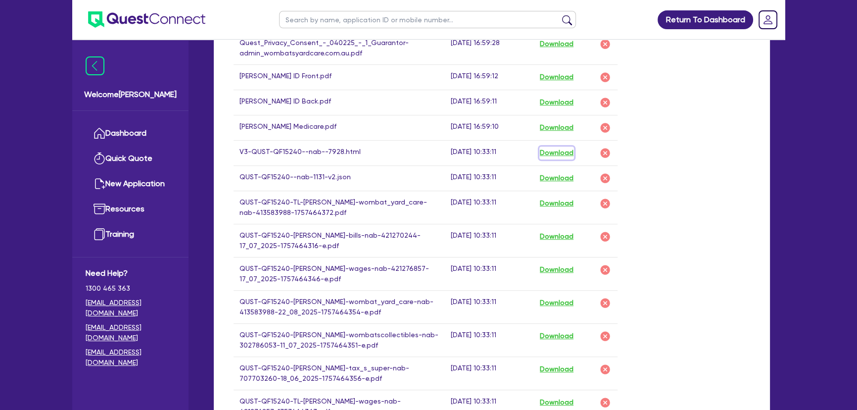
click at [556, 148] on button "Download" at bounding box center [556, 152] width 35 height 13
click at [559, 174] on button "Download" at bounding box center [556, 178] width 35 height 13
click at [778, 127] on div "Withdrawn - LOGAN, JAMIE WILLIAM Quotes Applicant Guarantors Security Notes Con…" at bounding box center [492, 111] width 586 height 1371
click at [552, 230] on button "Download" at bounding box center [556, 236] width 35 height 13
click at [652, 359] on div "Drop files to upload or Select files Document name Time uploaded Download link …" at bounding box center [491, 248] width 531 height 714
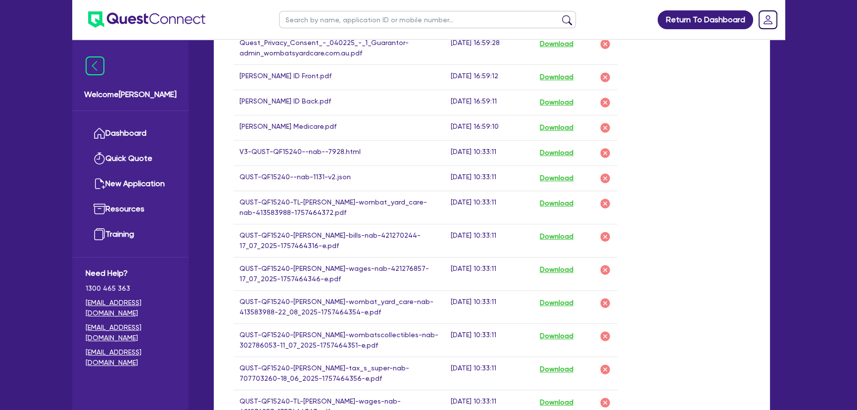
click at [655, 293] on div "Drop files to upload or Select files Document name Time uploaded Download link …" at bounding box center [491, 248] width 531 height 714
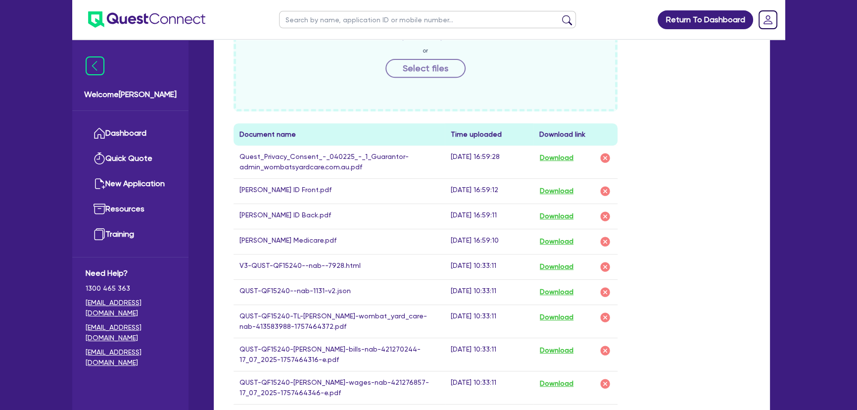
scroll to position [584, 0]
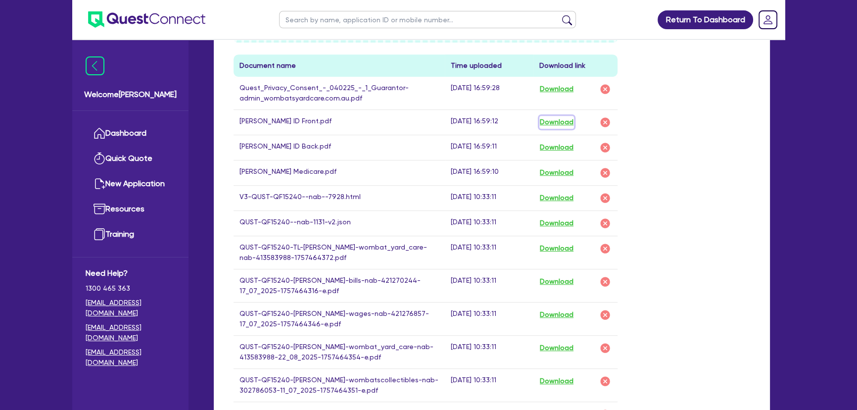
click at [554, 124] on button "Download" at bounding box center [556, 122] width 35 height 13
click at [553, 141] on button "Download" at bounding box center [556, 147] width 35 height 13
click at [559, 166] on button "Download" at bounding box center [556, 172] width 35 height 13
click at [567, 84] on button "Download" at bounding box center [556, 89] width 35 height 13
drag, startPoint x: 701, startPoint y: 234, endPoint x: 691, endPoint y: 240, distance: 11.5
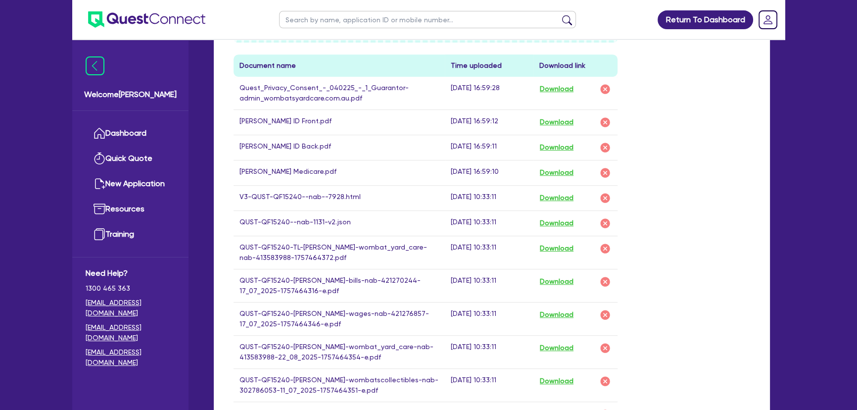
click at [691, 240] on div "Drop files to upload or Select files Document name Time uploaded Download link …" at bounding box center [491, 293] width 531 height 714
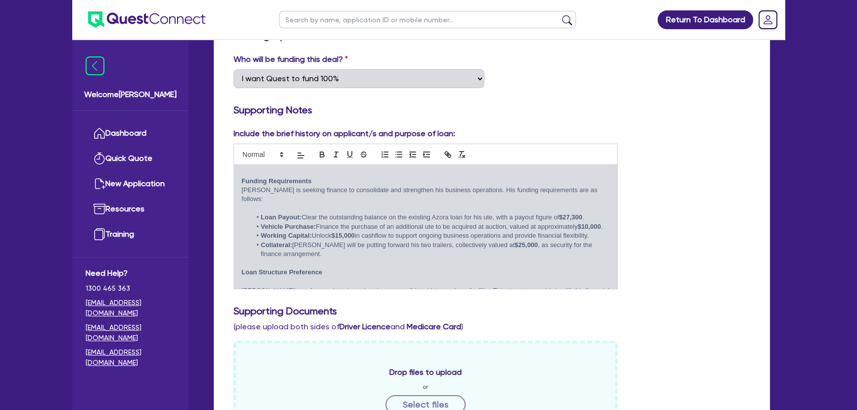
scroll to position [80, 0]
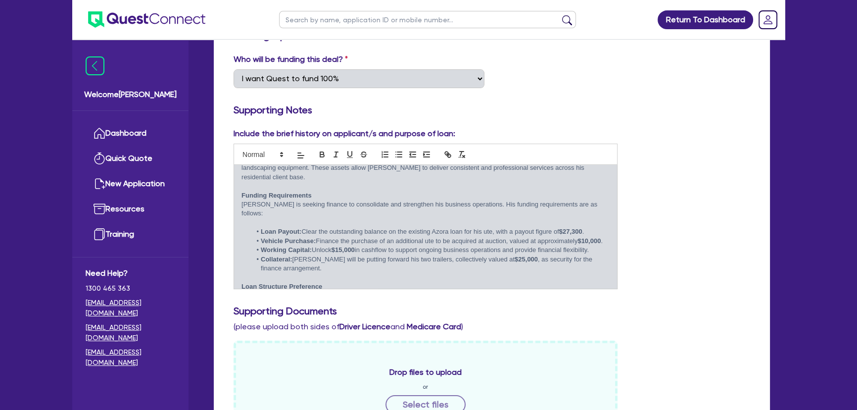
click at [739, 269] on div "Include the brief history on applicant/s and purpose of loan: Business Overview…" at bounding box center [491, 212] width 531 height 169
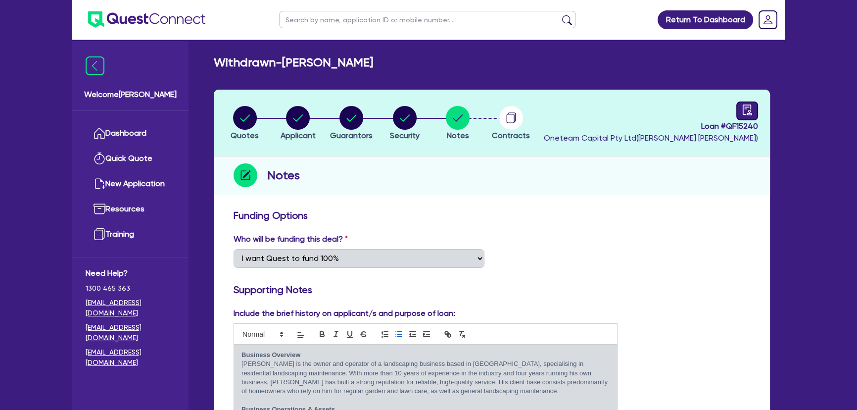
scroll to position [0, 0]
click at [742, 104] on icon "audit" at bounding box center [746, 109] width 11 height 11
select select "WITHDRAWN_BY_INTRODUCER"
select select "Quest Finance - Own Book"
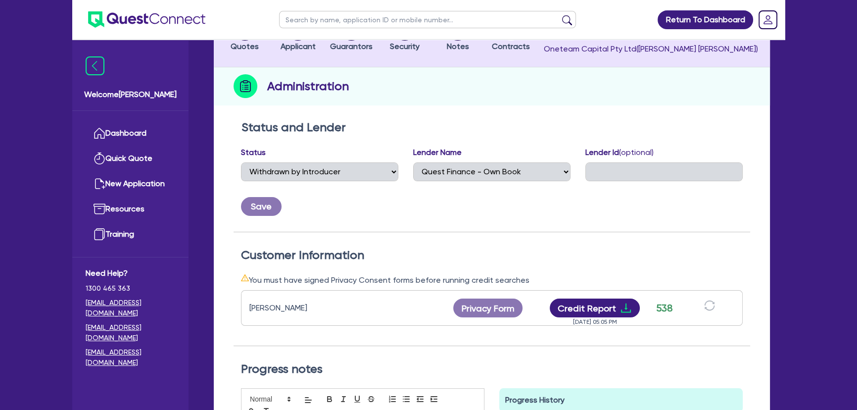
scroll to position [90, 0]
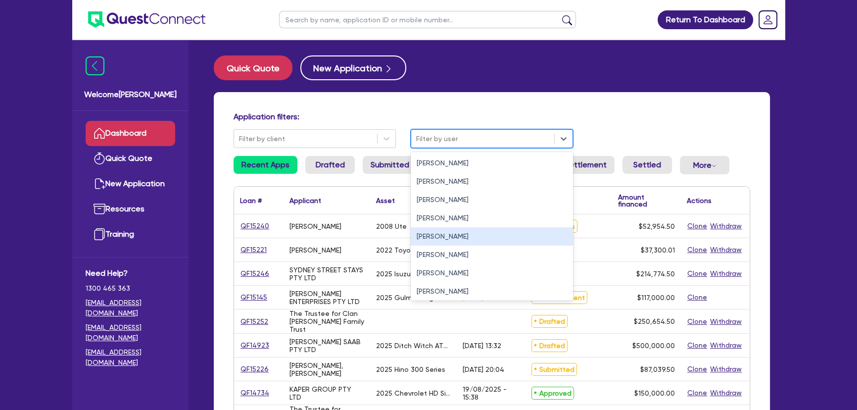
click at [445, 240] on div "[PERSON_NAME]" at bounding box center [492, 236] width 162 height 18
